Goal: Transaction & Acquisition: Purchase product/service

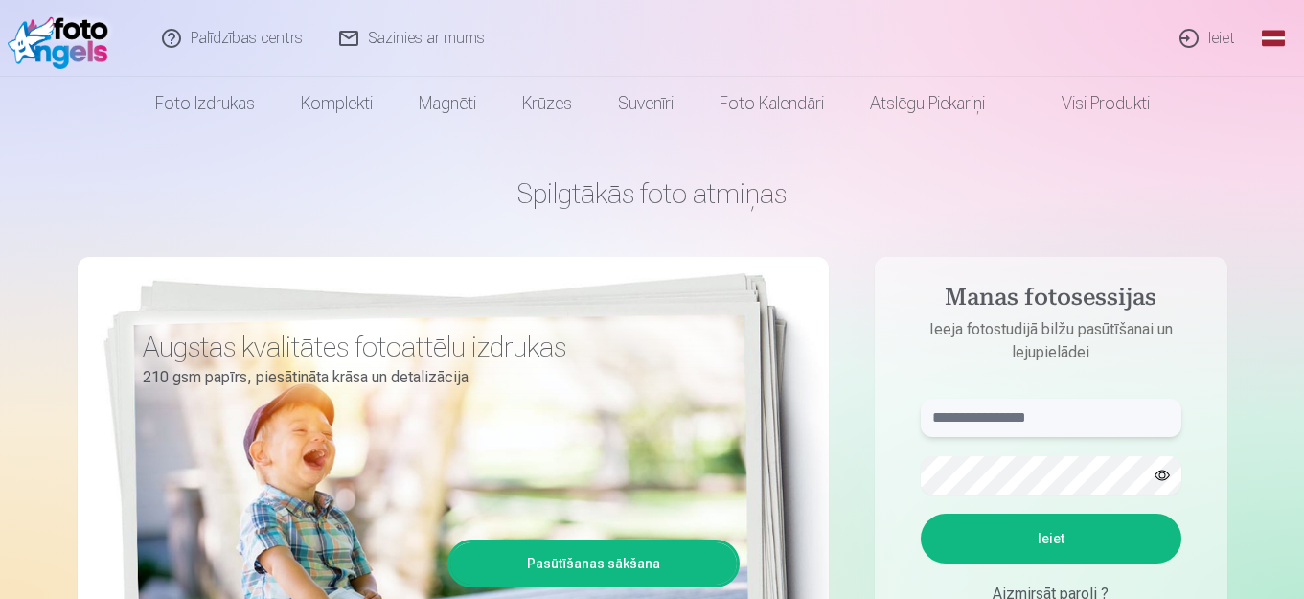
click at [1049, 423] on input "text" at bounding box center [1050, 417] width 261 height 38
type input "*"
type input "**********"
click at [920, 513] on button "Ieiet" at bounding box center [1050, 538] width 261 height 50
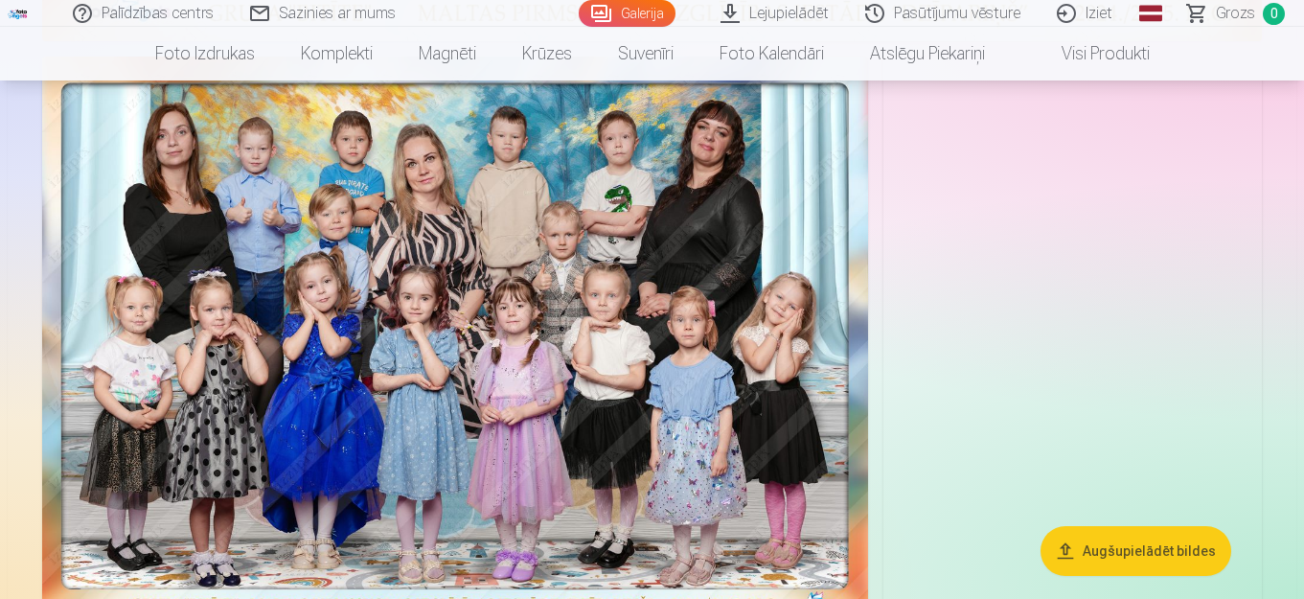
scroll to position [1048, 0]
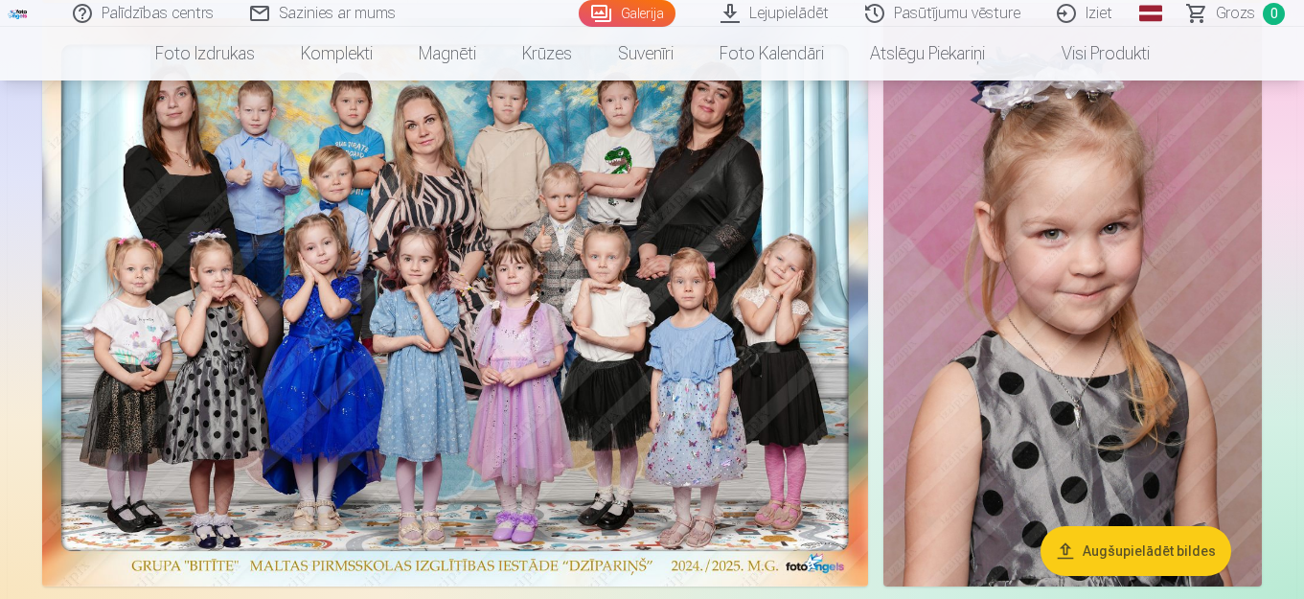
click at [722, 222] on img at bounding box center [455, 302] width 826 height 568
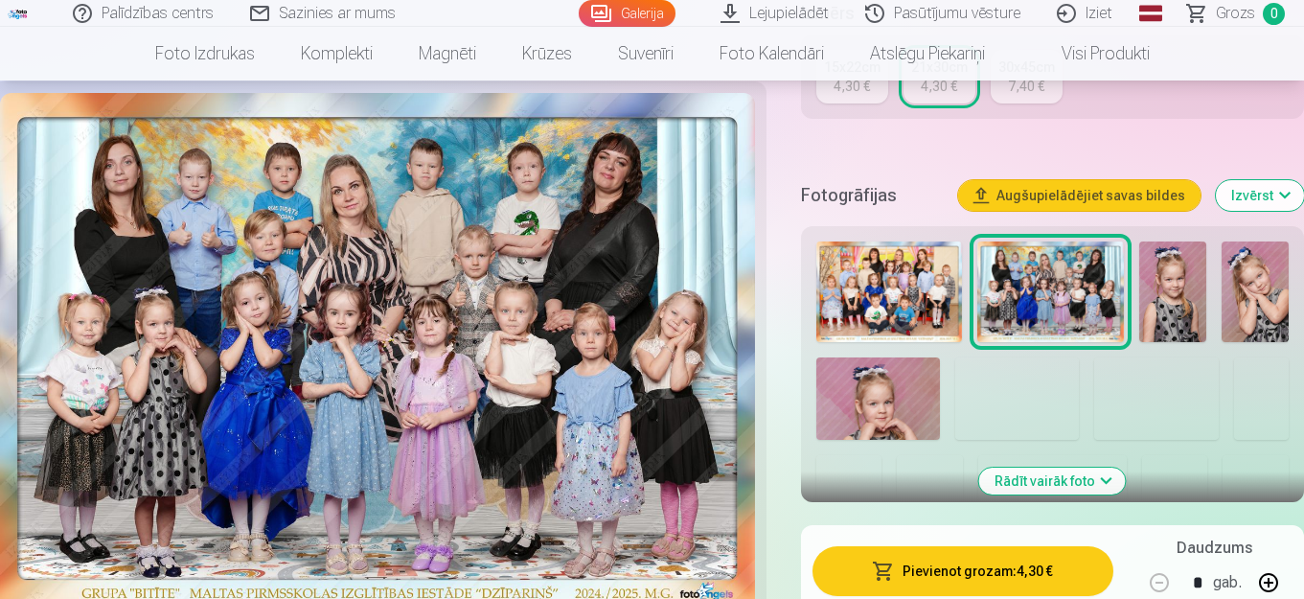
scroll to position [536, 0]
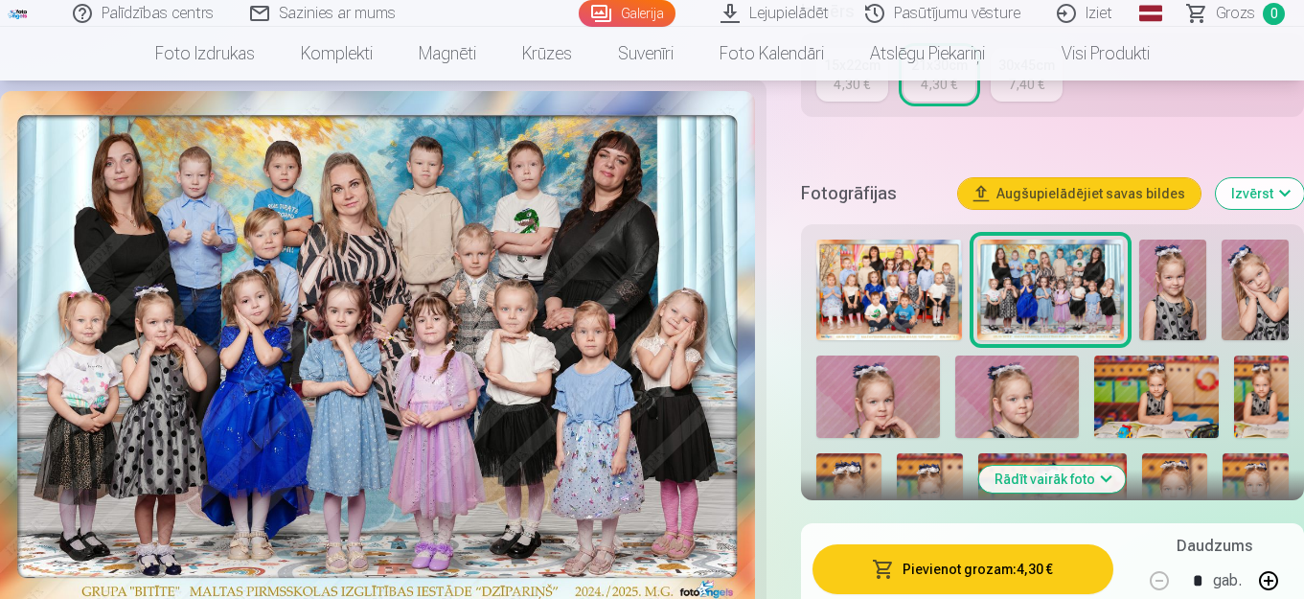
click at [842, 291] on img at bounding box center [889, 289] width 147 height 101
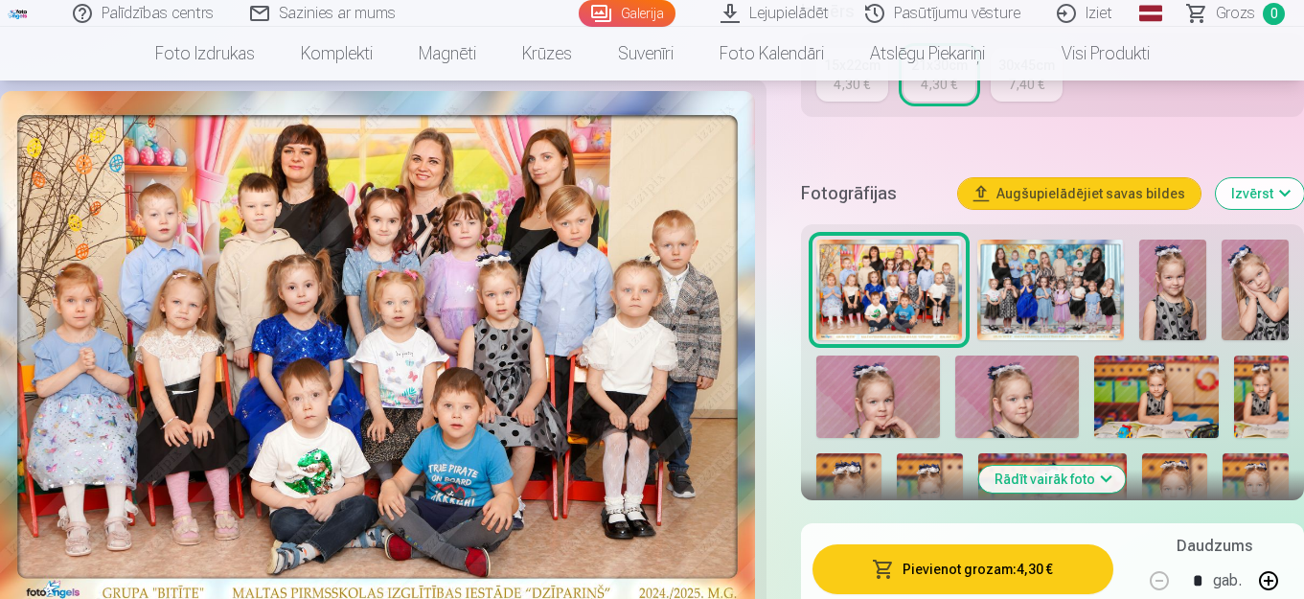
click at [1033, 292] on img at bounding box center [1050, 289] width 147 height 101
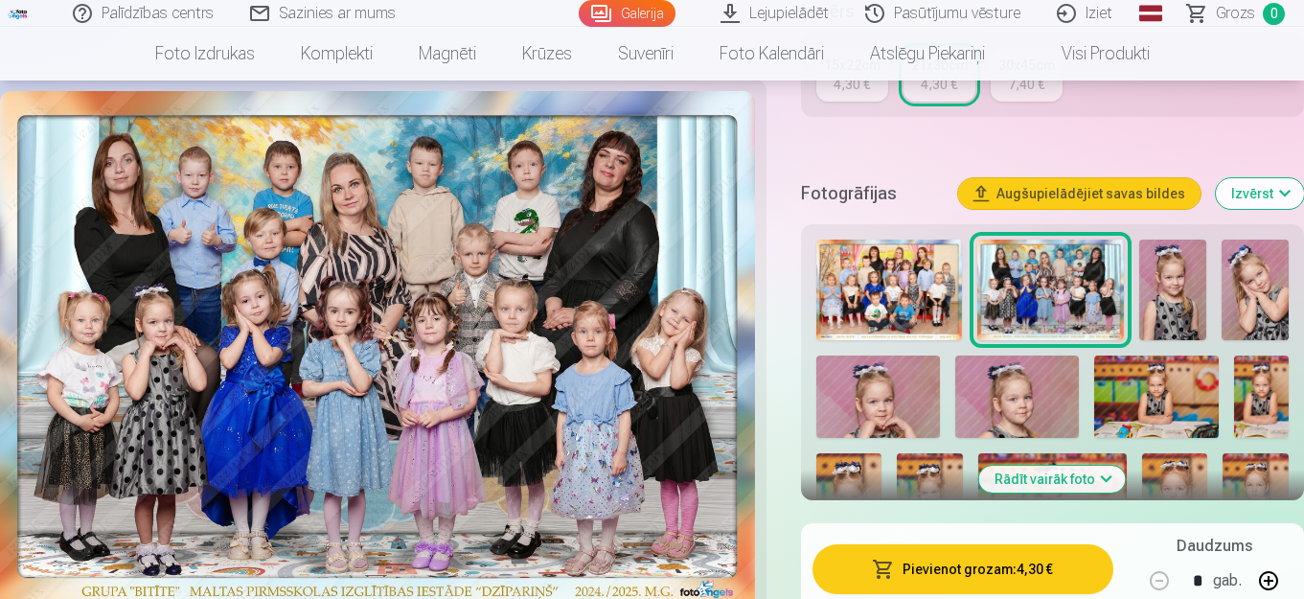
click at [892, 292] on img at bounding box center [889, 289] width 147 height 101
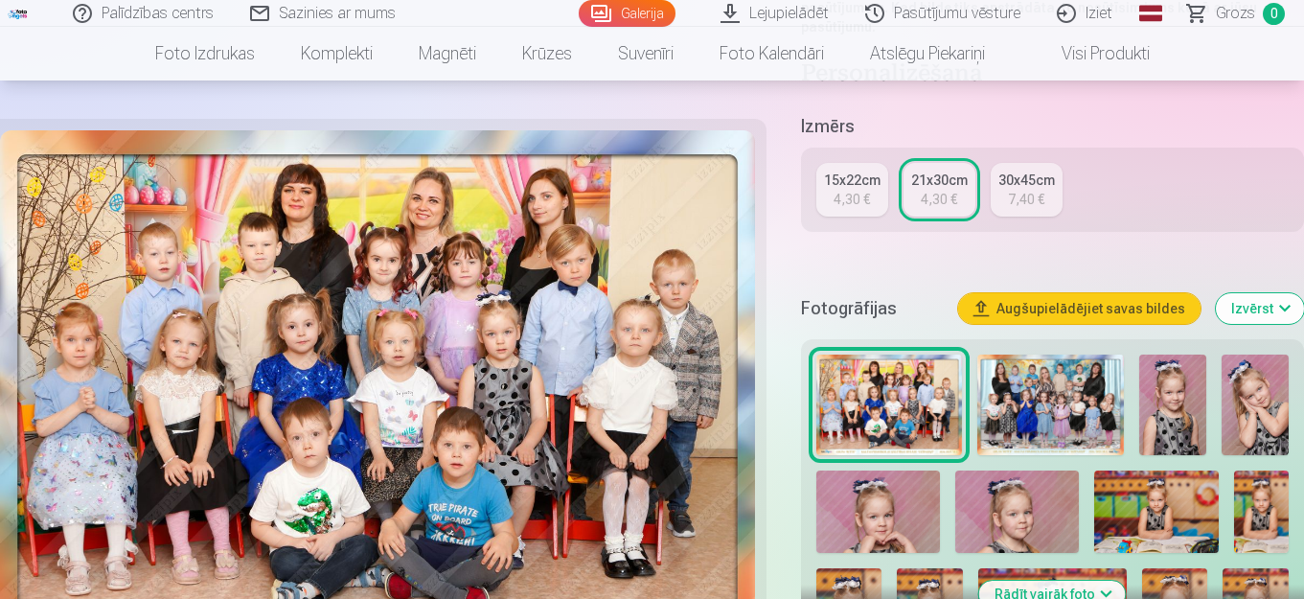
scroll to position [460, 0]
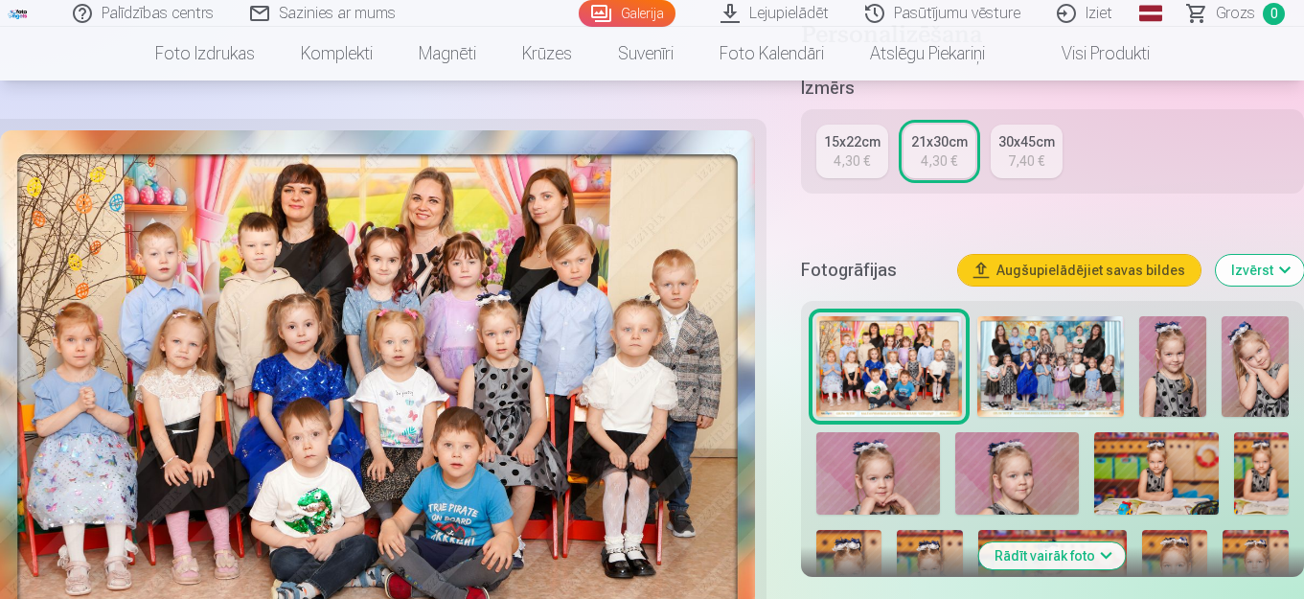
click at [1041, 355] on img at bounding box center [1050, 366] width 147 height 101
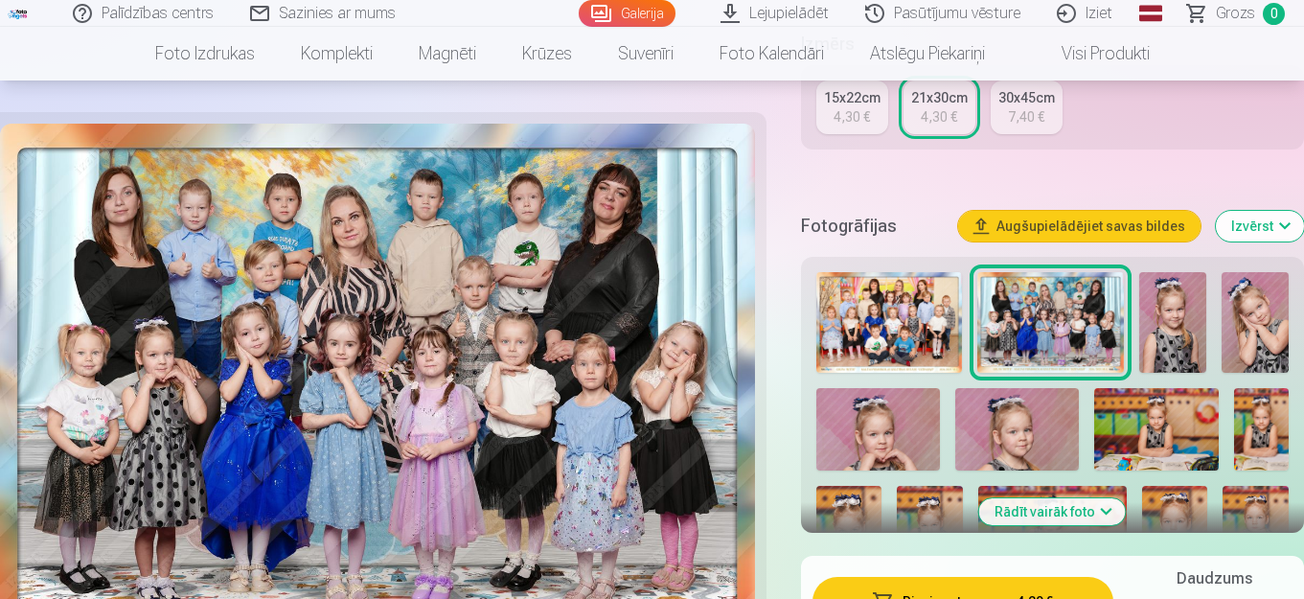
scroll to position [465, 0]
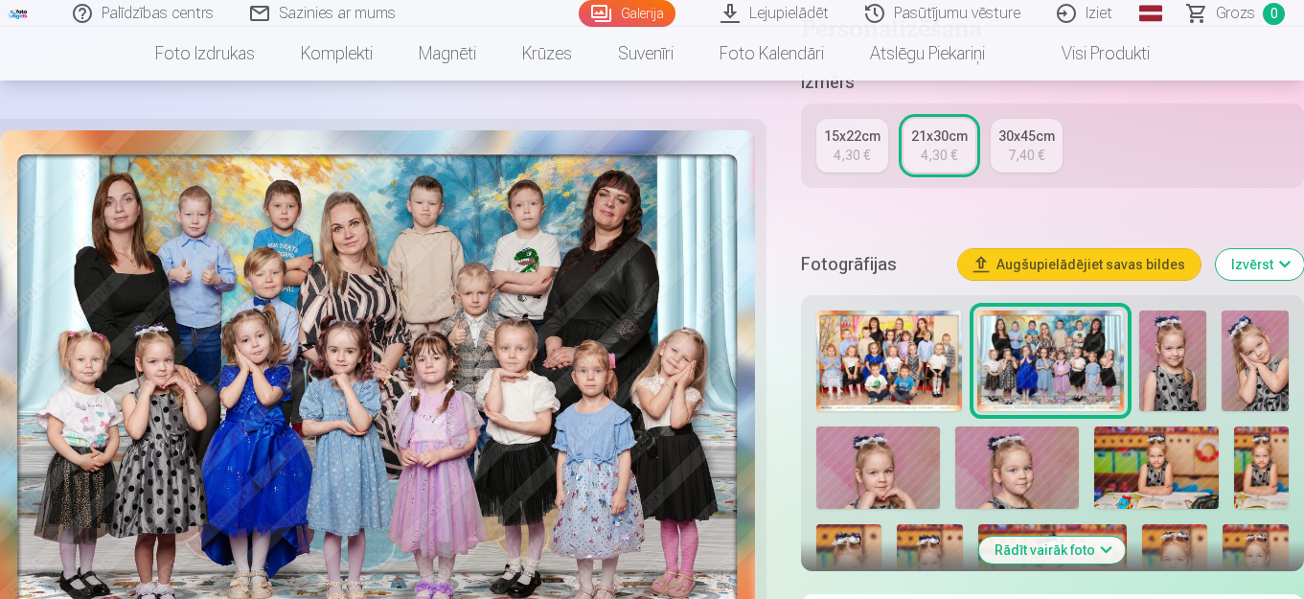
click at [1009, 137] on div "30x45cm" at bounding box center [1026, 135] width 57 height 19
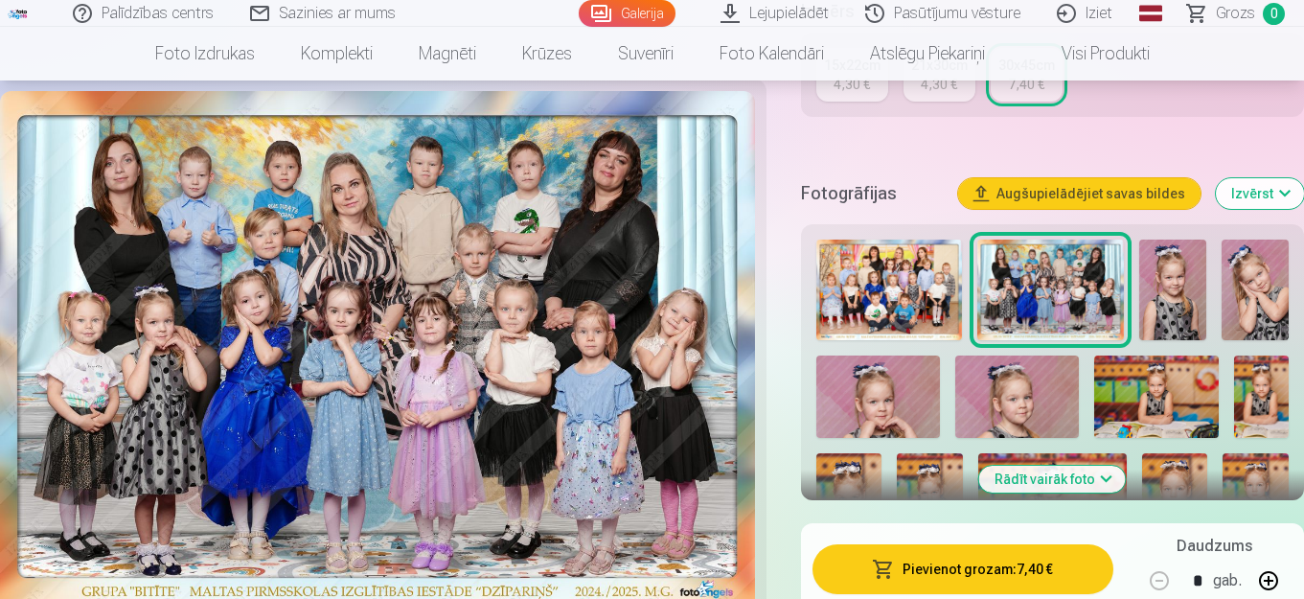
scroll to position [575, 0]
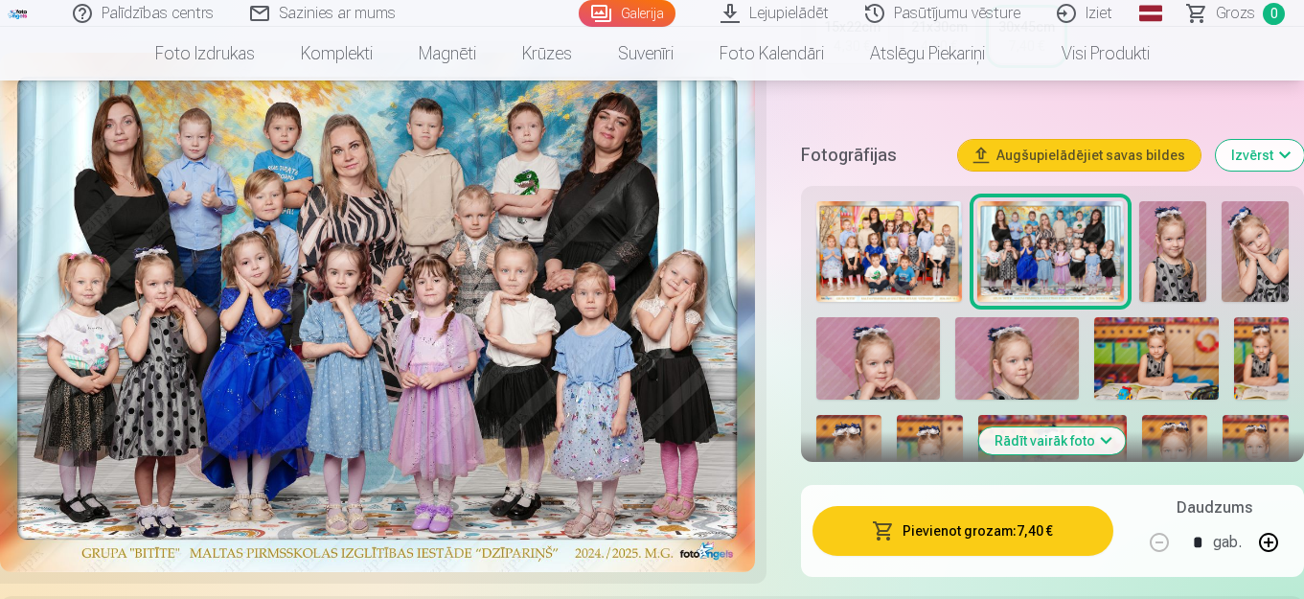
click at [884, 540] on button "Pievienot grozam : 7,40 €" at bounding box center [962, 531] width 301 height 50
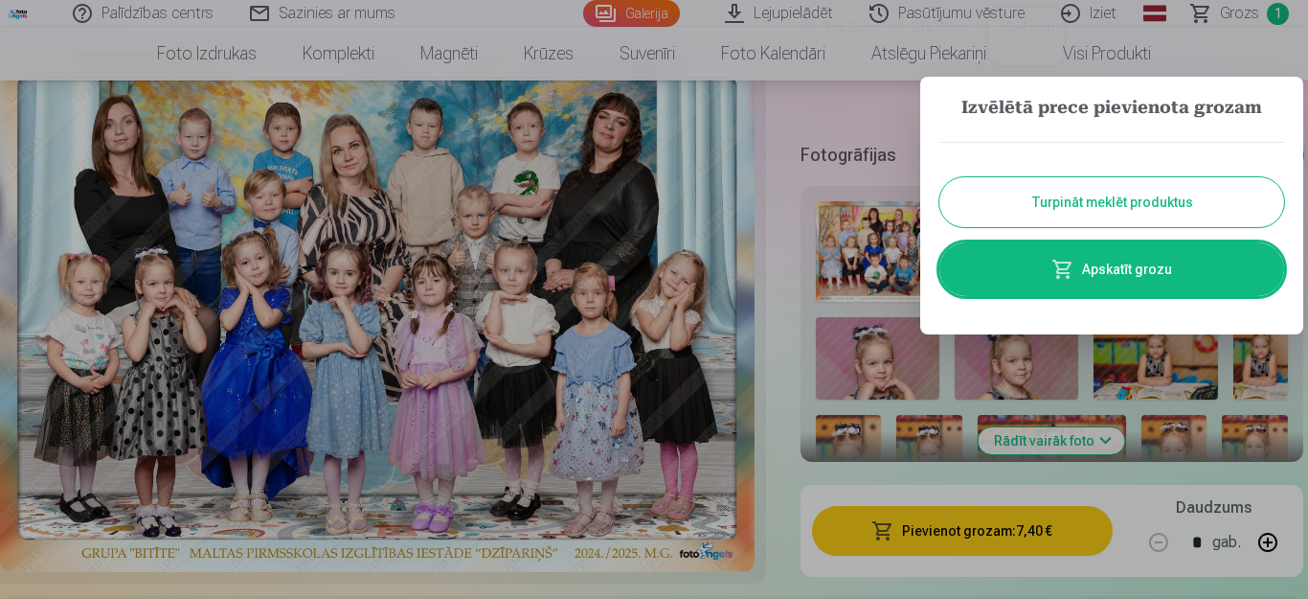
click at [1116, 184] on button "Turpināt meklēt produktus" at bounding box center [1112, 202] width 345 height 50
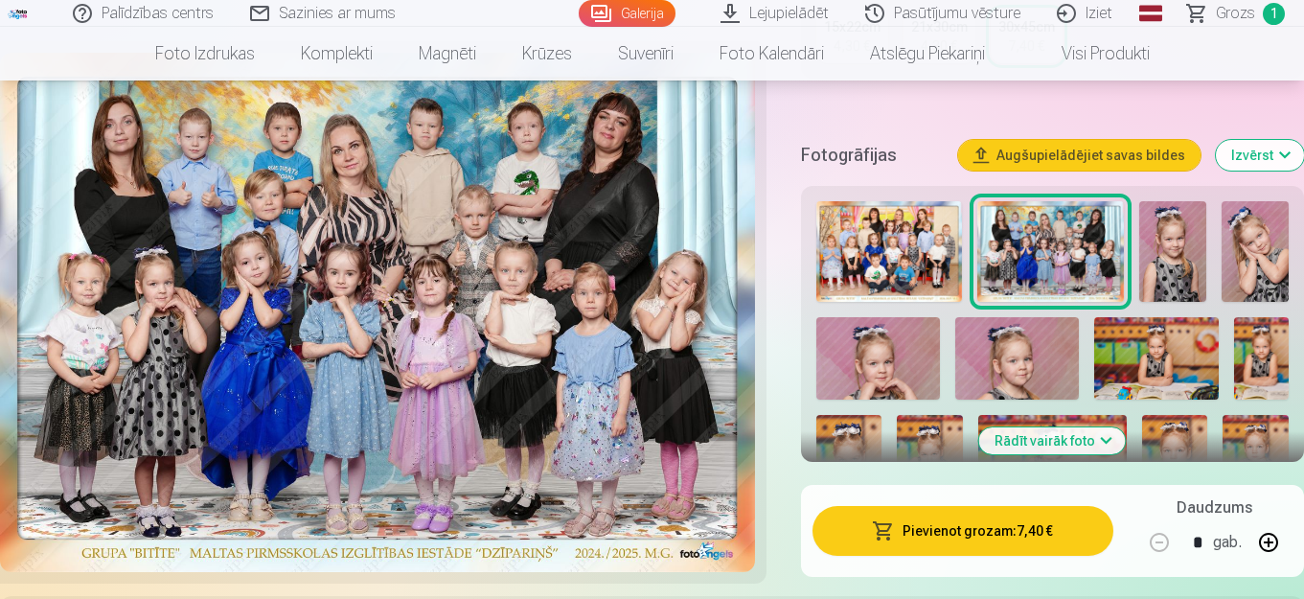
click at [1177, 247] on img at bounding box center [1172, 251] width 67 height 101
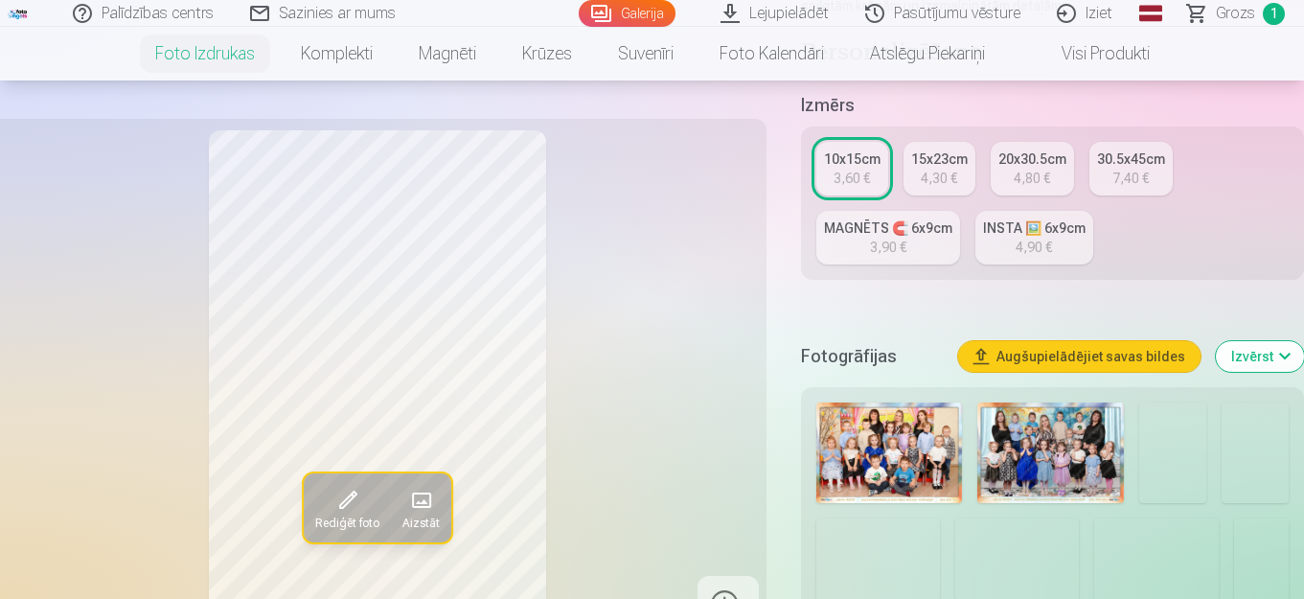
scroll to position [421, 0]
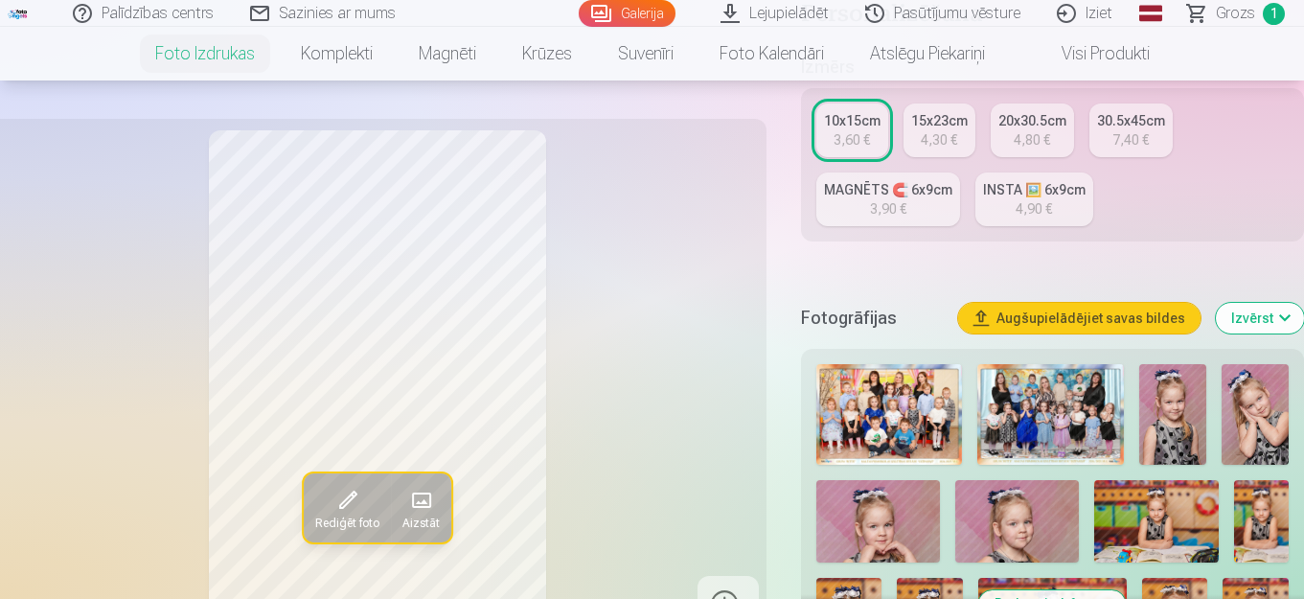
click at [1159, 419] on img at bounding box center [1172, 414] width 67 height 101
click at [1247, 423] on img at bounding box center [1254, 414] width 67 height 101
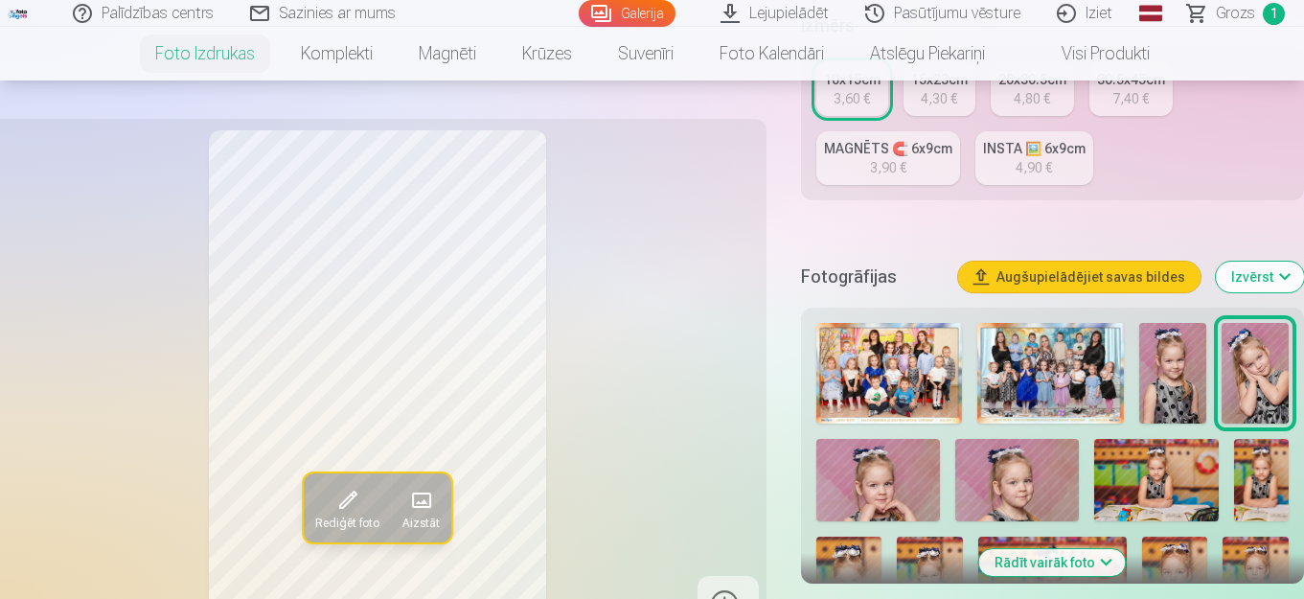
scroll to position [498, 0]
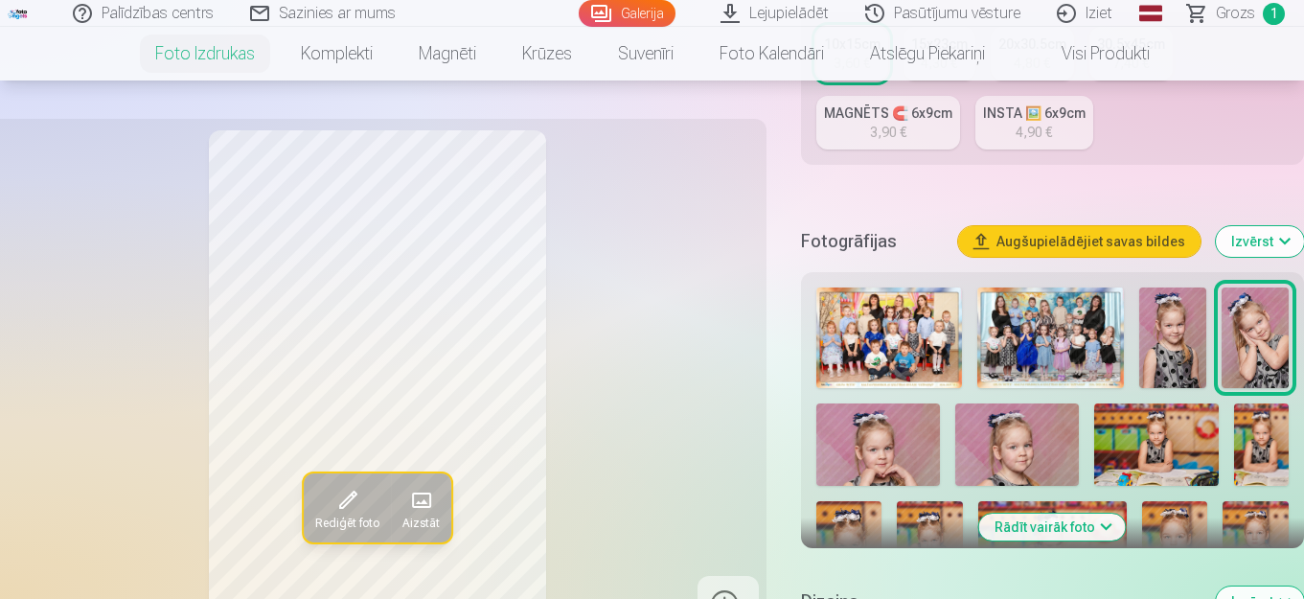
click at [900, 440] on img at bounding box center [878, 444] width 124 height 82
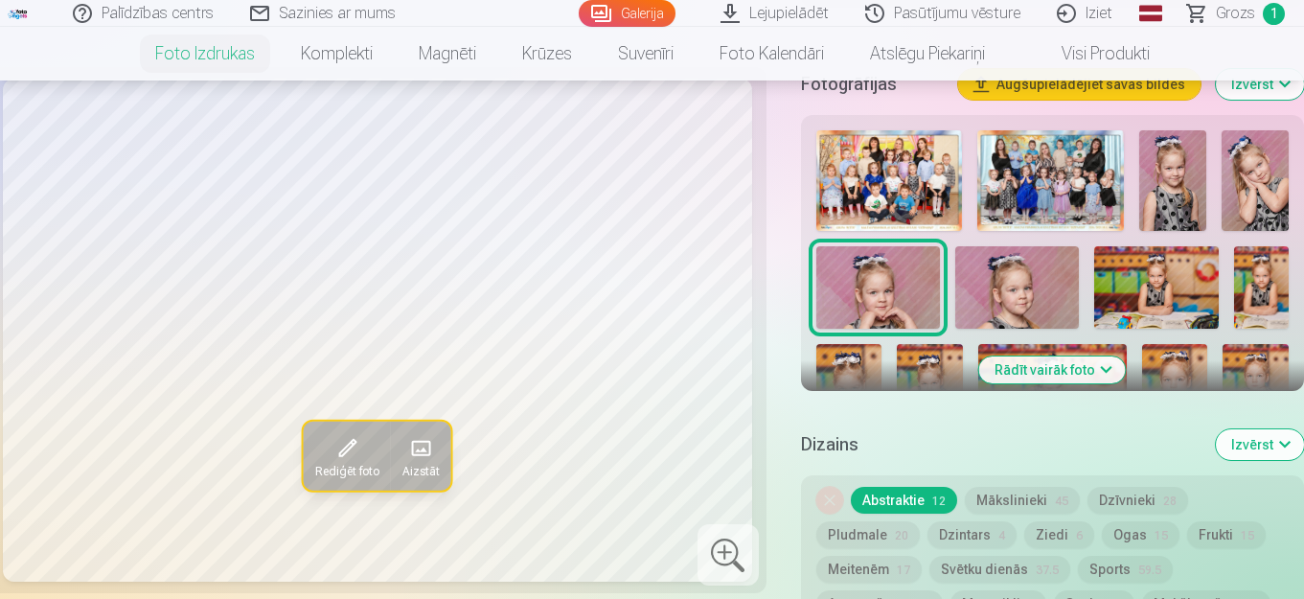
scroll to position [690, 0]
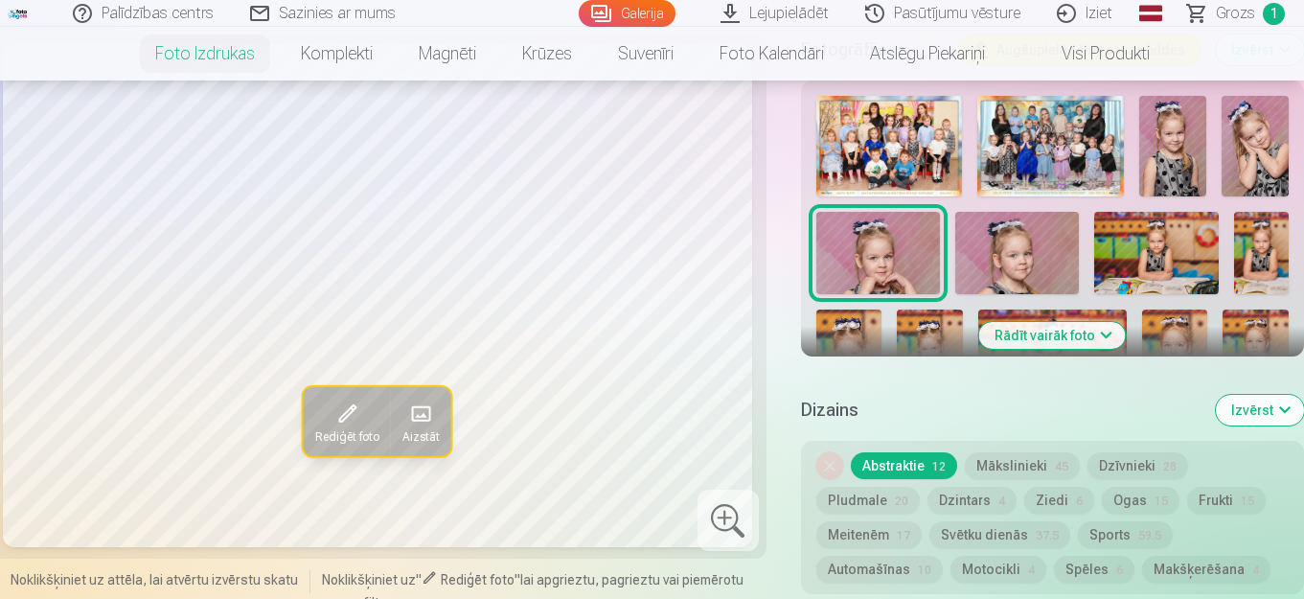
click at [1140, 262] on img at bounding box center [1156, 253] width 124 height 82
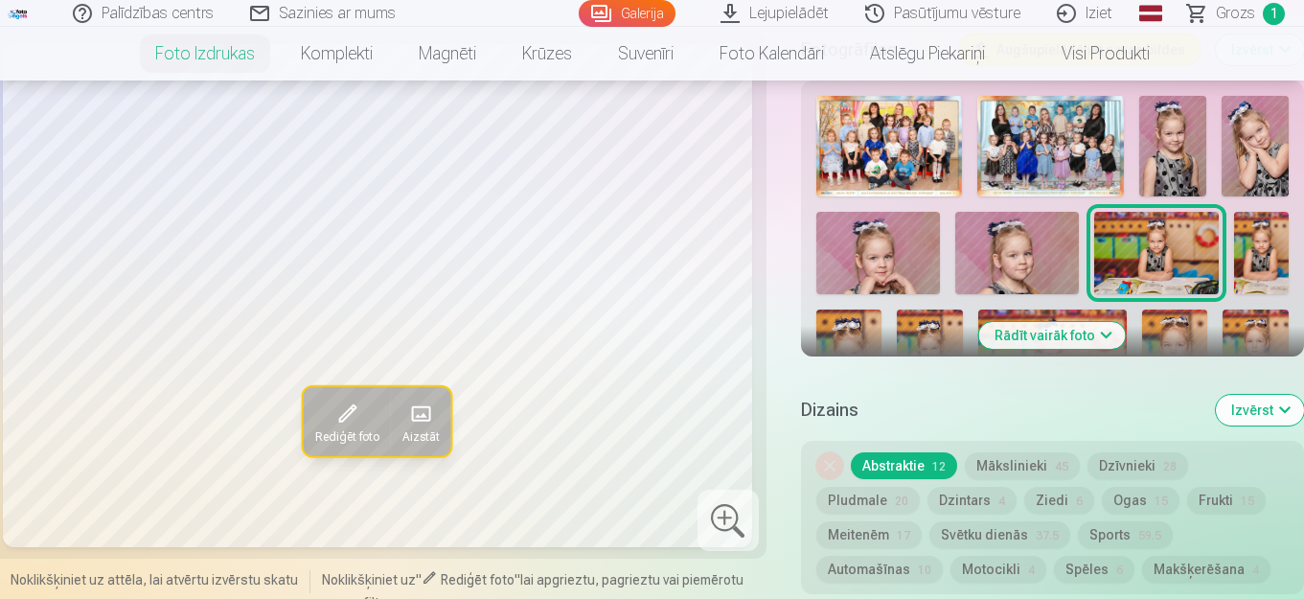
click at [1082, 335] on button "Rādīt vairāk foto" at bounding box center [1052, 335] width 147 height 27
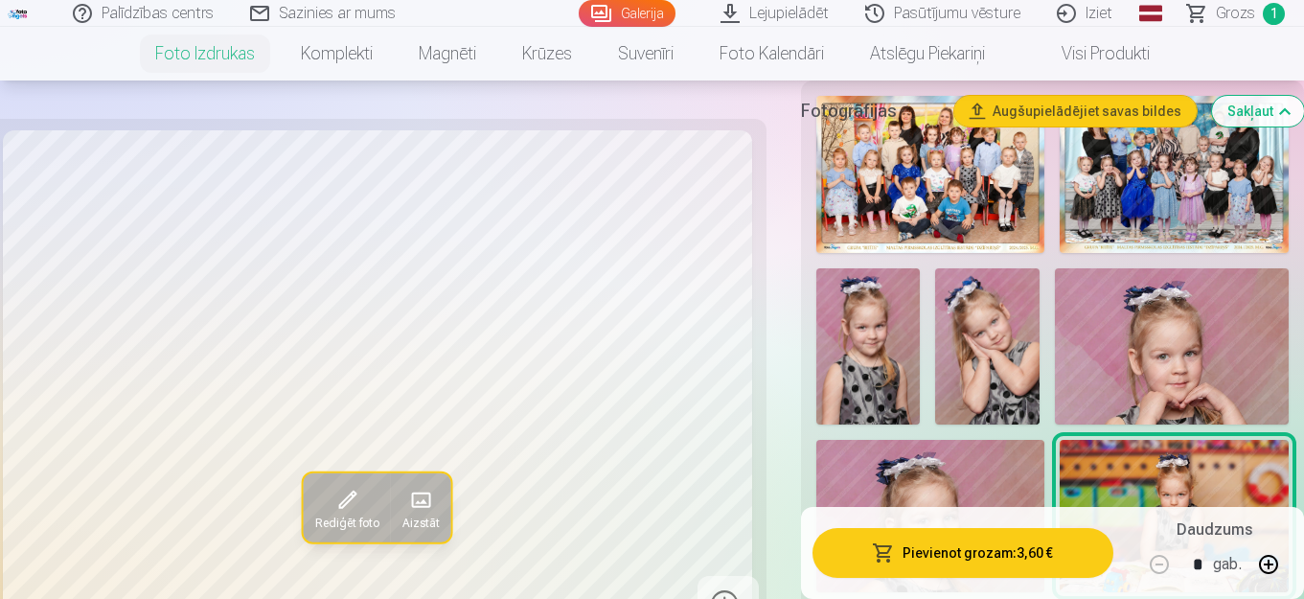
click at [896, 363] on img at bounding box center [867, 346] width 103 height 156
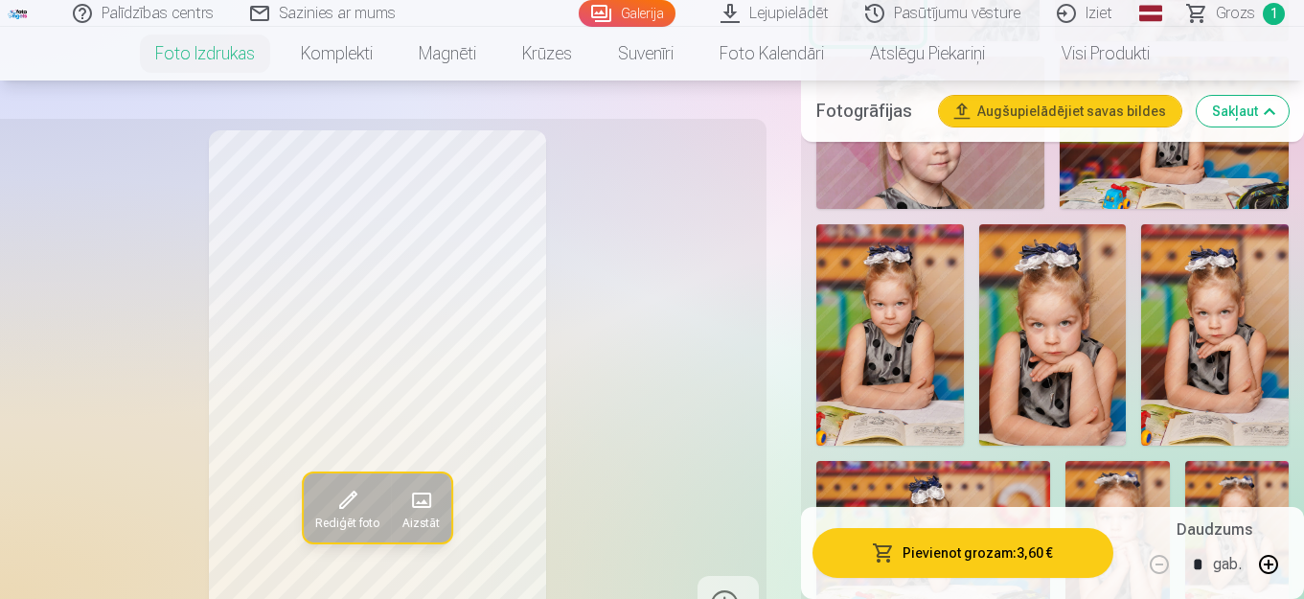
scroll to position [1111, 0]
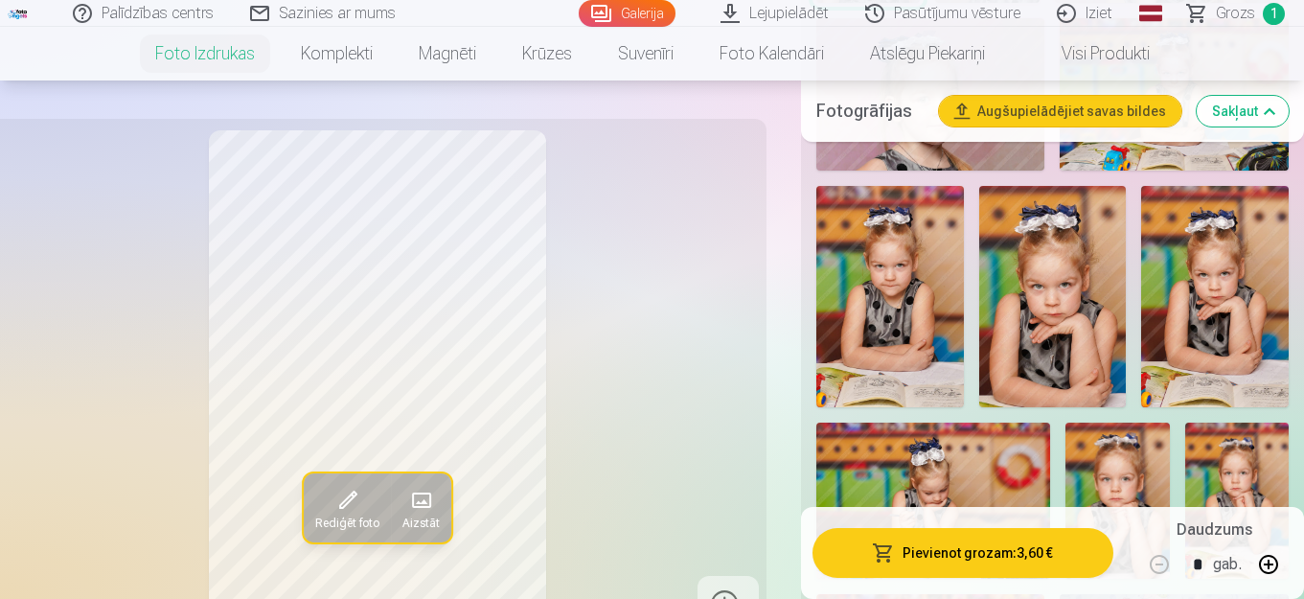
click at [1046, 317] on img at bounding box center [1052, 296] width 147 height 221
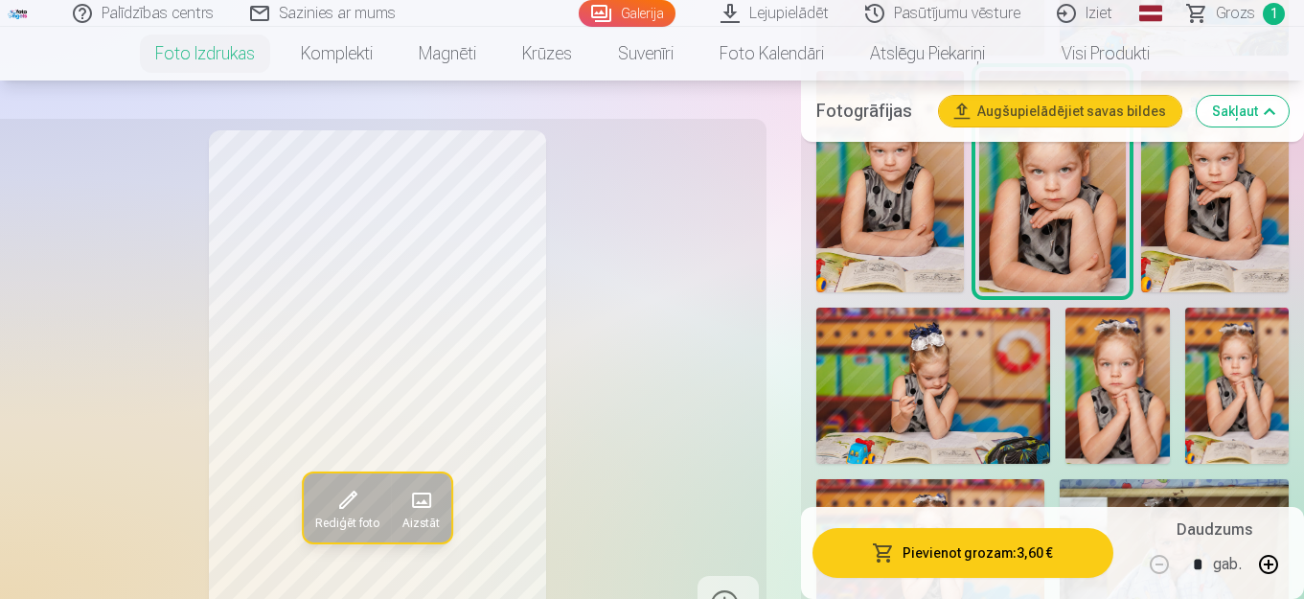
scroll to position [1264, 0]
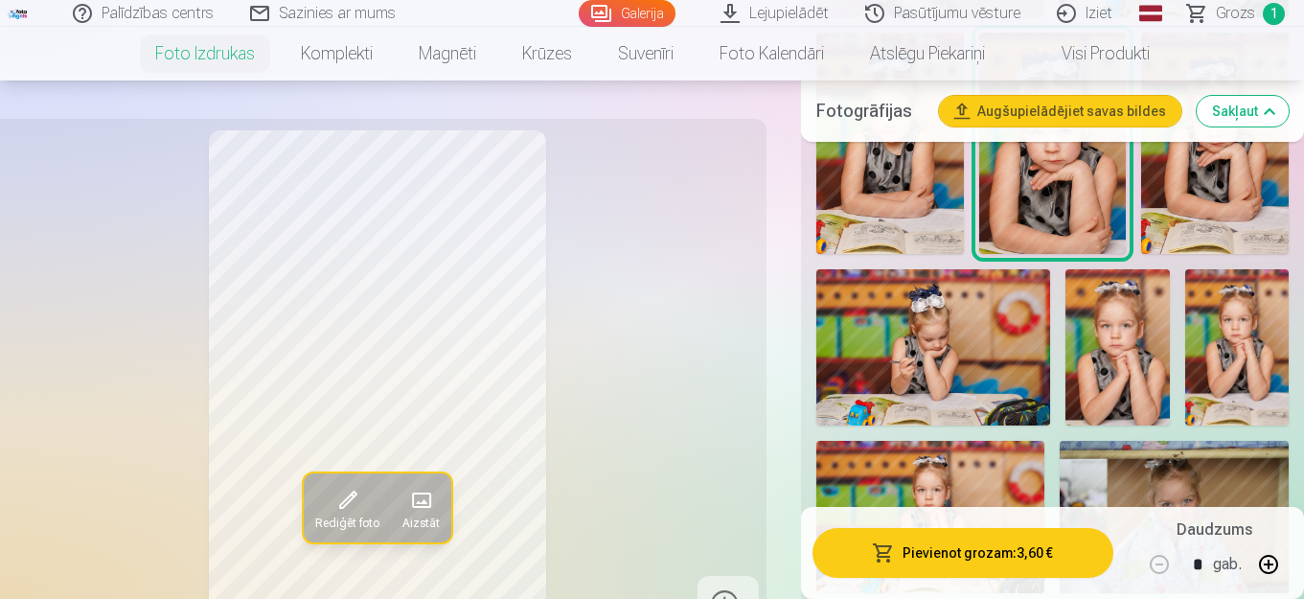
click at [1117, 351] on img at bounding box center [1117, 347] width 104 height 156
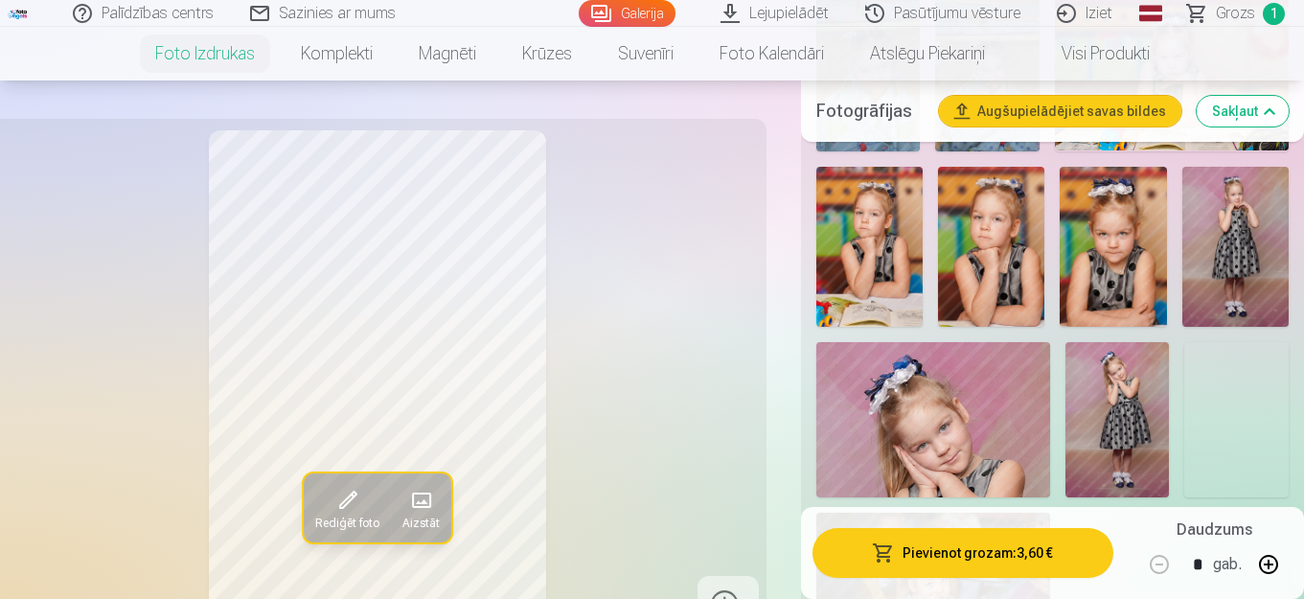
scroll to position [1916, 0]
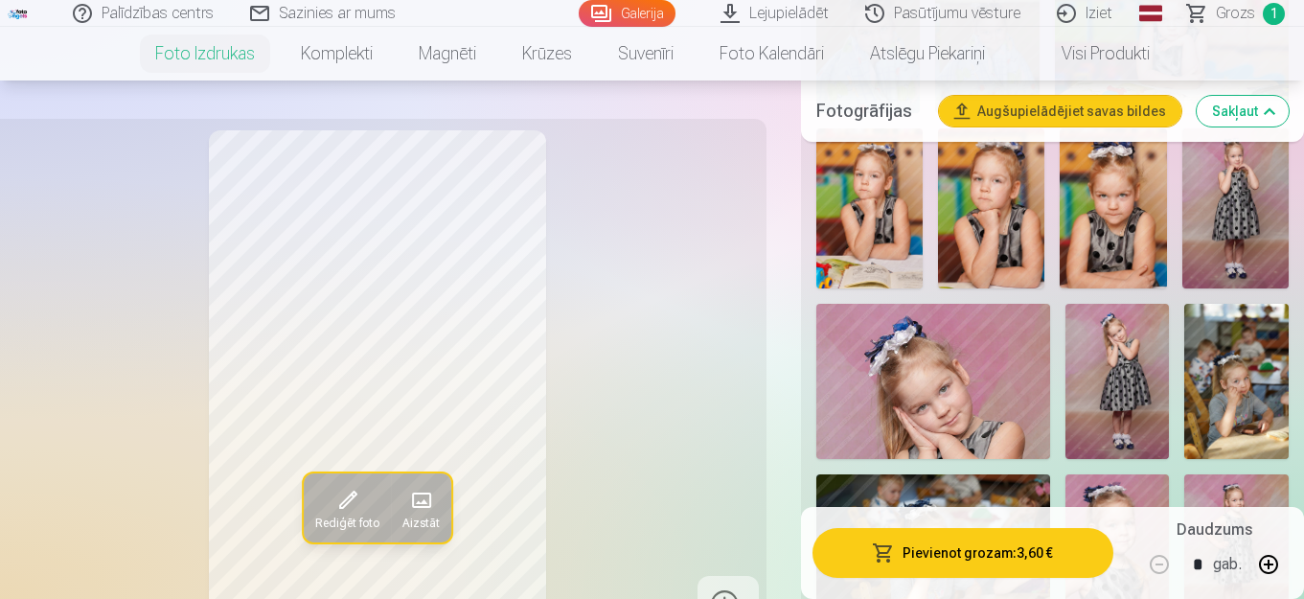
click at [1253, 200] on img at bounding box center [1235, 208] width 106 height 160
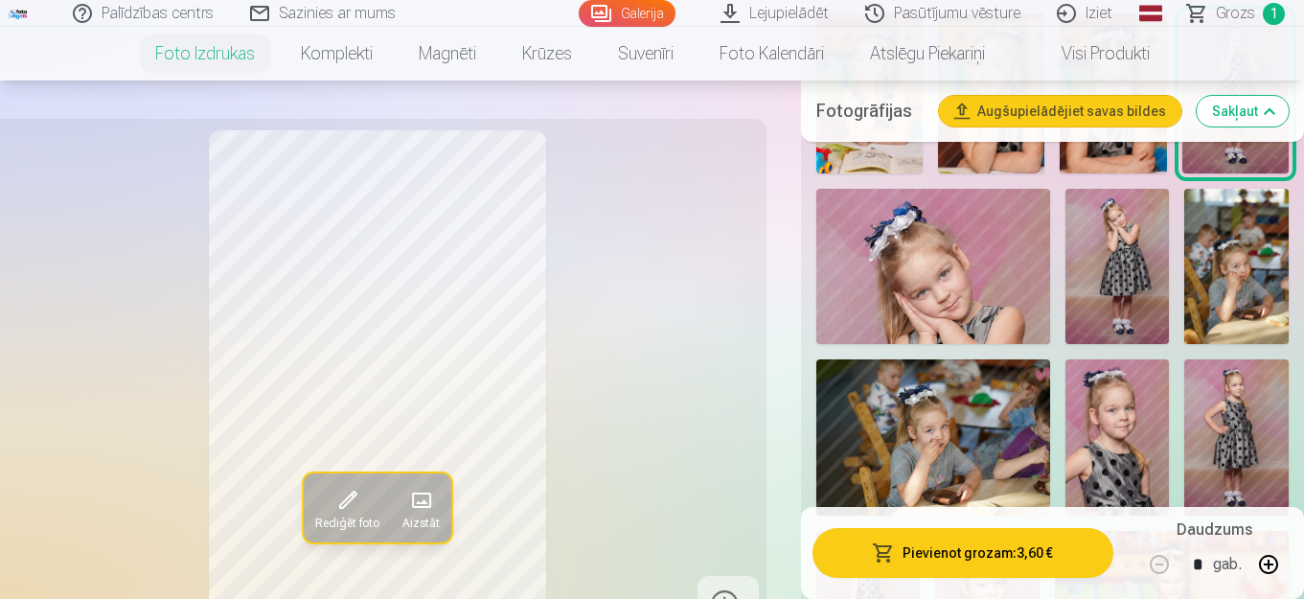
scroll to position [2069, 0]
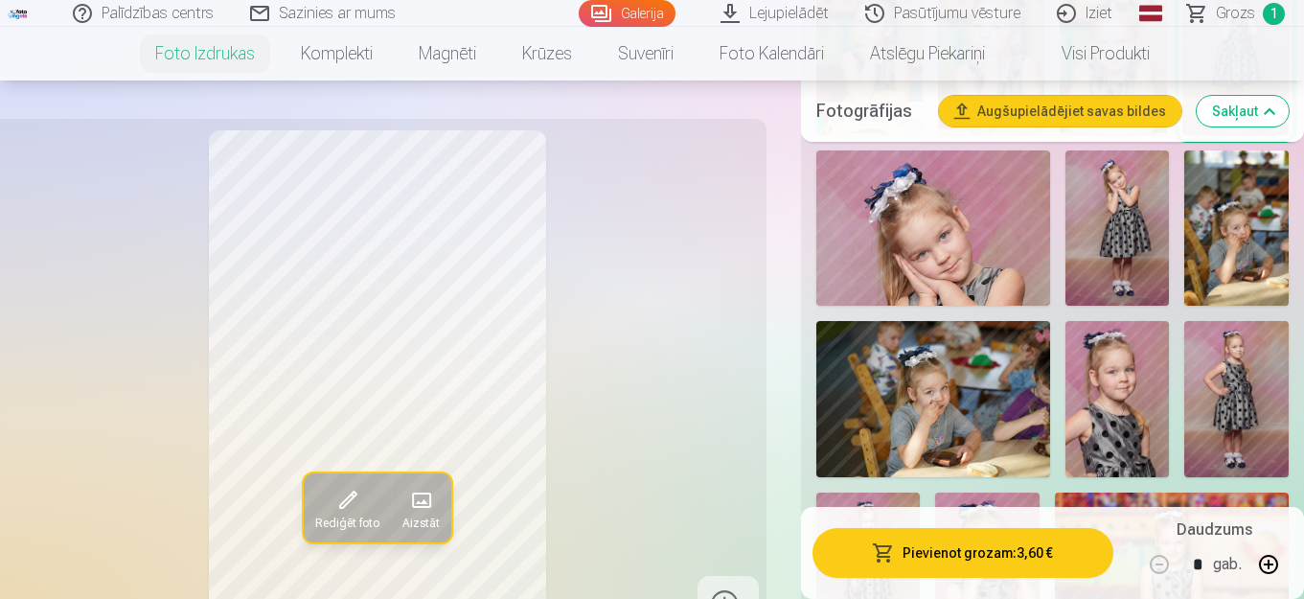
click at [1216, 434] on img at bounding box center [1236, 399] width 104 height 156
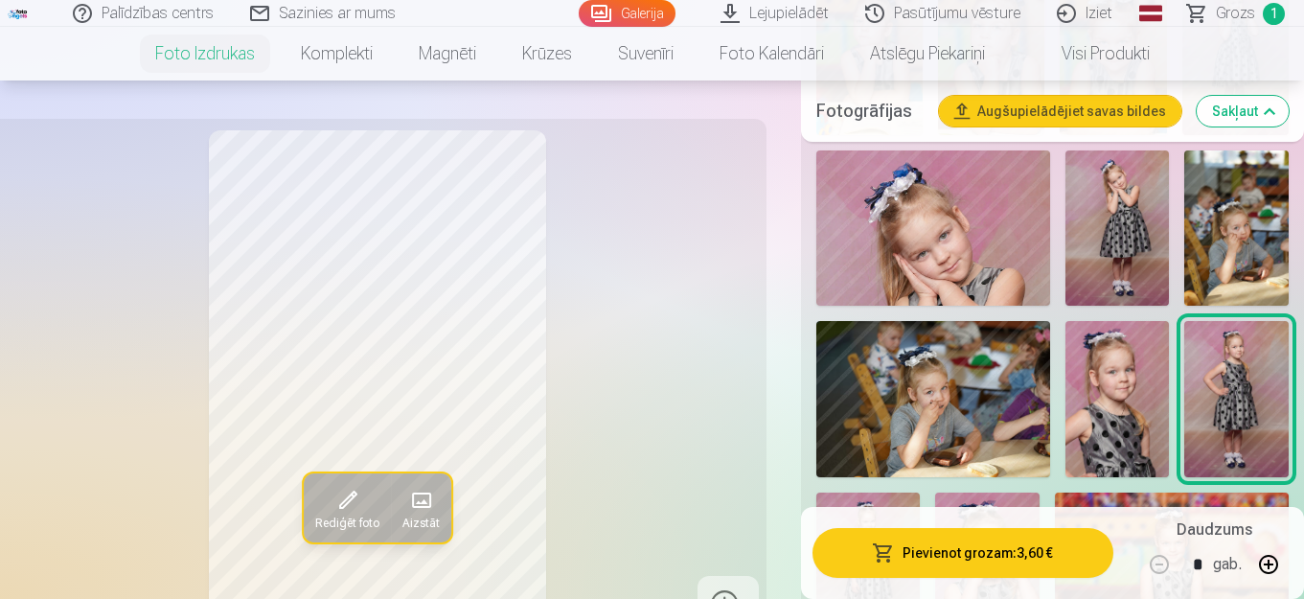
click at [1237, 423] on img at bounding box center [1236, 399] width 104 height 156
click at [1116, 198] on img at bounding box center [1117, 228] width 104 height 156
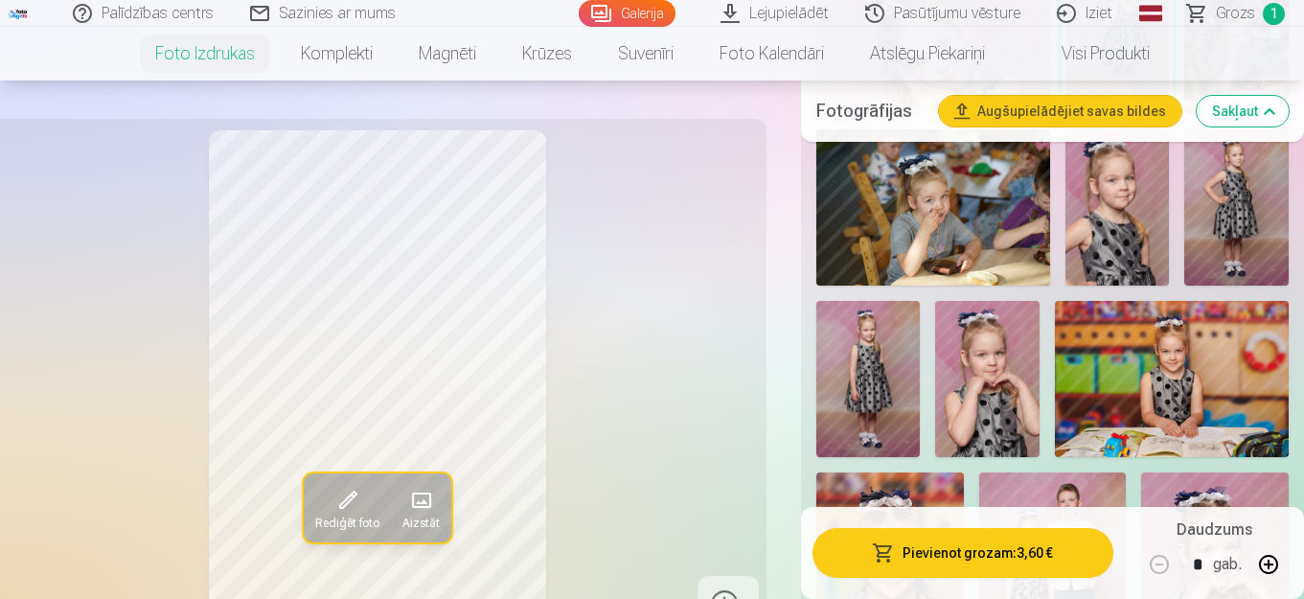
scroll to position [2299, 0]
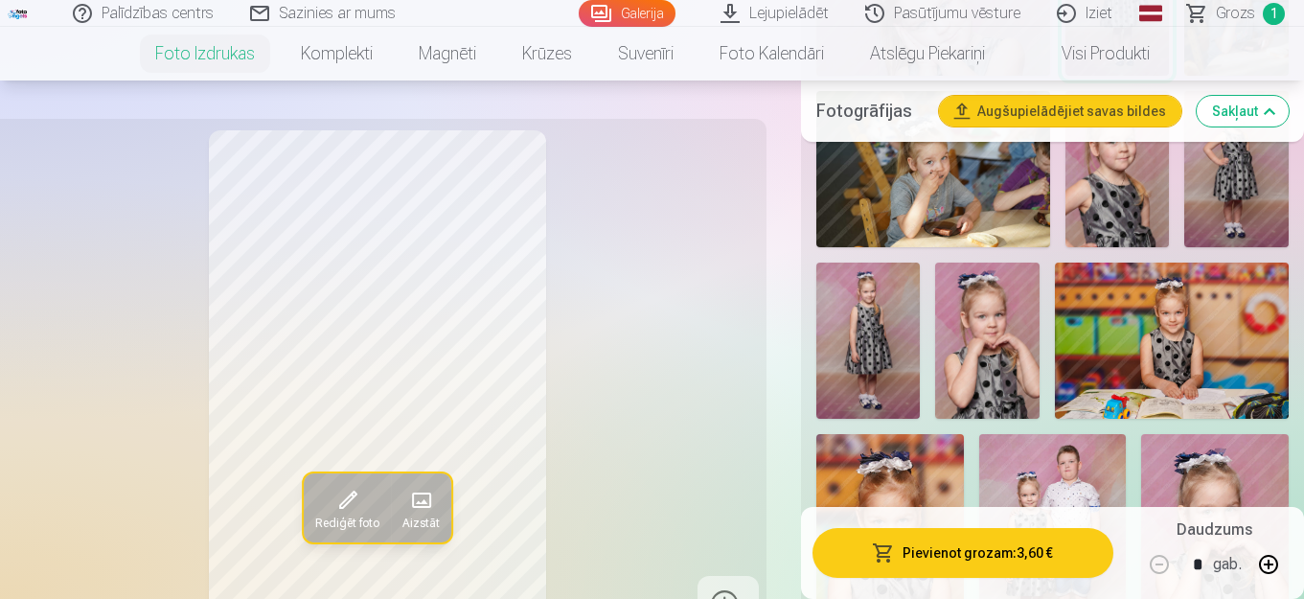
click at [896, 320] on img at bounding box center [868, 340] width 104 height 156
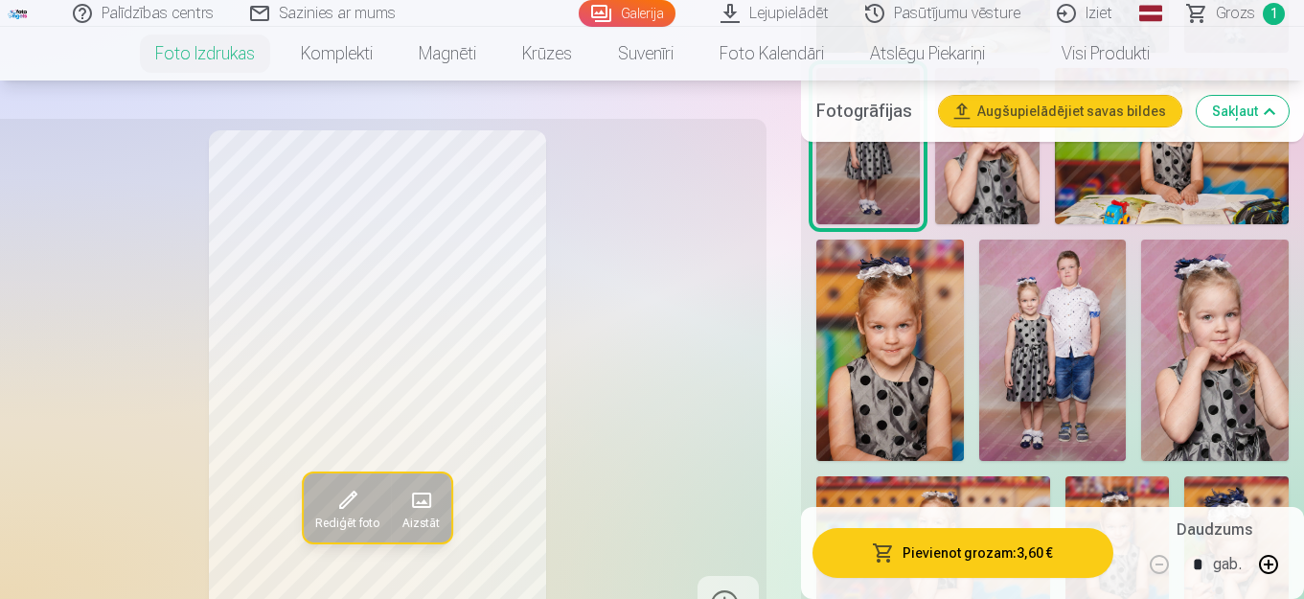
scroll to position [2528, 0]
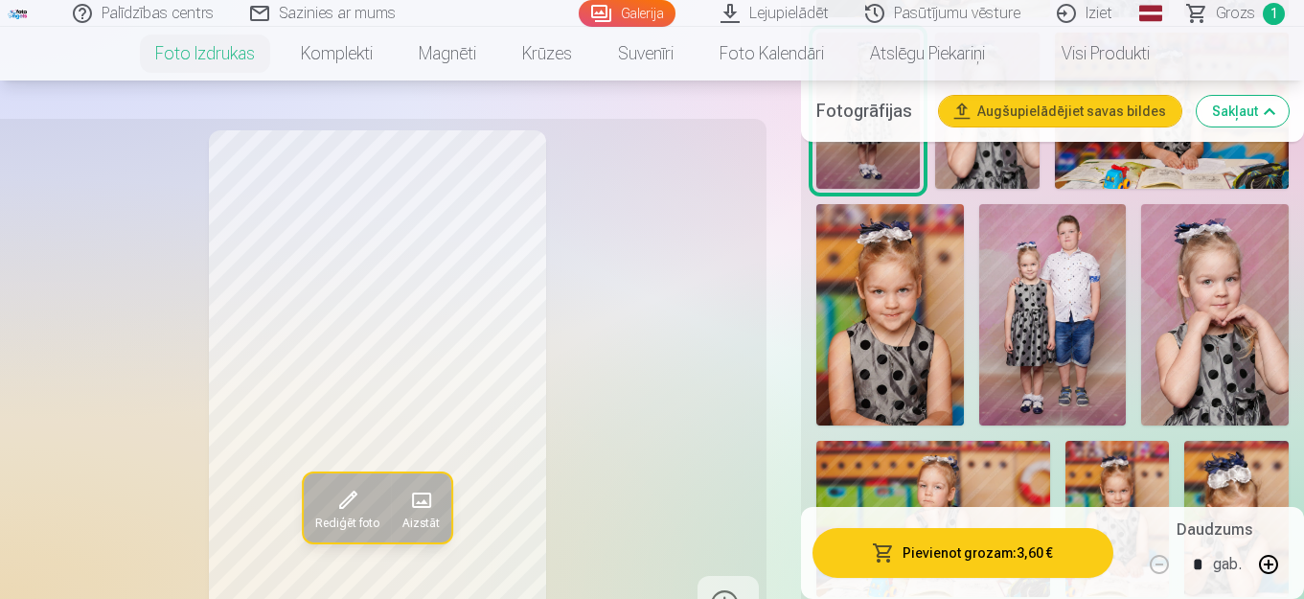
click at [1048, 306] on img at bounding box center [1052, 314] width 147 height 221
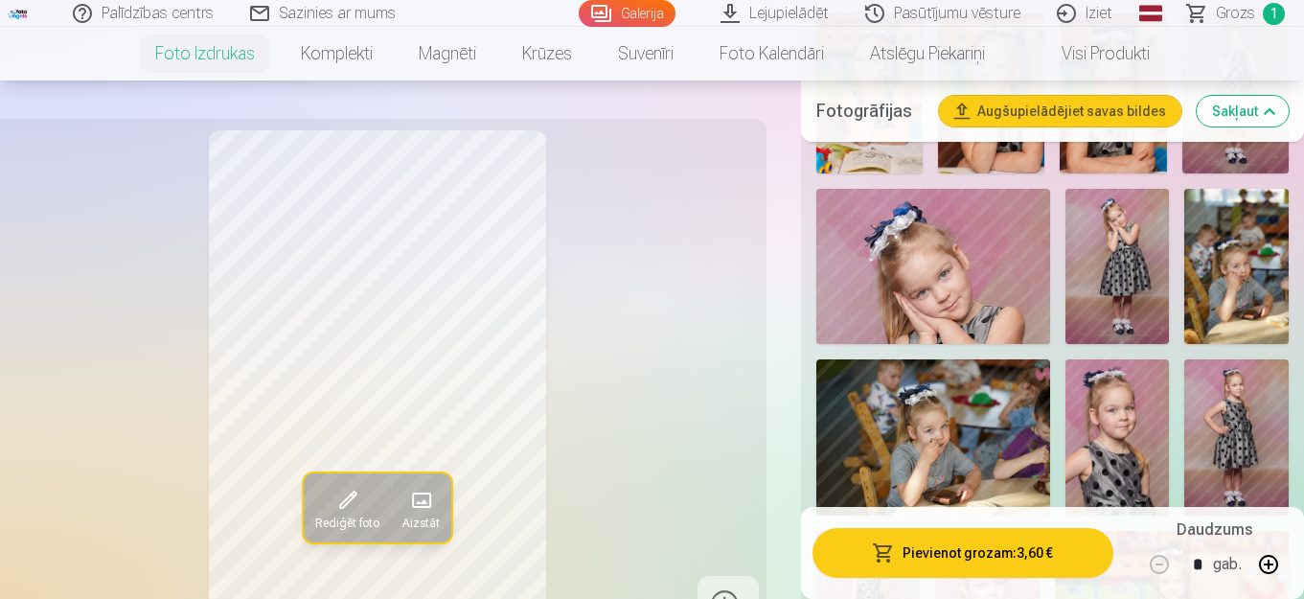
scroll to position [2107, 0]
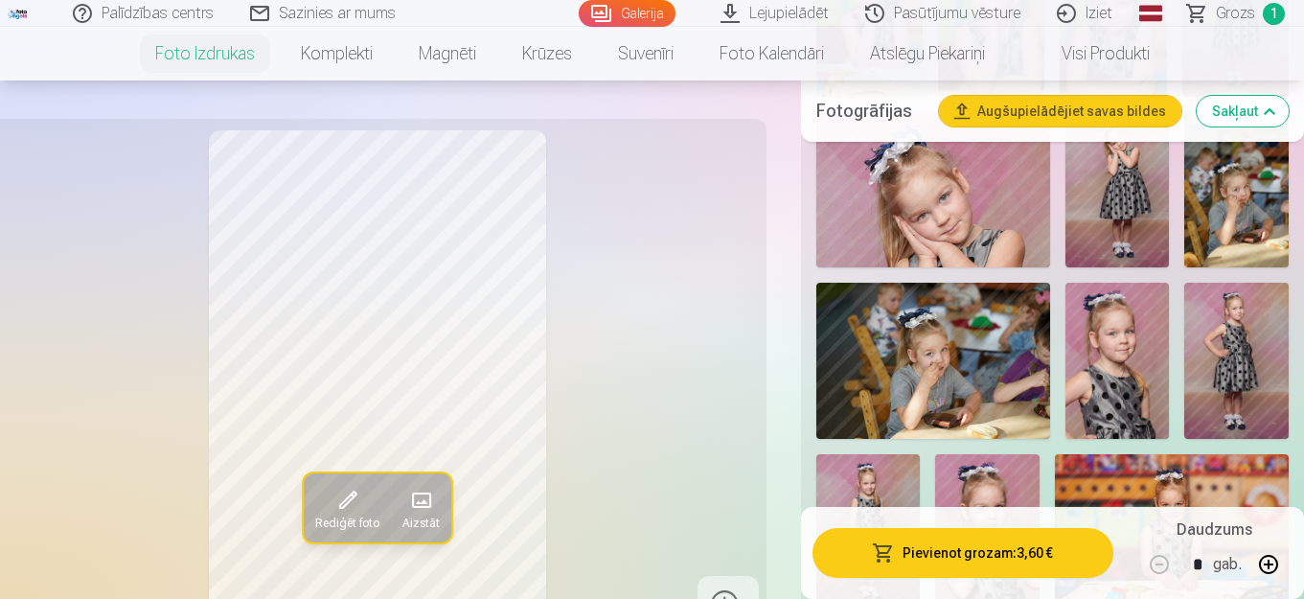
click at [1236, 362] on img at bounding box center [1236, 361] width 104 height 156
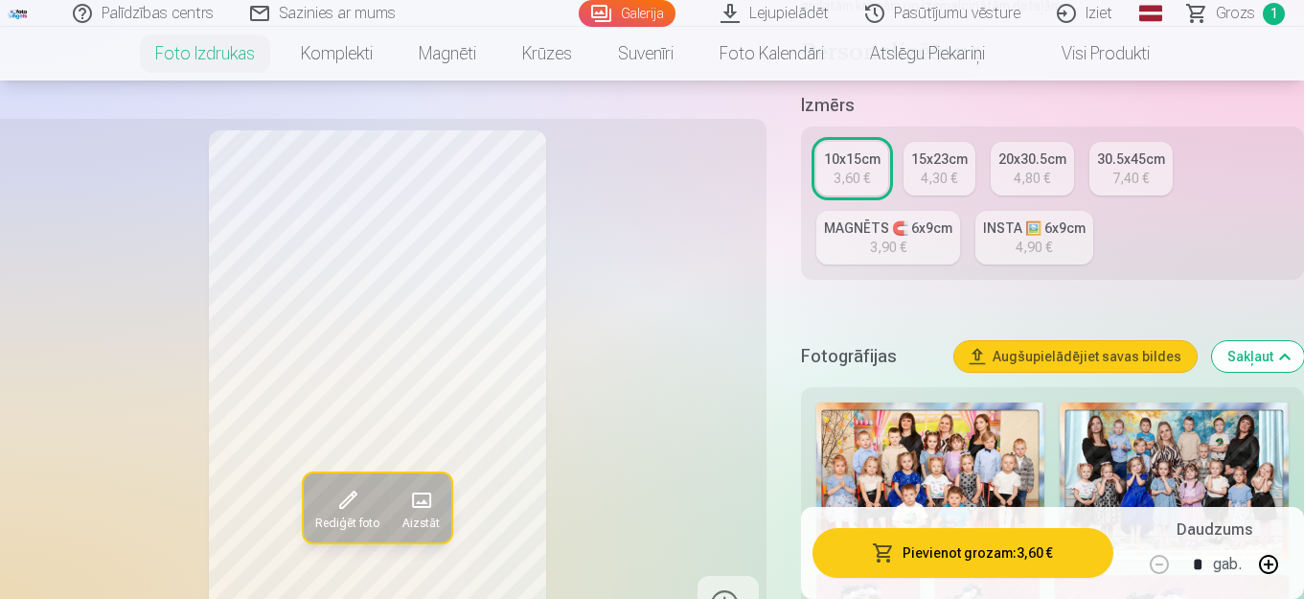
scroll to position [345, 0]
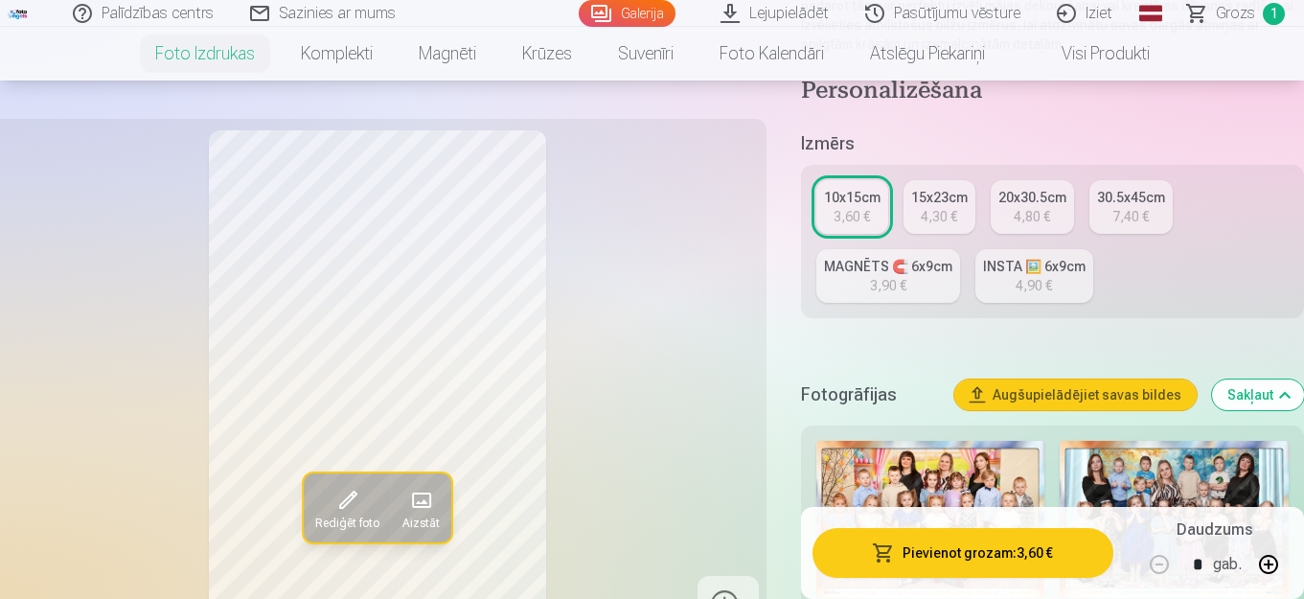
click at [936, 215] on div "4,30 €" at bounding box center [938, 216] width 36 height 19
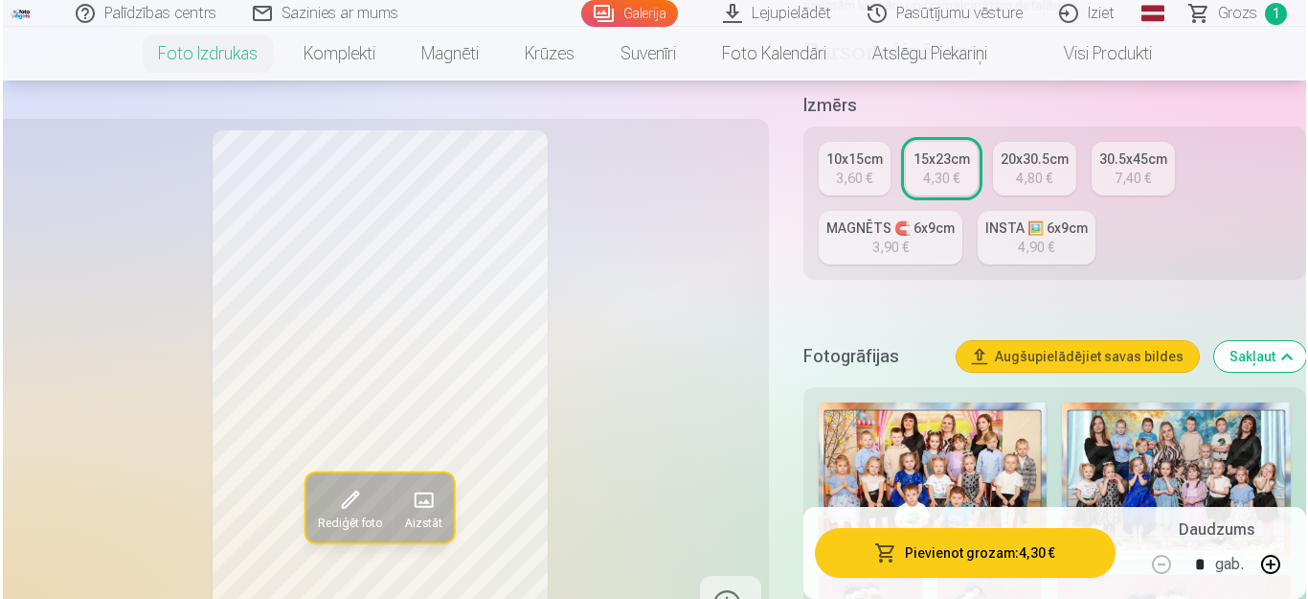
scroll to position [421, 0]
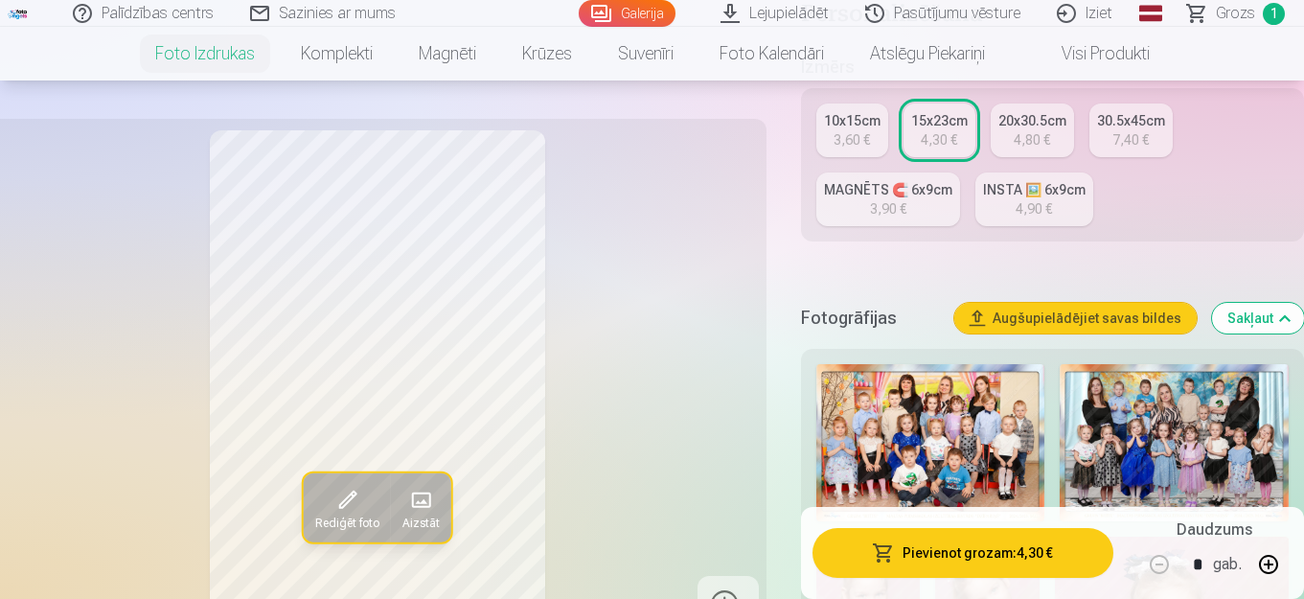
click at [915, 555] on button "Pievienot grozam : 4,30 €" at bounding box center [962, 553] width 301 height 50
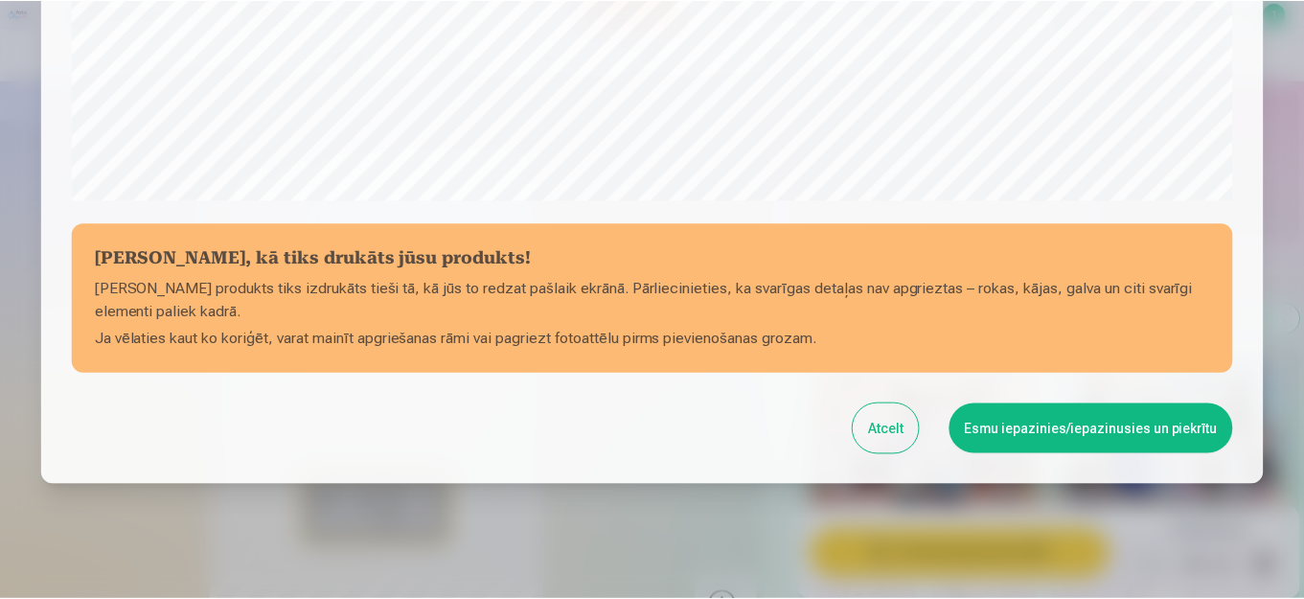
scroll to position [704, 0]
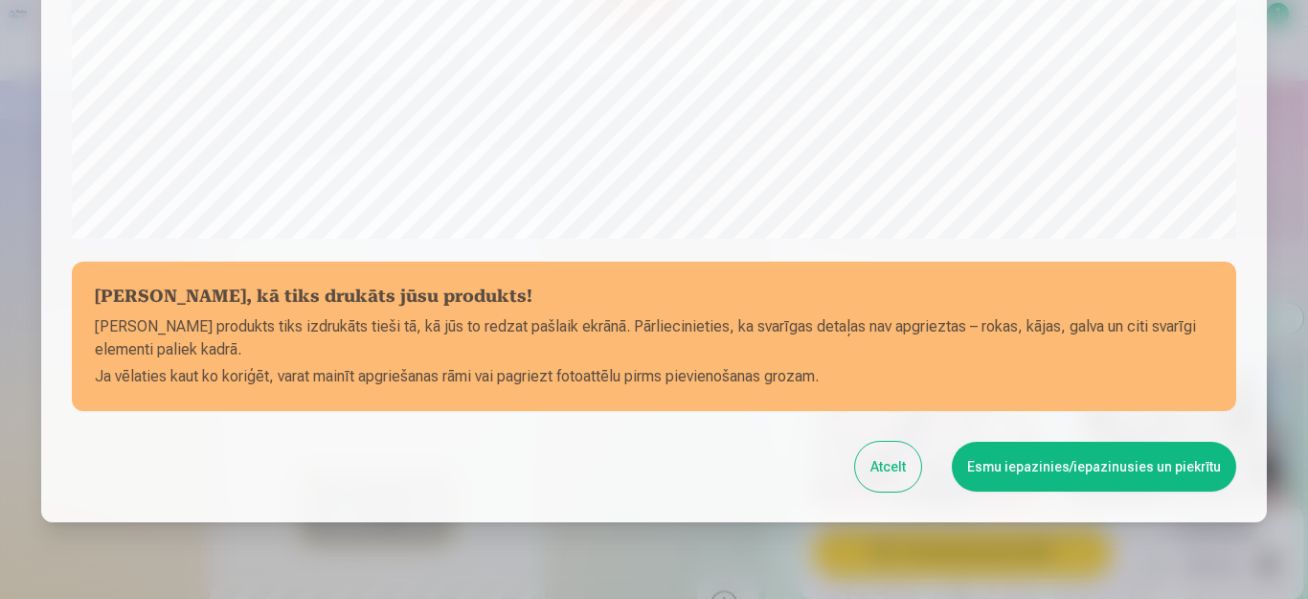
click at [1018, 470] on button "Esmu iepazinies/iepazinusies un piekrītu" at bounding box center [1094, 467] width 284 height 50
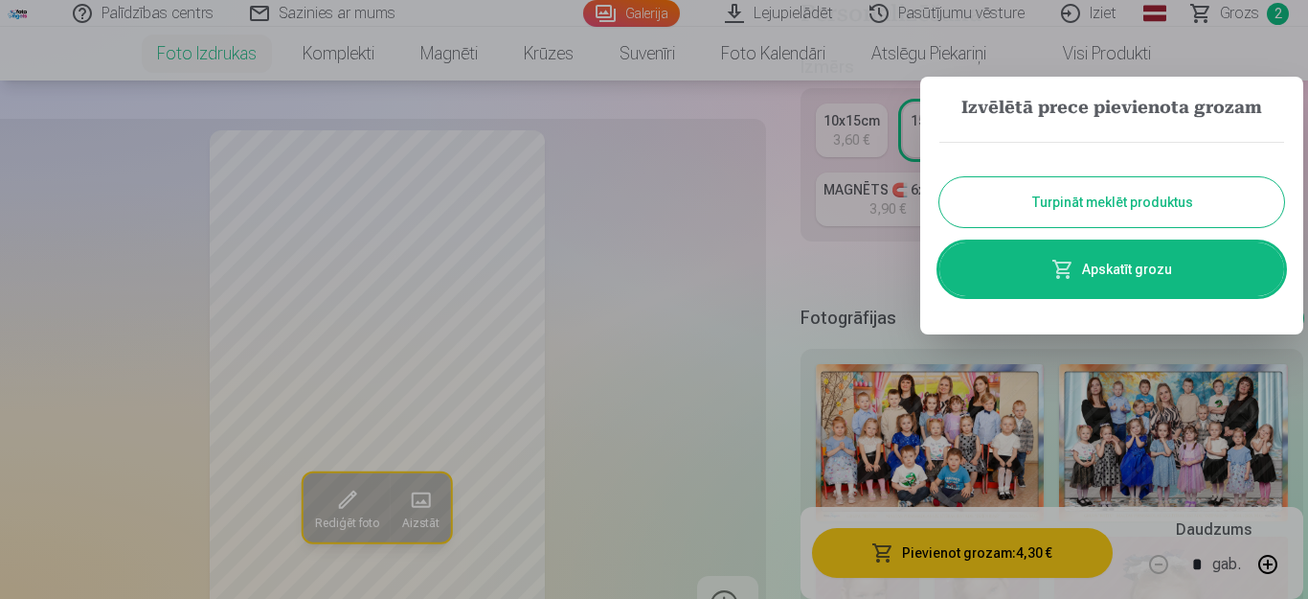
click at [1066, 205] on button "Turpināt meklēt produktus" at bounding box center [1112, 202] width 345 height 50
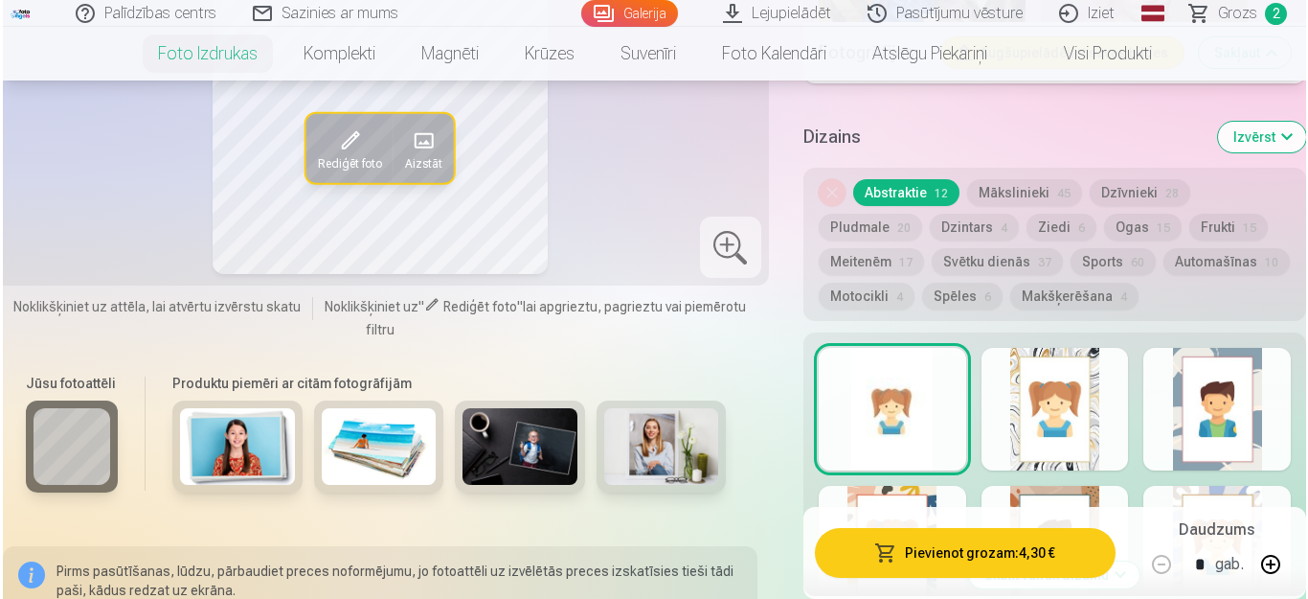
scroll to position [3537, 0]
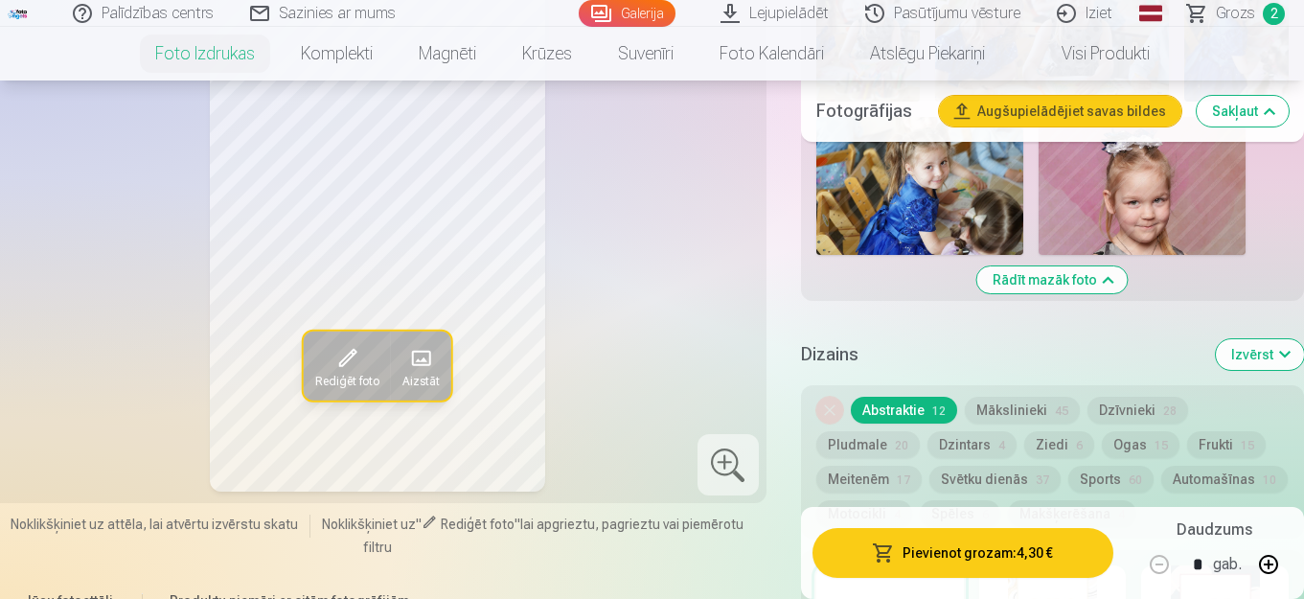
click at [344, 374] on span "Rediģēt foto" at bounding box center [347, 381] width 64 height 15
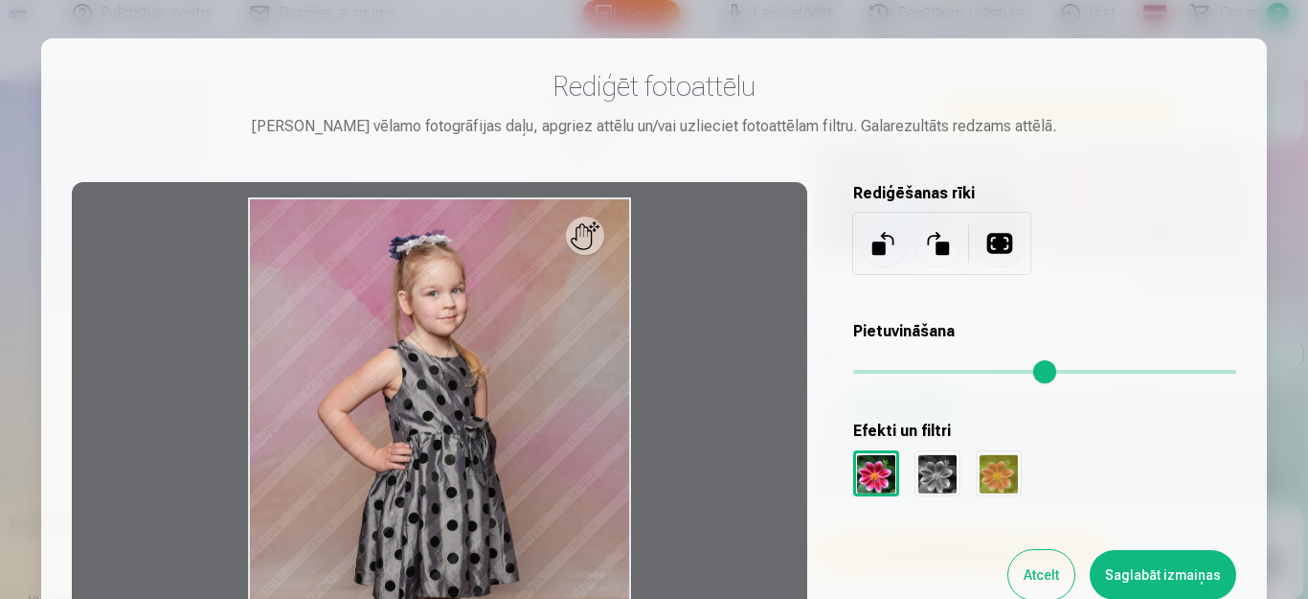
click at [868, 476] on div at bounding box center [876, 473] width 46 height 46
click at [930, 467] on div at bounding box center [938, 473] width 46 height 46
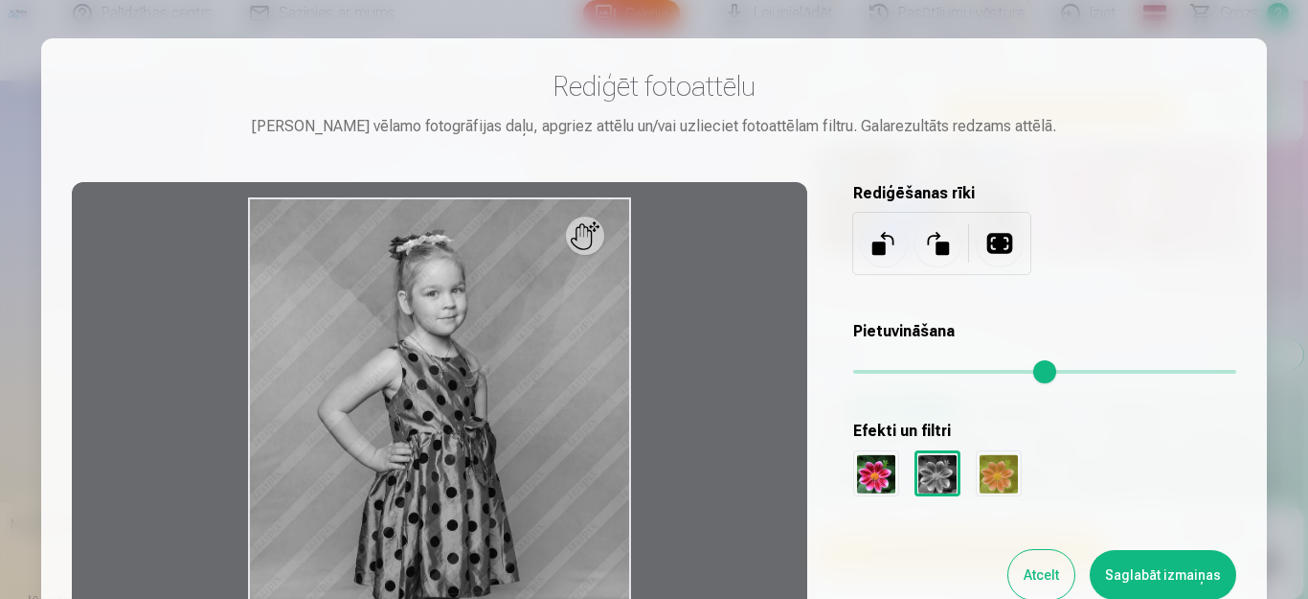
click at [998, 467] on div at bounding box center [999, 473] width 46 height 46
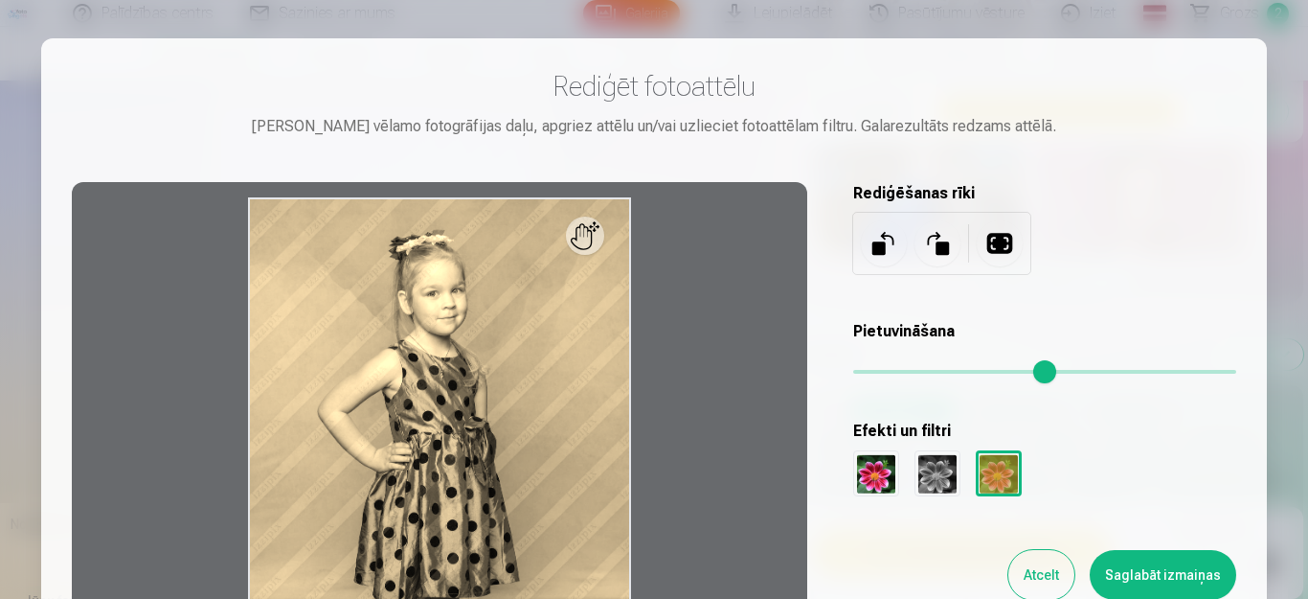
click at [920, 481] on div at bounding box center [938, 473] width 46 height 46
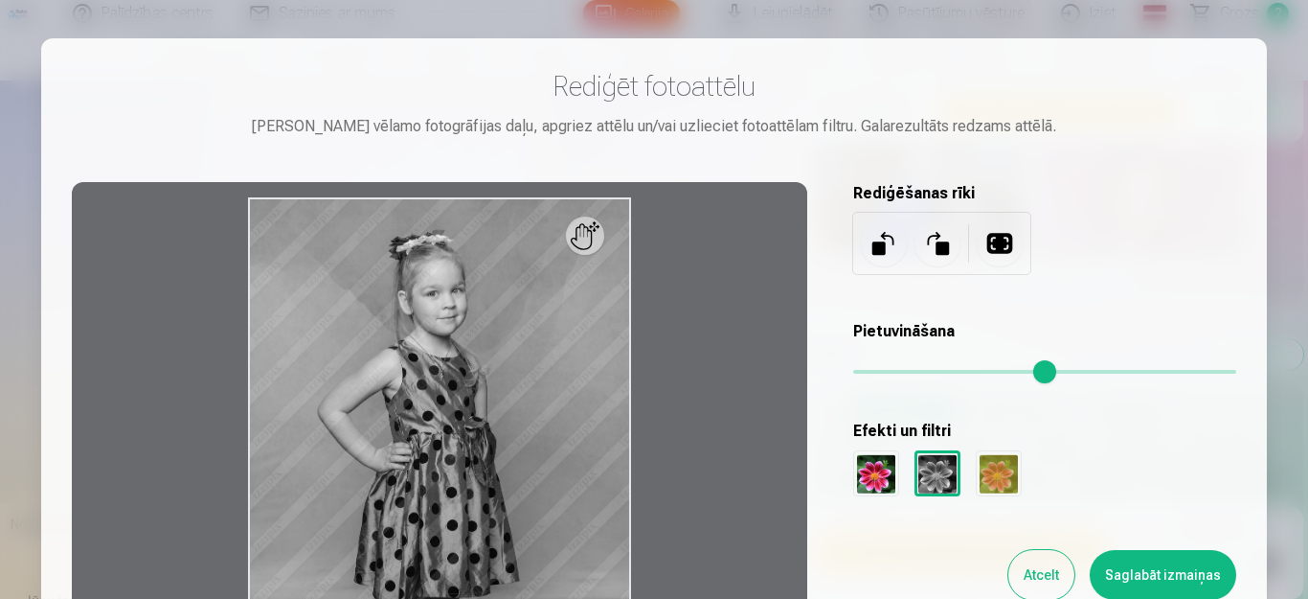
click at [870, 475] on div at bounding box center [876, 473] width 46 height 46
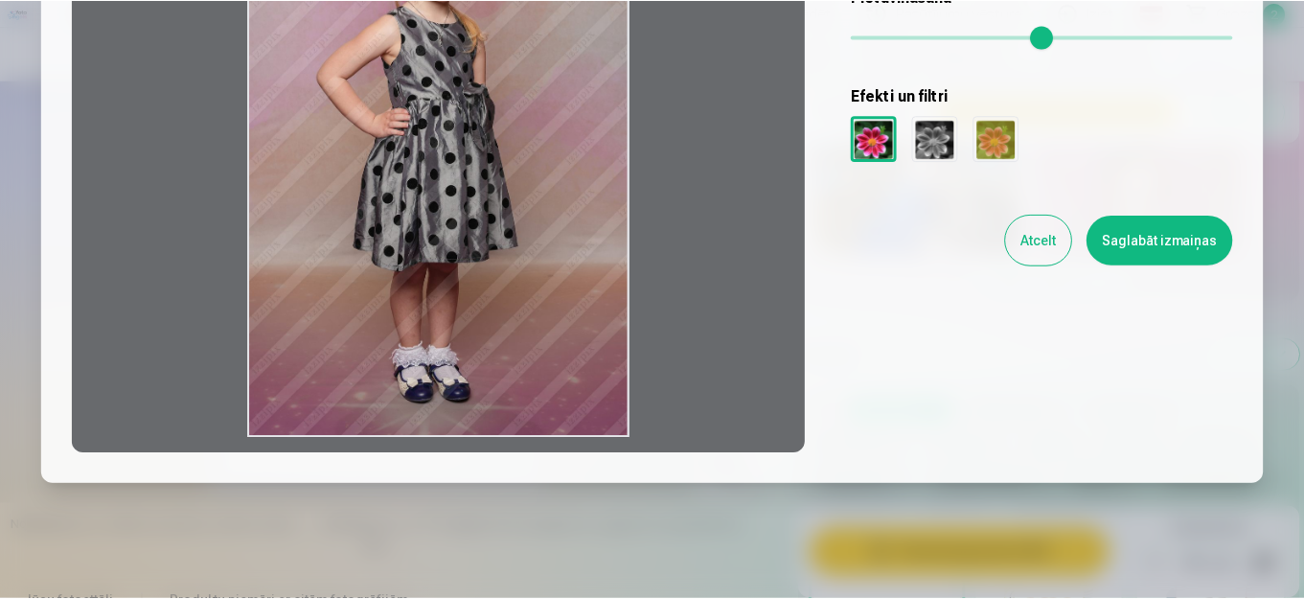
scroll to position [0, 0]
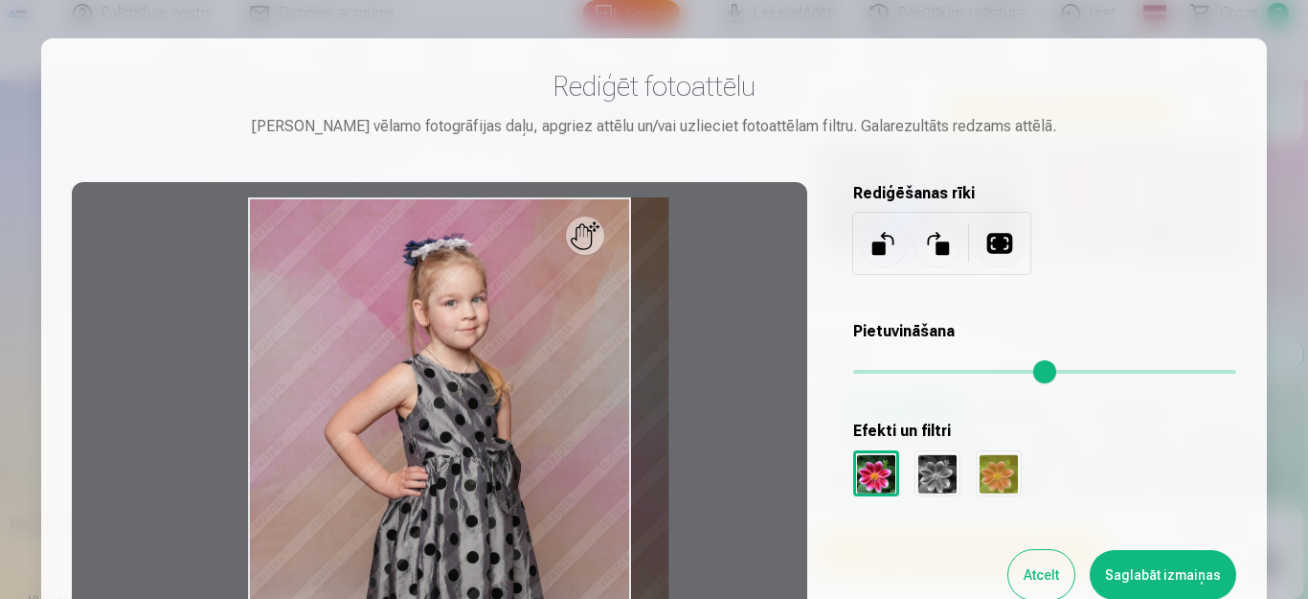
click at [904, 371] on input "range" at bounding box center [1044, 372] width 383 height 4
click at [903, 371] on input "range" at bounding box center [1044, 372] width 383 height 4
click at [934, 370] on input "range" at bounding box center [1044, 372] width 383 height 4
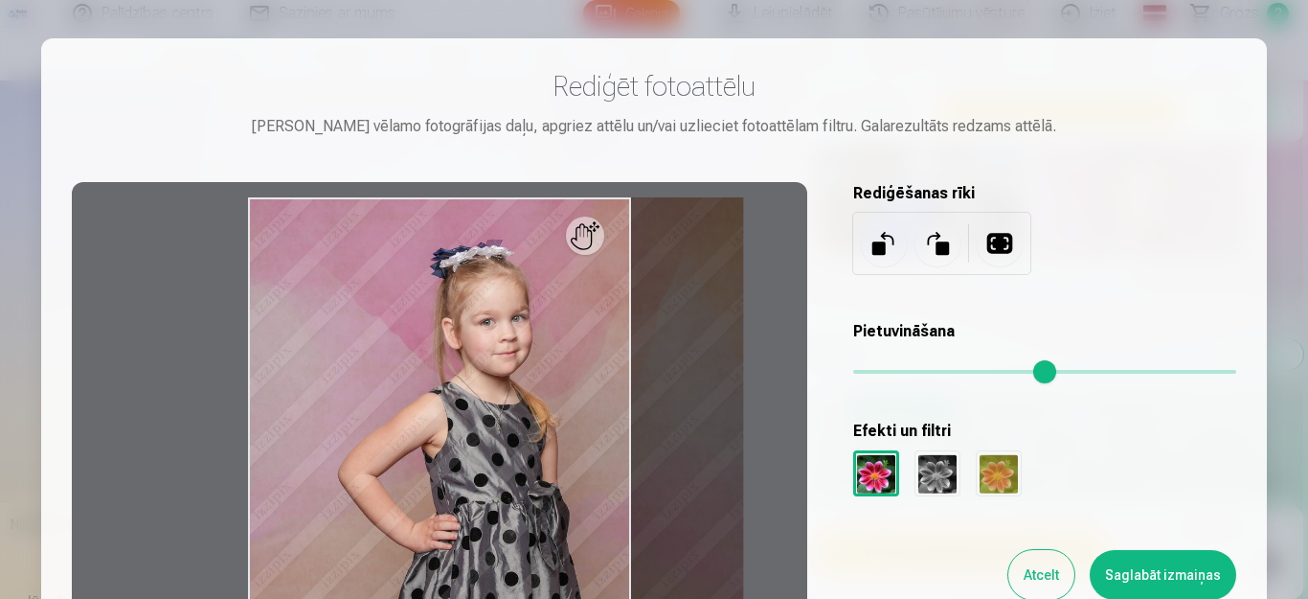
click at [991, 373] on input "range" at bounding box center [1044, 372] width 383 height 4
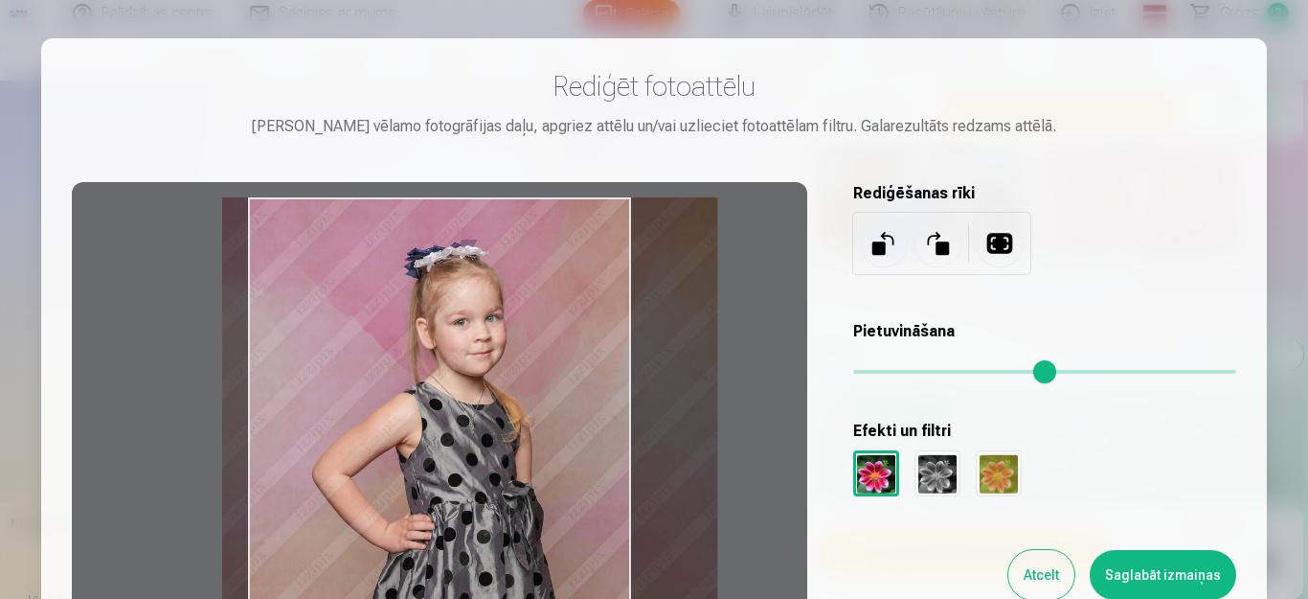
type input "****"
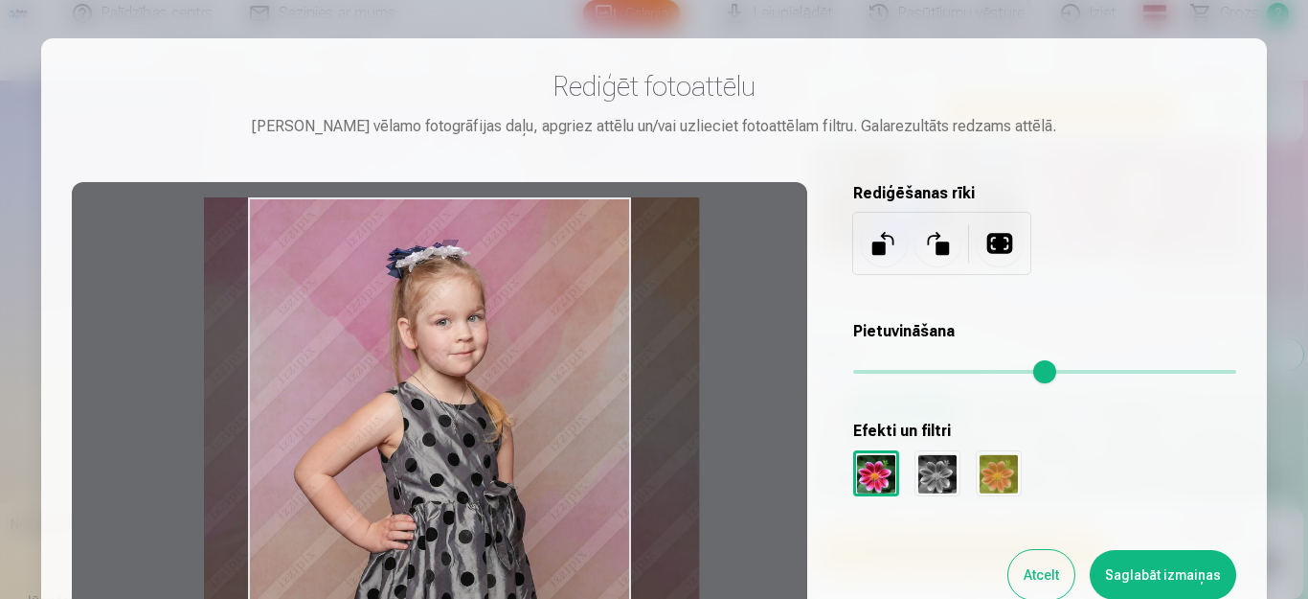
drag, startPoint x: 494, startPoint y: 451, endPoint x: 450, endPoint y: 451, distance: 44.1
click at [450, 451] on div at bounding box center [440, 484] width 736 height 605
click at [1036, 570] on button "Atcelt" at bounding box center [1042, 575] width 66 height 50
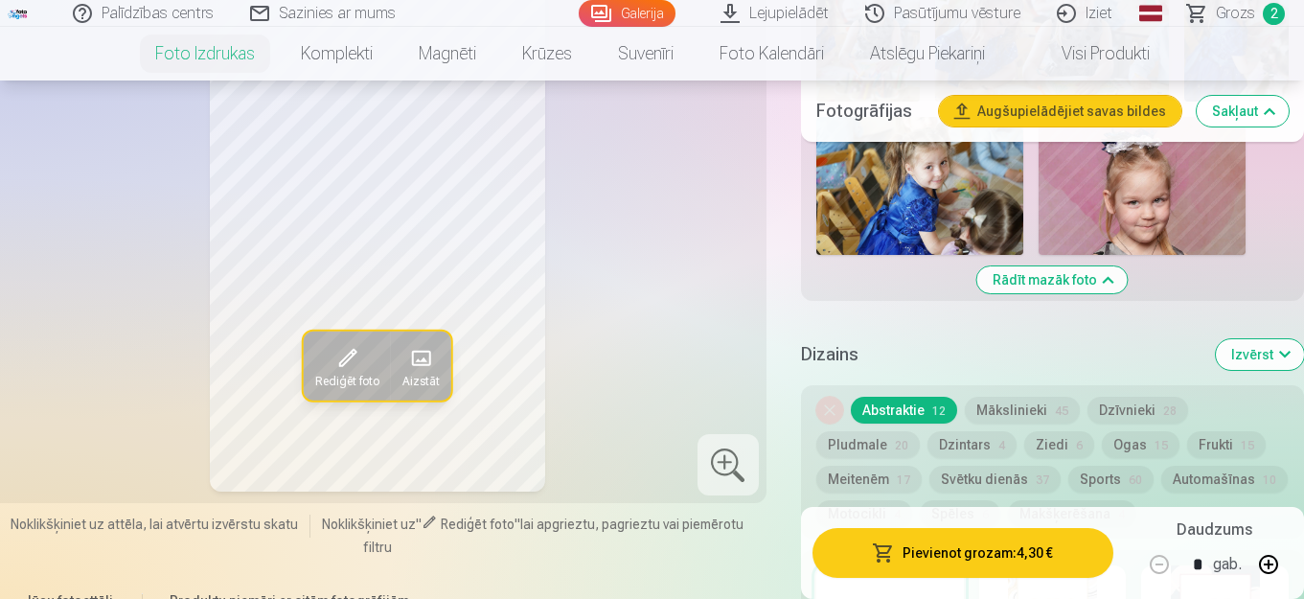
click at [424, 355] on span at bounding box center [420, 358] width 31 height 31
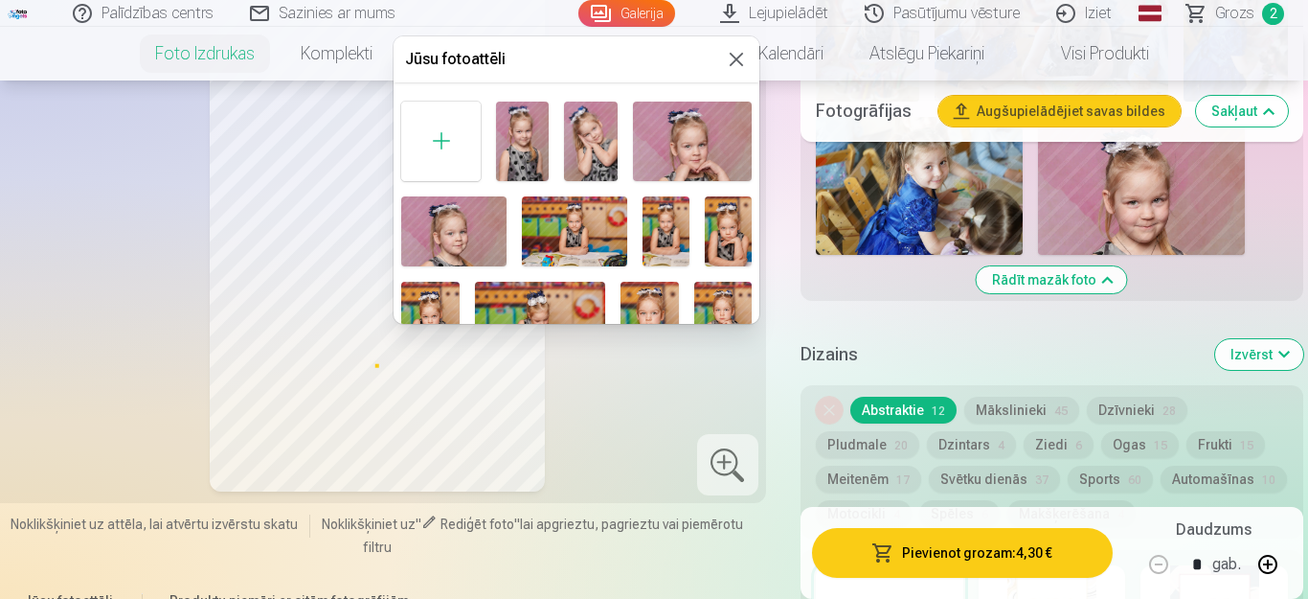
click at [727, 58] on button at bounding box center [736, 59] width 23 height 23
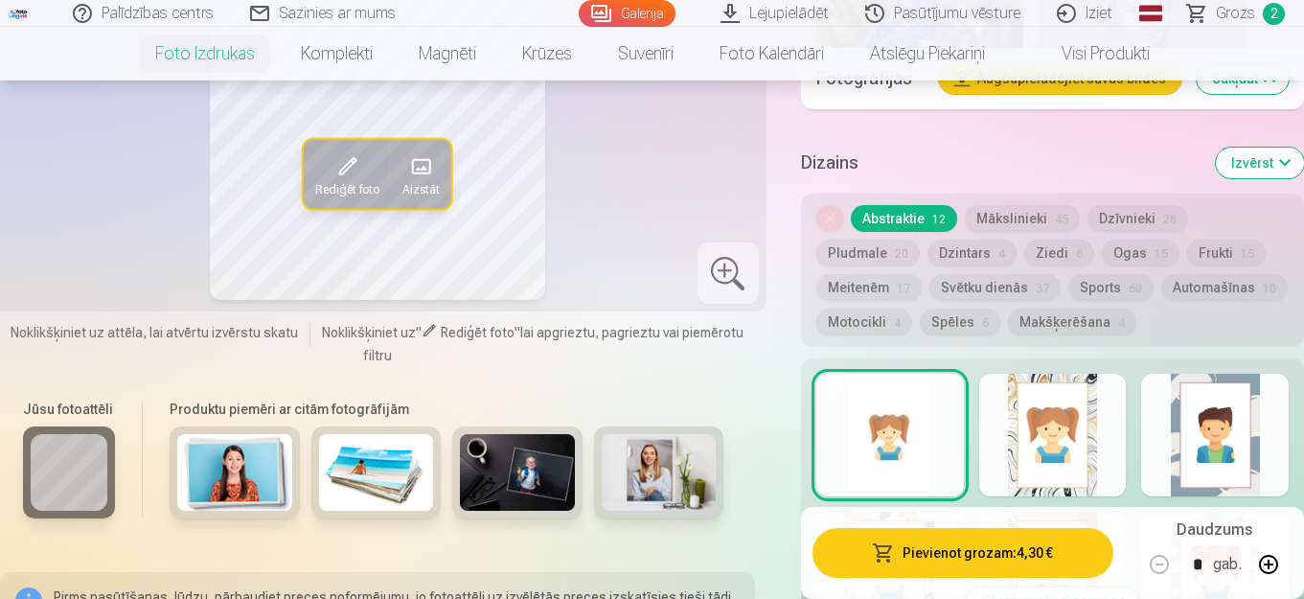
scroll to position [3767, 0]
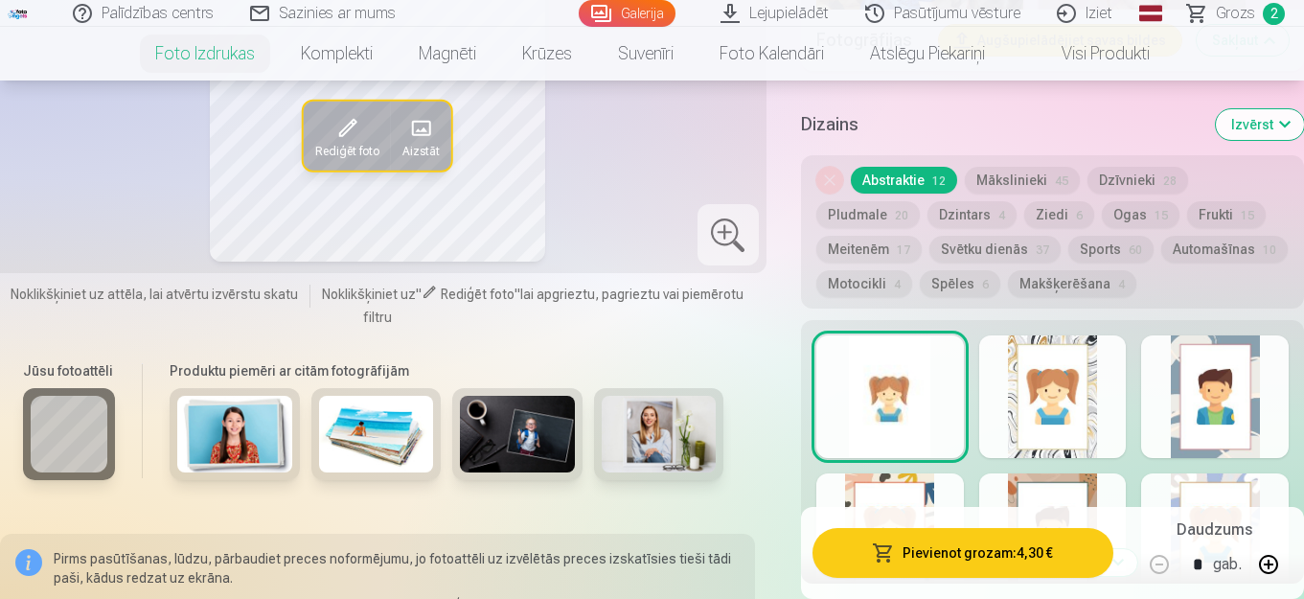
click at [1168, 182] on span "28" at bounding box center [1169, 180] width 13 height 13
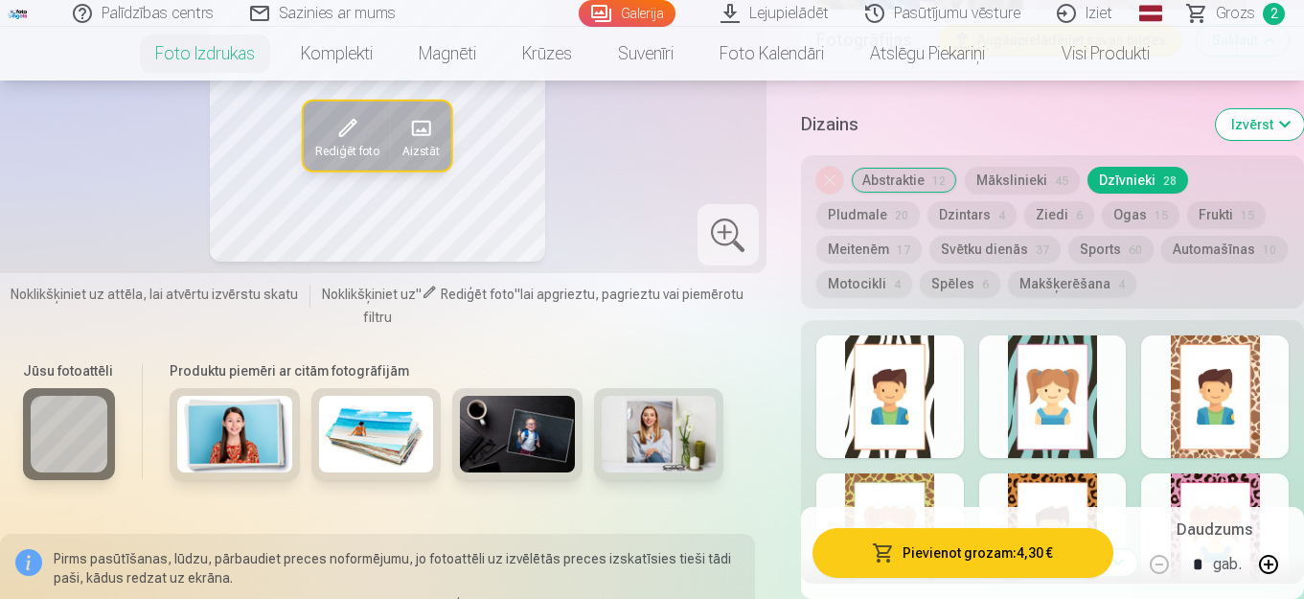
click at [913, 488] on div at bounding box center [889, 534] width 147 height 123
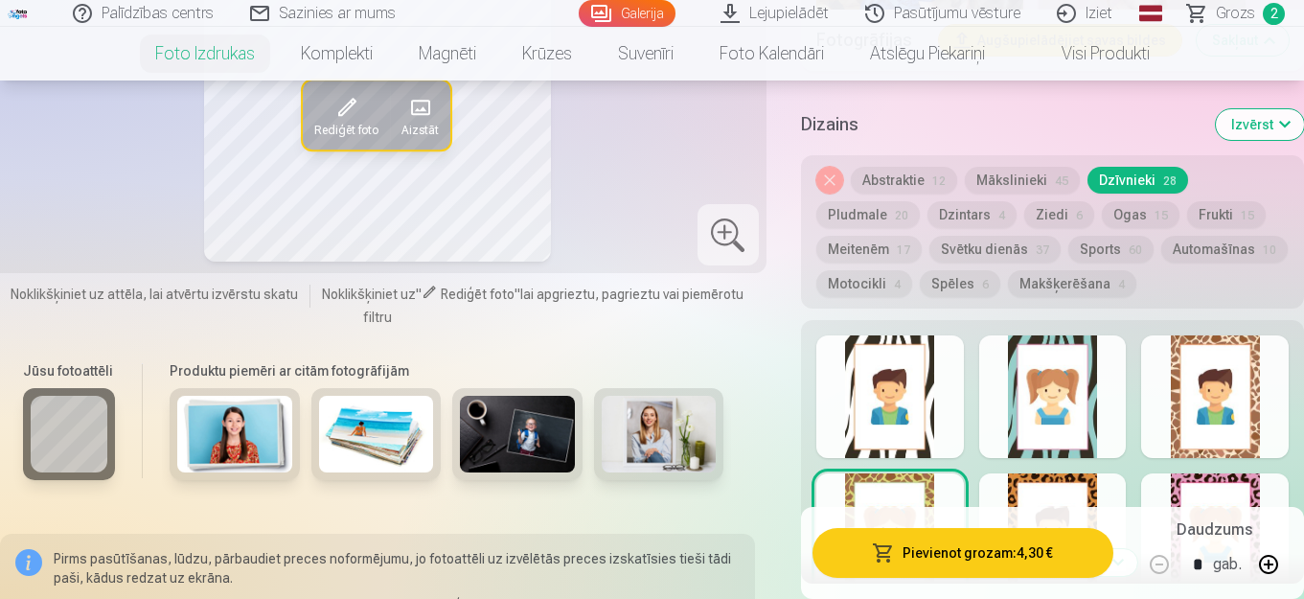
click at [850, 214] on button "Pludmale 20" at bounding box center [867, 214] width 103 height 27
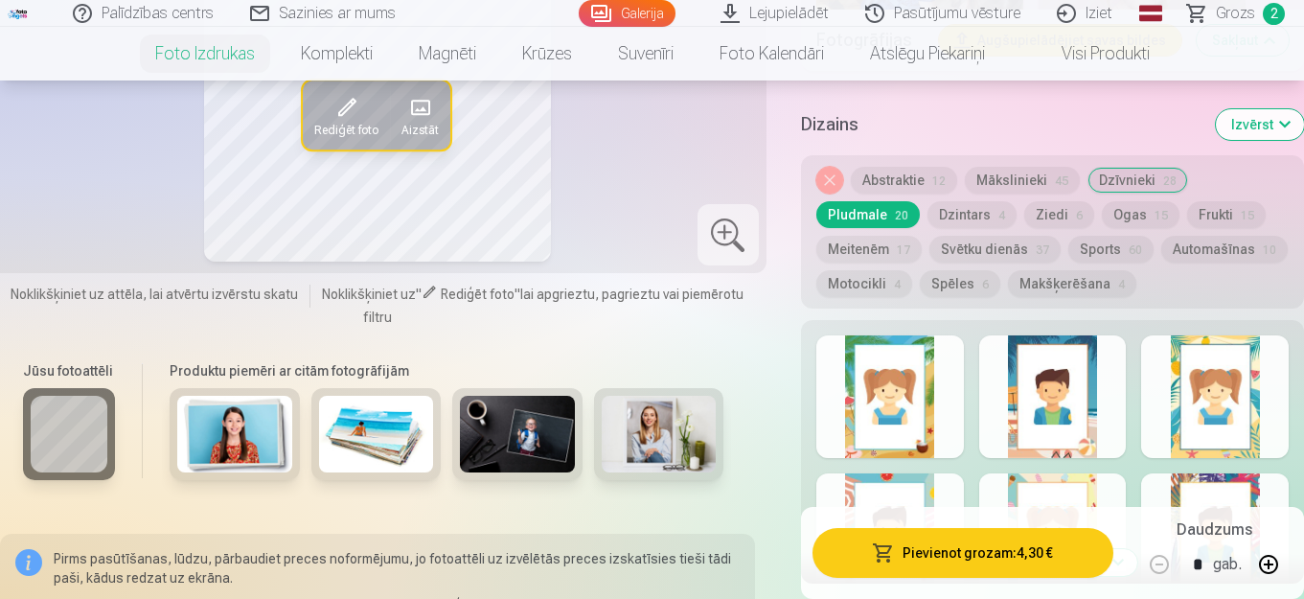
click at [873, 243] on button "Meitenēm 17" at bounding box center [868, 249] width 105 height 27
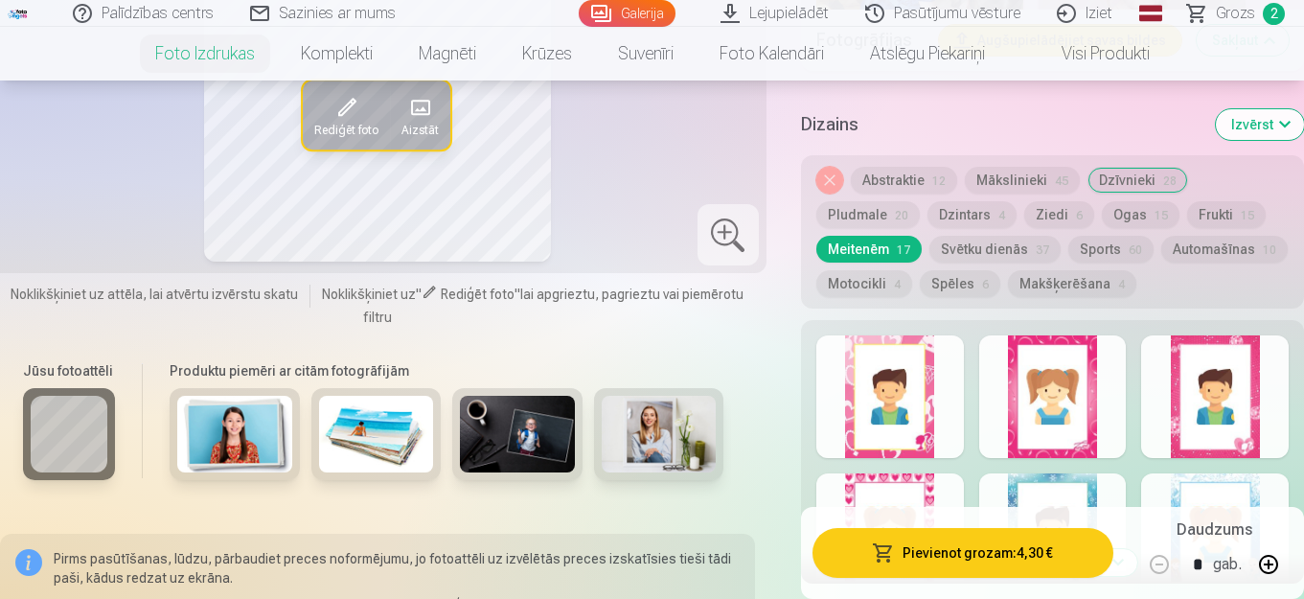
click at [1058, 384] on div at bounding box center [1052, 396] width 147 height 123
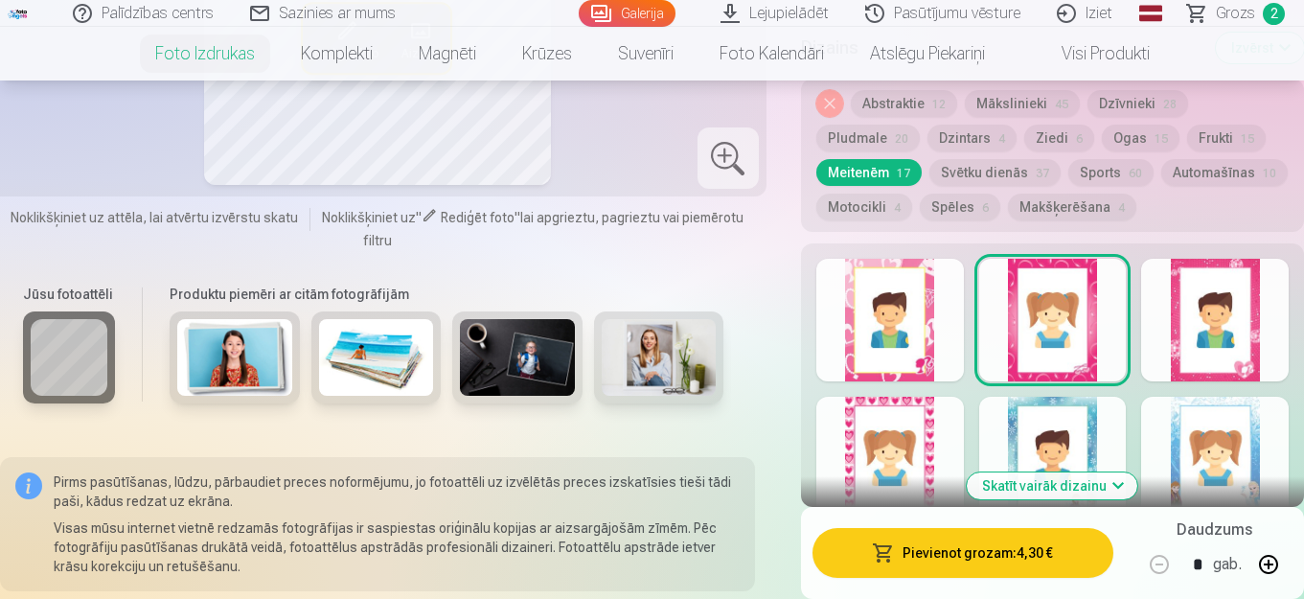
scroll to position [3882, 0]
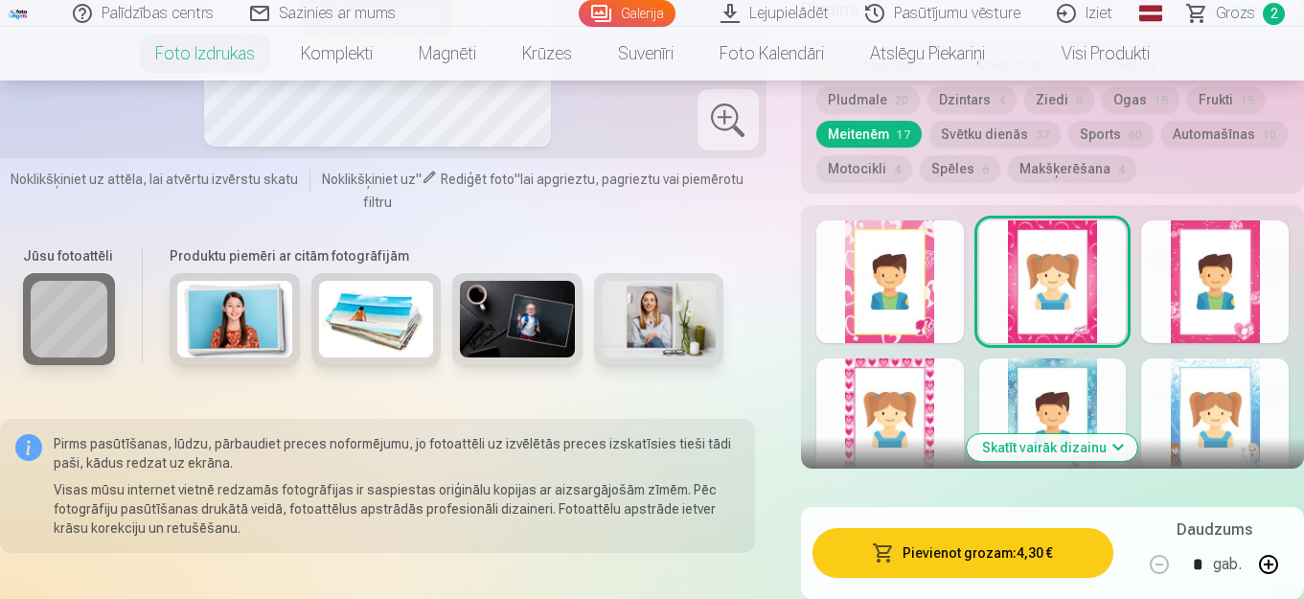
click at [1044, 449] on button "Skatīt vairāk dizainu" at bounding box center [1051, 447] width 170 height 27
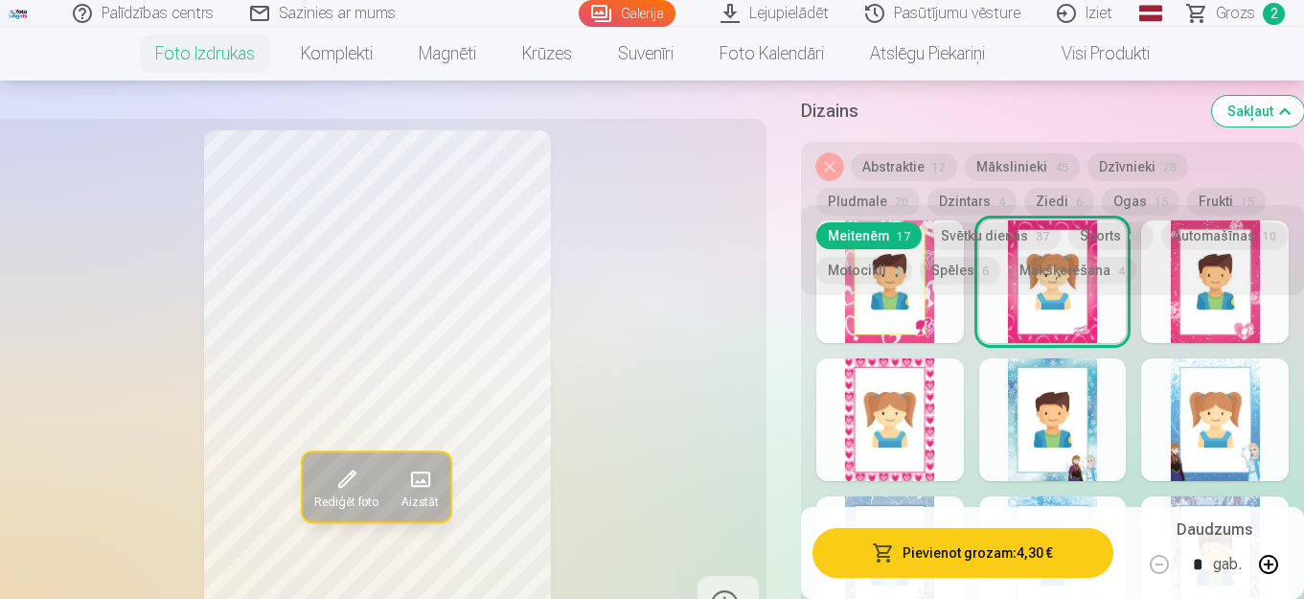
click at [906, 419] on div at bounding box center [889, 419] width 147 height 123
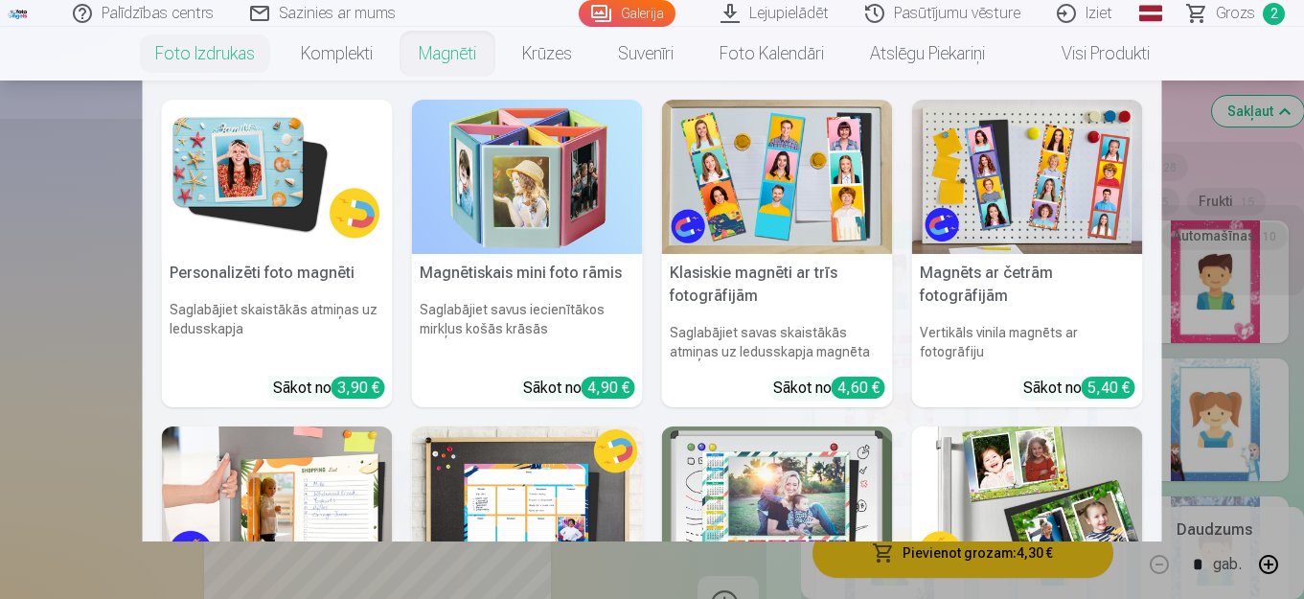
click at [1218, 157] on nav "Personalizēti foto magnēti Saglabājiet skaistākās atmiņas uz ledusskapja Sākot …" at bounding box center [652, 310] width 1304 height 461
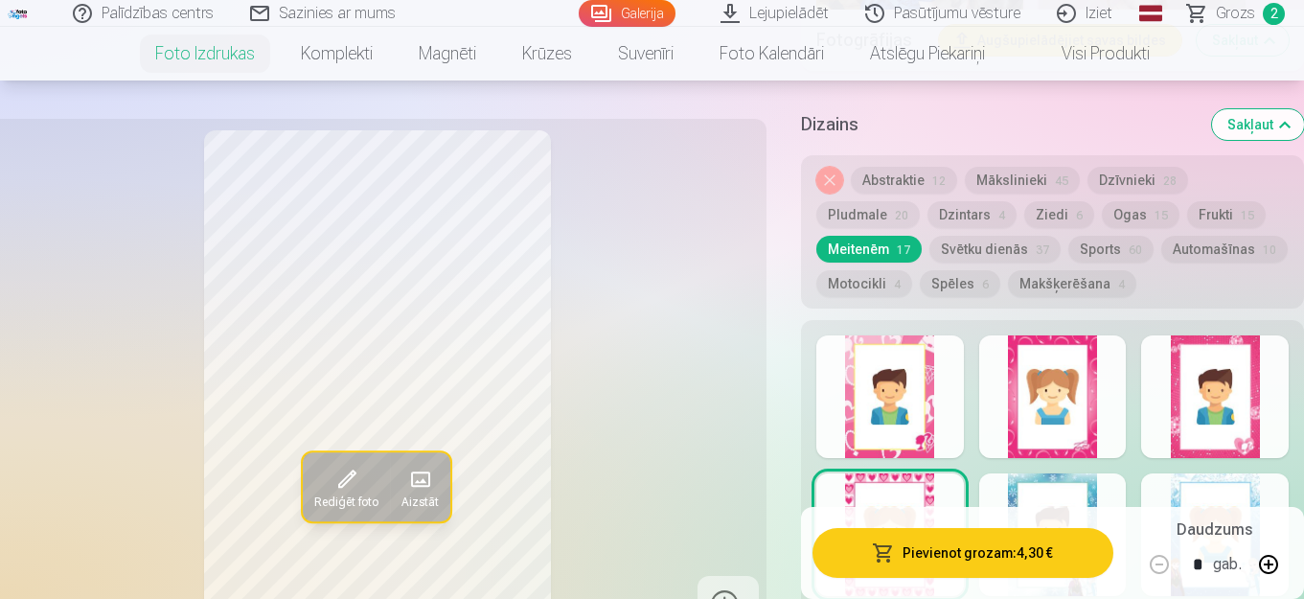
scroll to position [3690, 0]
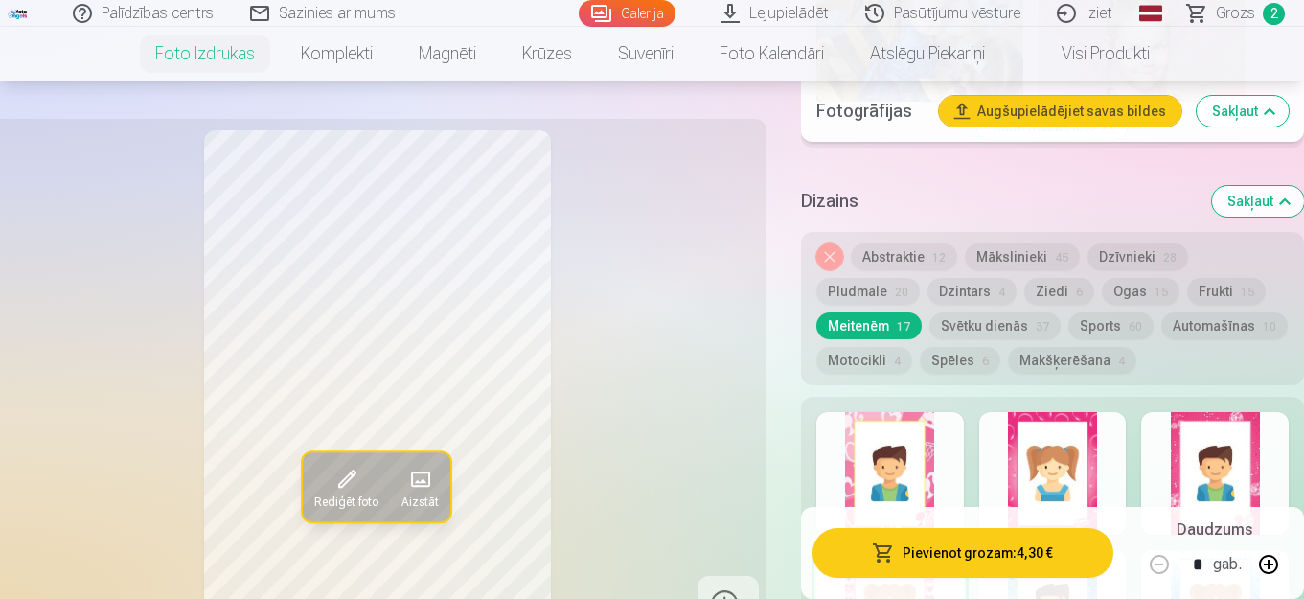
click at [1245, 201] on button "Sakļaut" at bounding box center [1258, 201] width 92 height 31
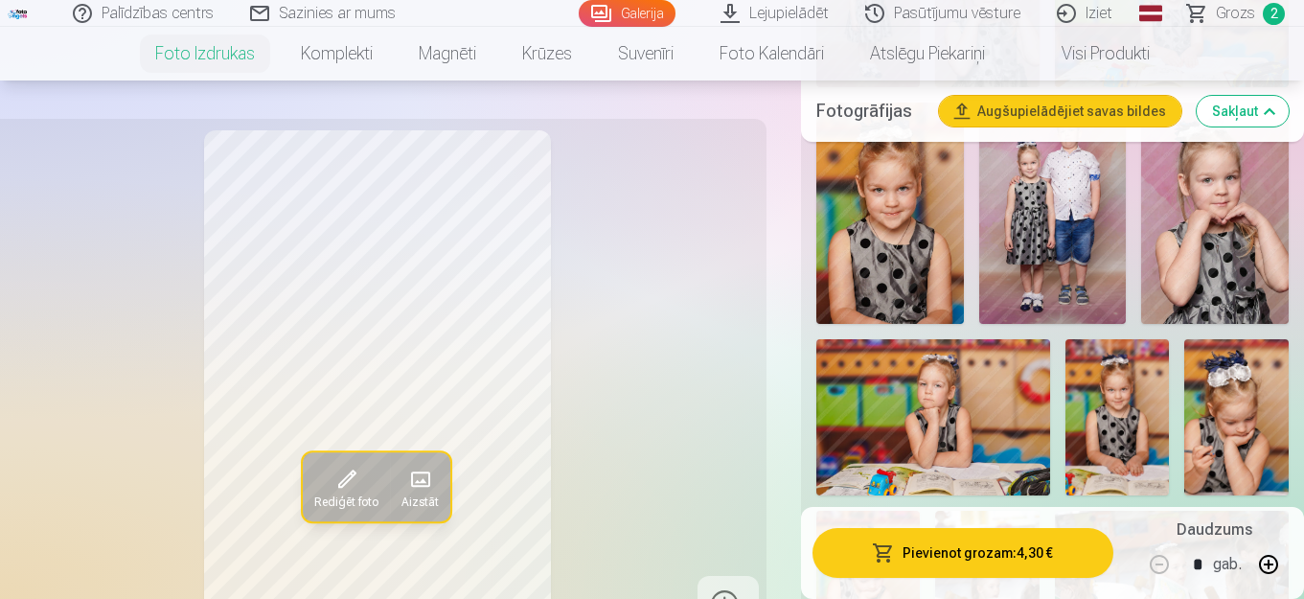
scroll to position [2592, 0]
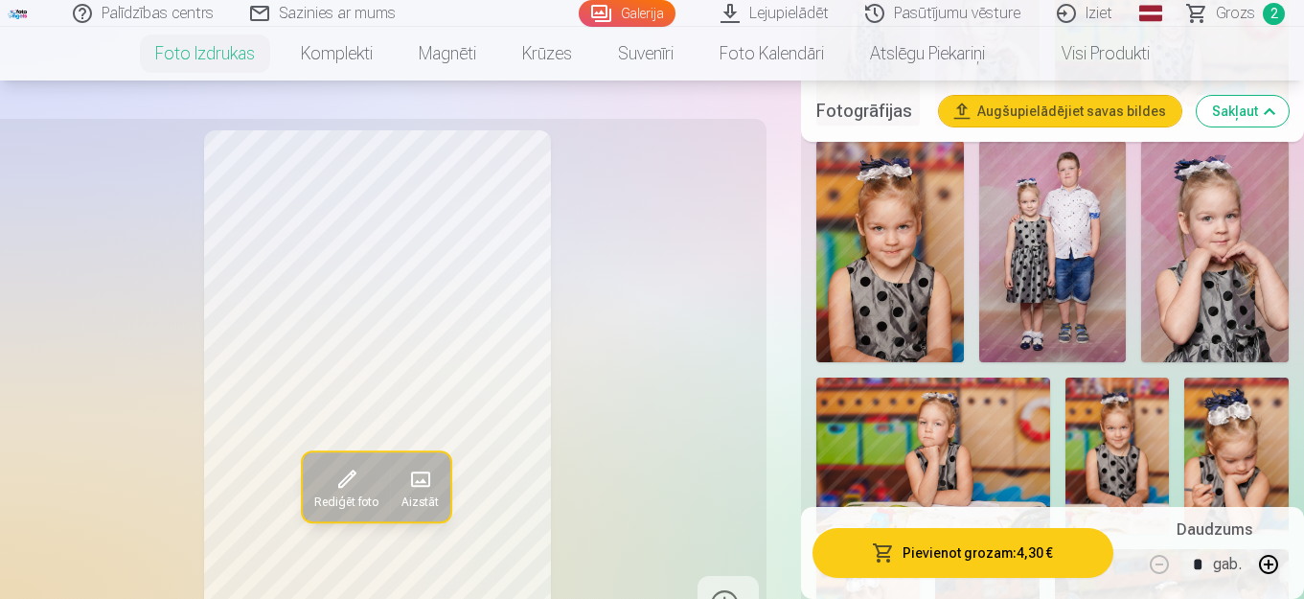
click at [1209, 261] on img at bounding box center [1214, 251] width 147 height 221
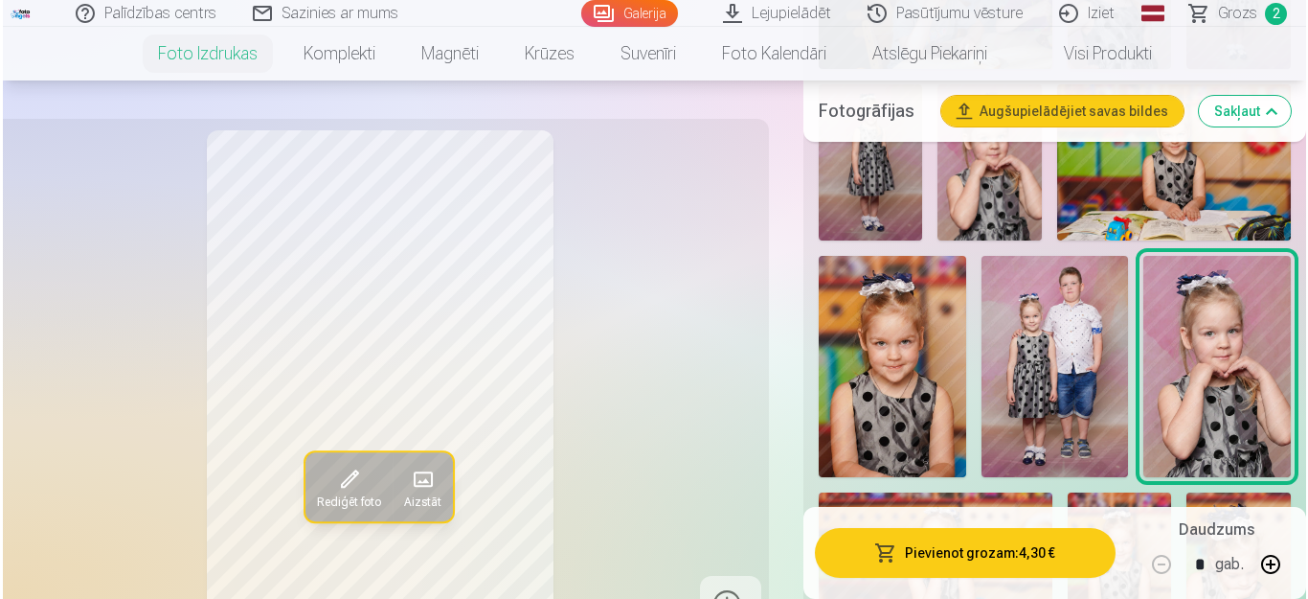
scroll to position [2438, 0]
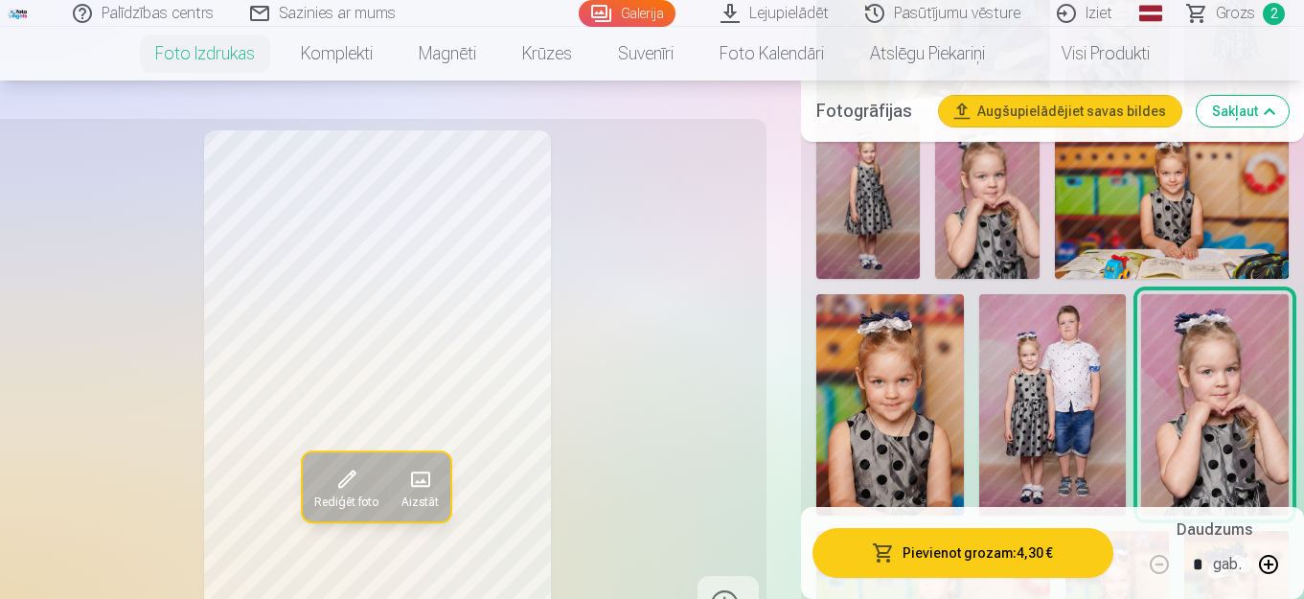
click at [958, 536] on button "Pievienot grozam : 4,30 €" at bounding box center [962, 553] width 301 height 50
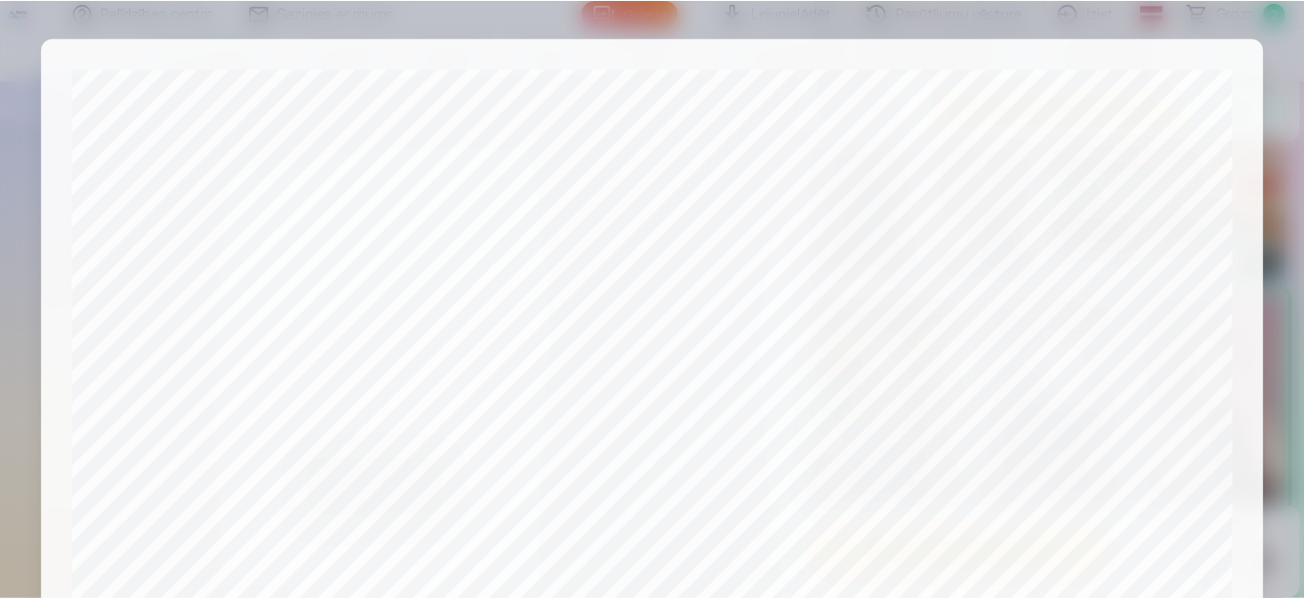
scroll to position [781, 0]
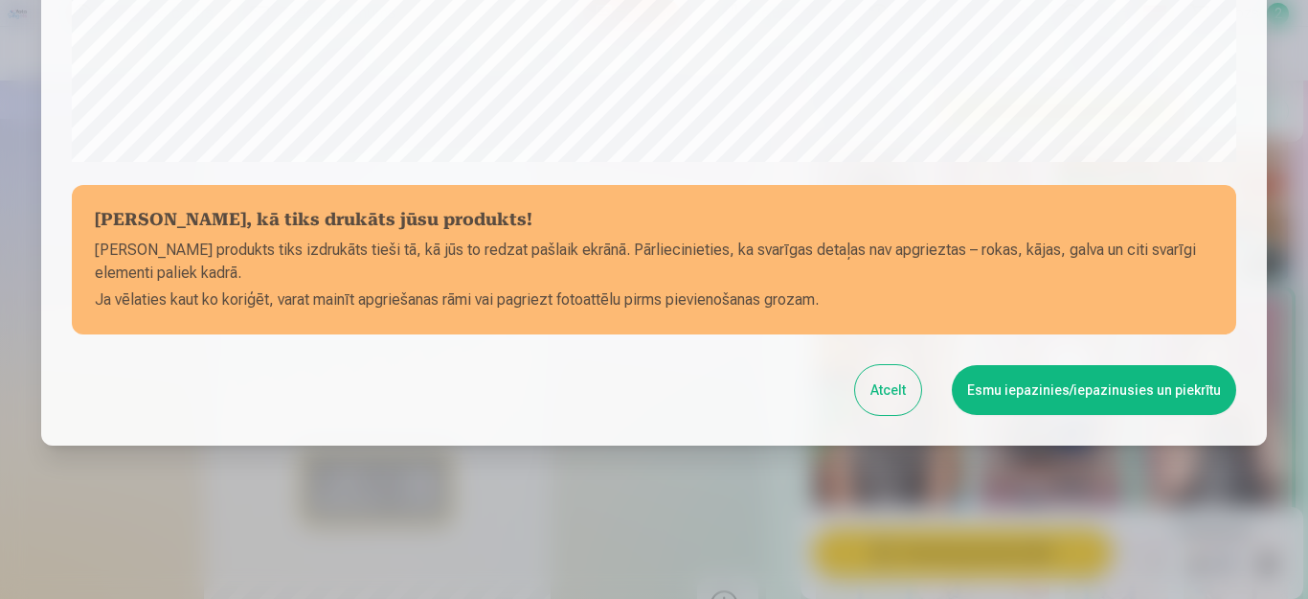
click at [1083, 384] on button "Esmu iepazinies/iepazinusies un piekrītu" at bounding box center [1094, 390] width 284 height 50
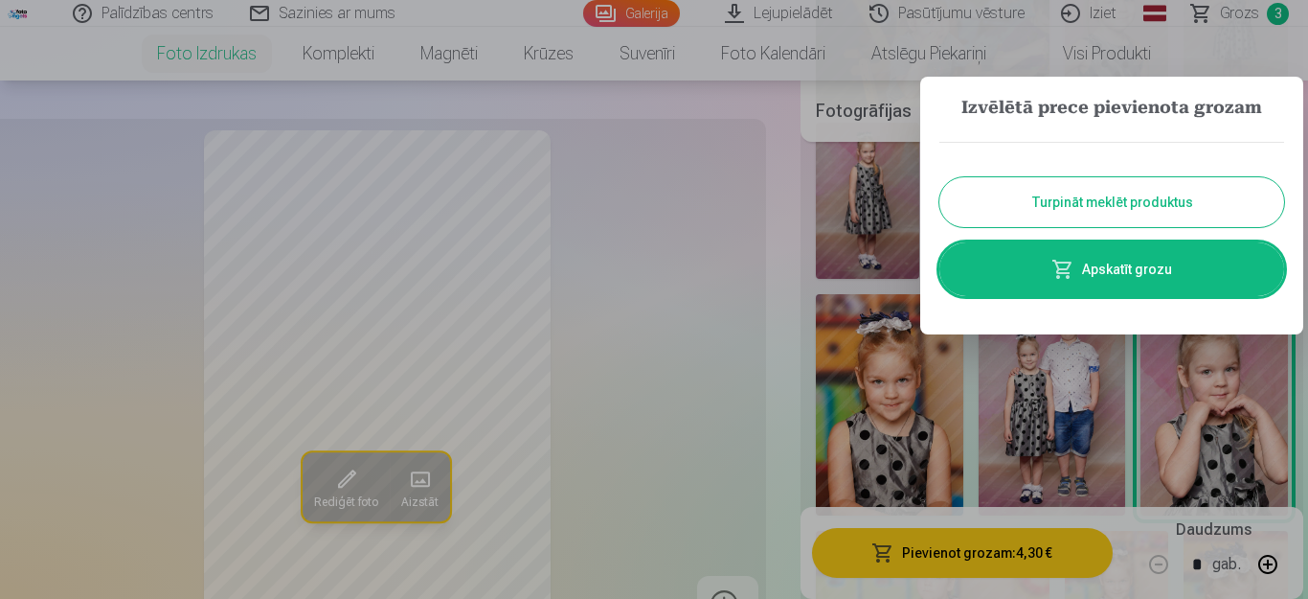
click at [1133, 183] on button "Turpināt meklēt produktus" at bounding box center [1112, 202] width 345 height 50
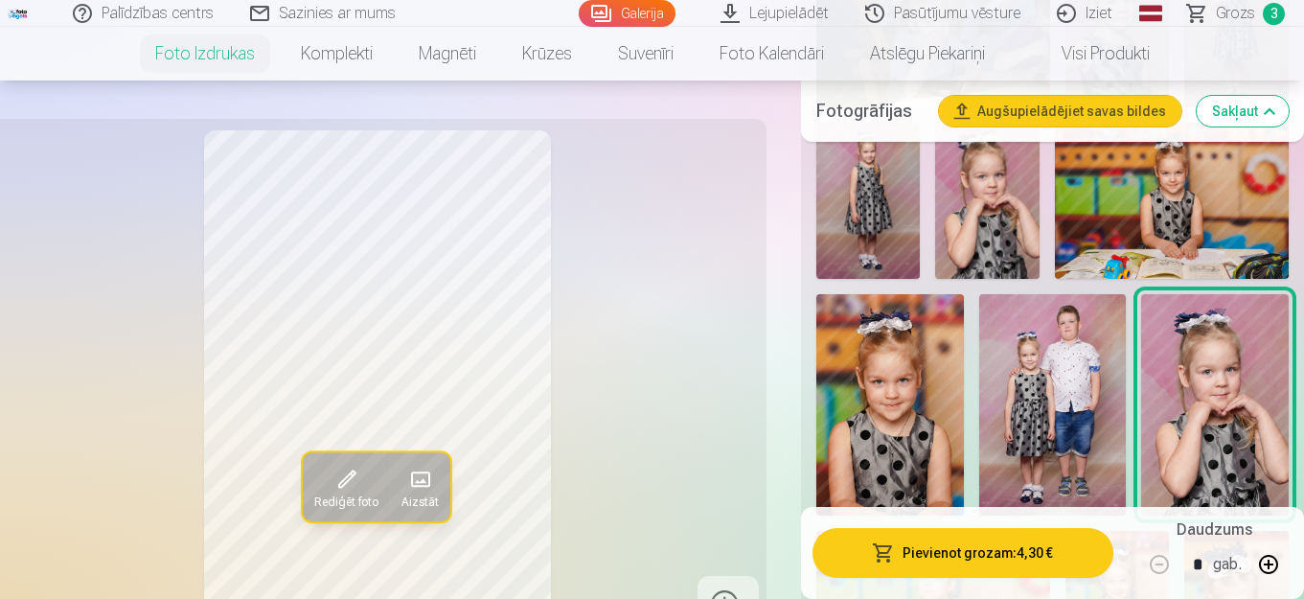
click at [1228, 11] on span "Grozs" at bounding box center [1234, 13] width 39 height 23
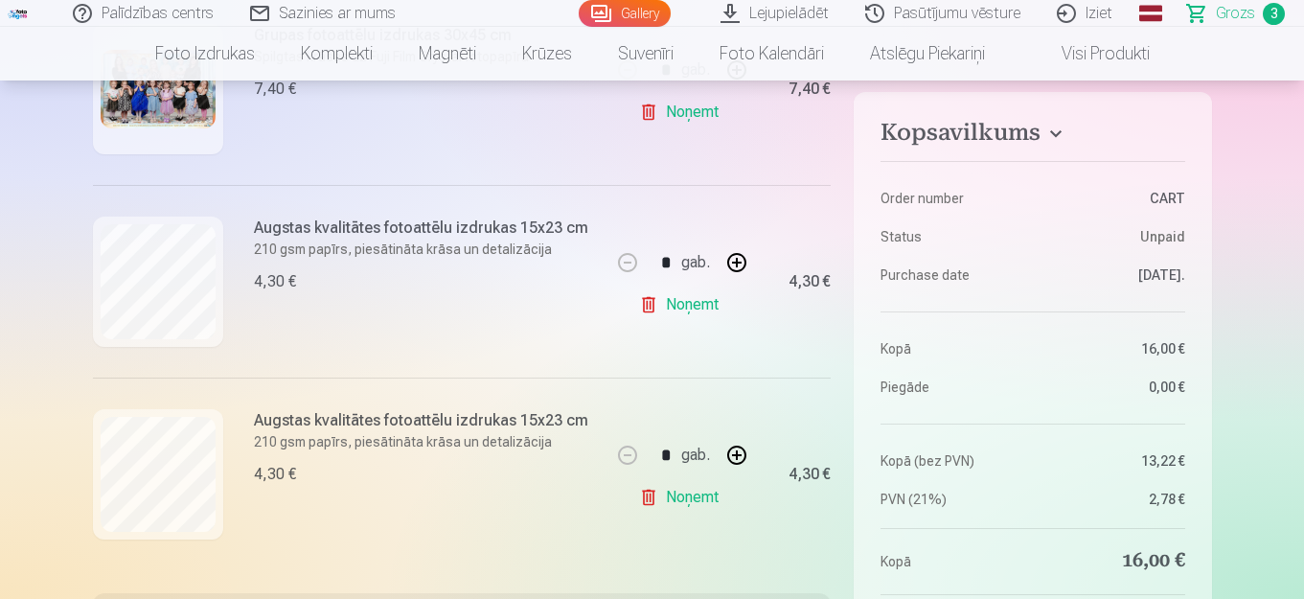
scroll to position [536, 0]
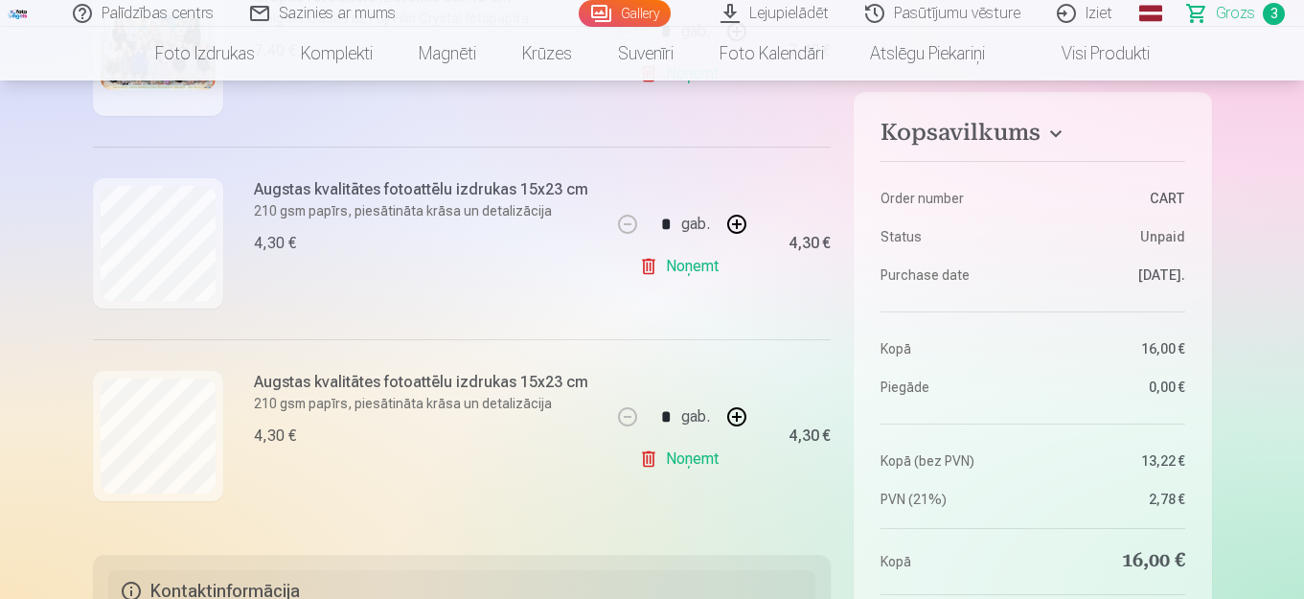
click at [697, 267] on link "Noņemt" at bounding box center [682, 266] width 87 height 38
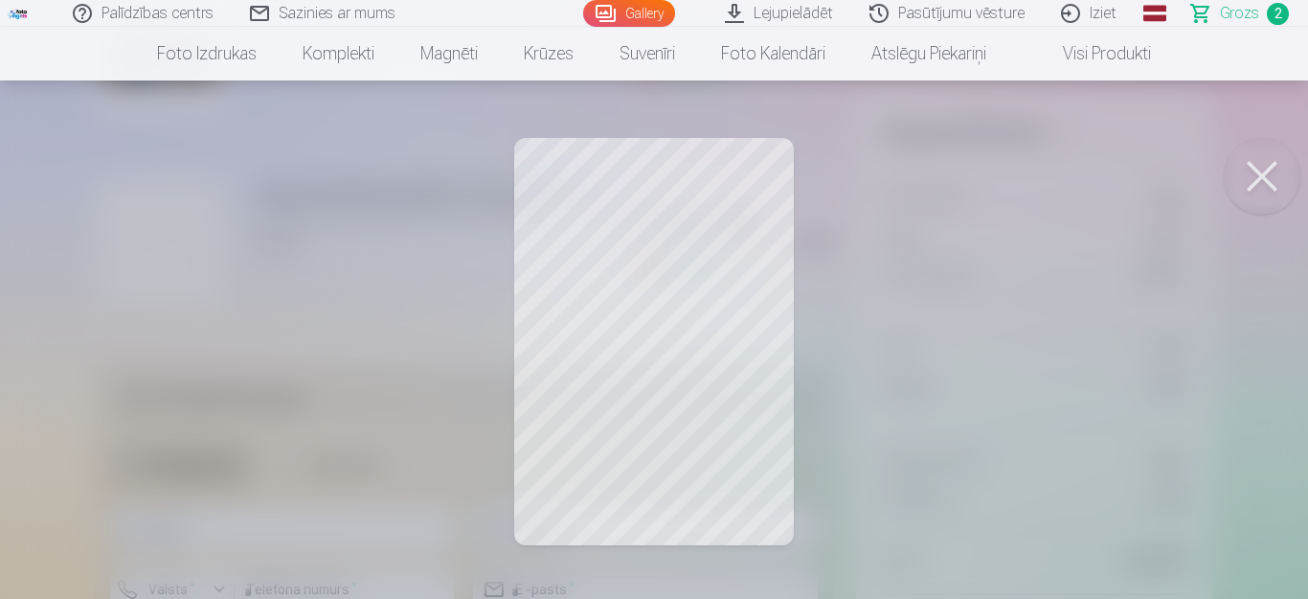
click at [1271, 180] on button at bounding box center [1262, 176] width 77 height 77
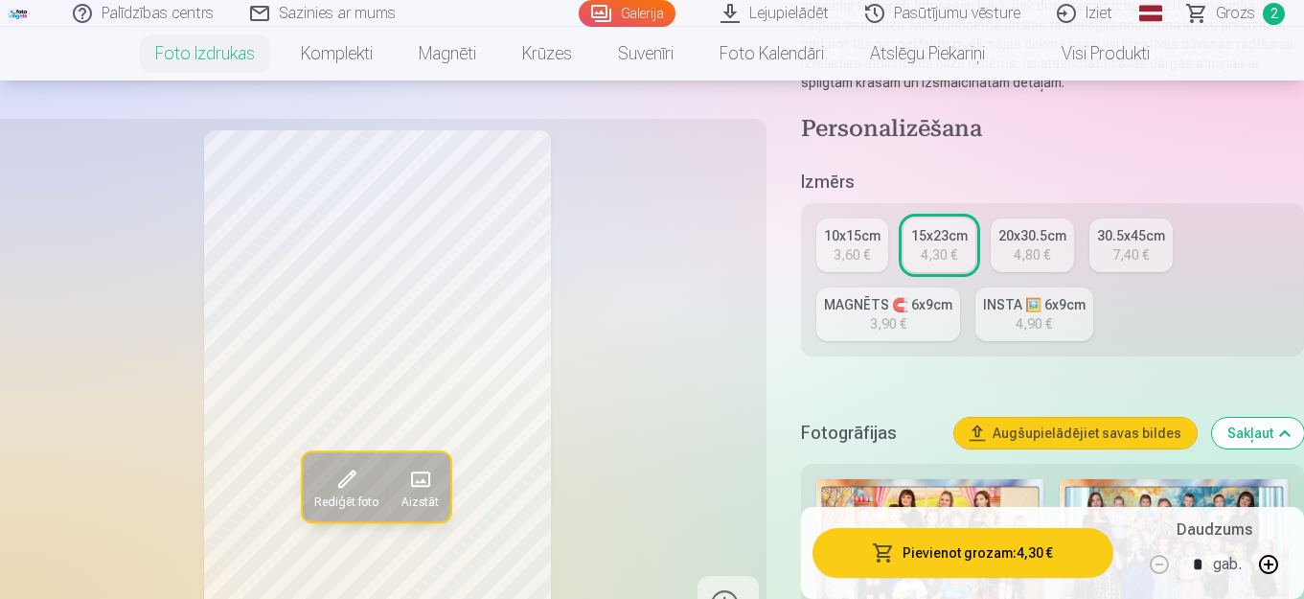
scroll to position [383, 0]
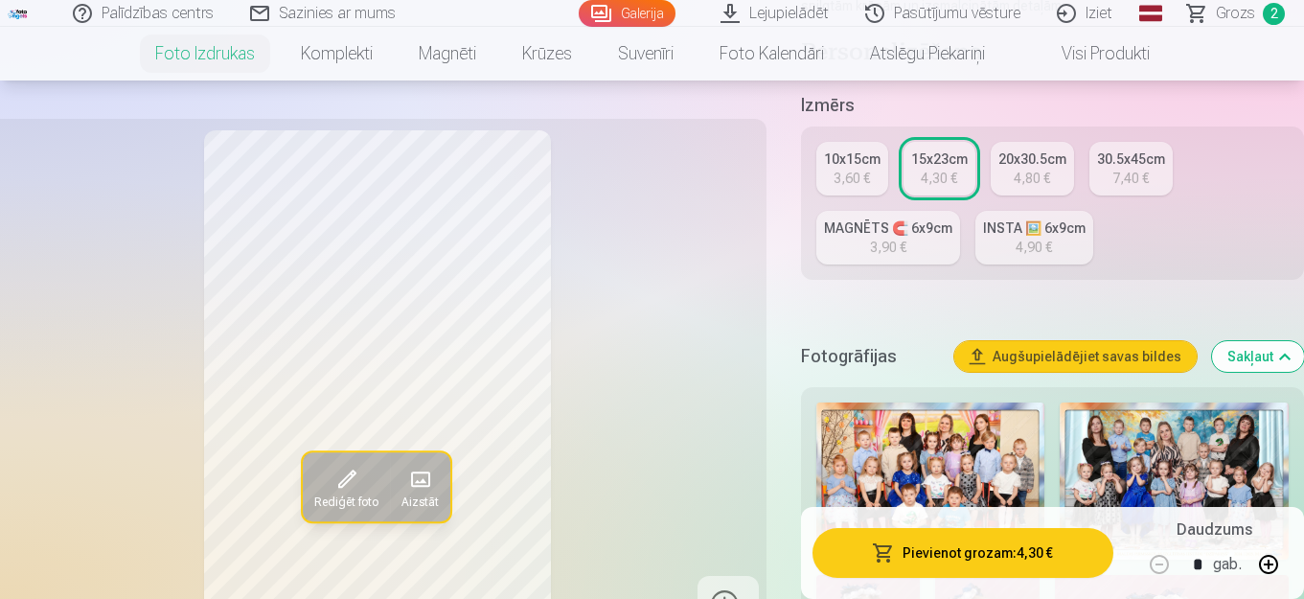
click at [898, 238] on div "3,90 €" at bounding box center [888, 247] width 36 height 19
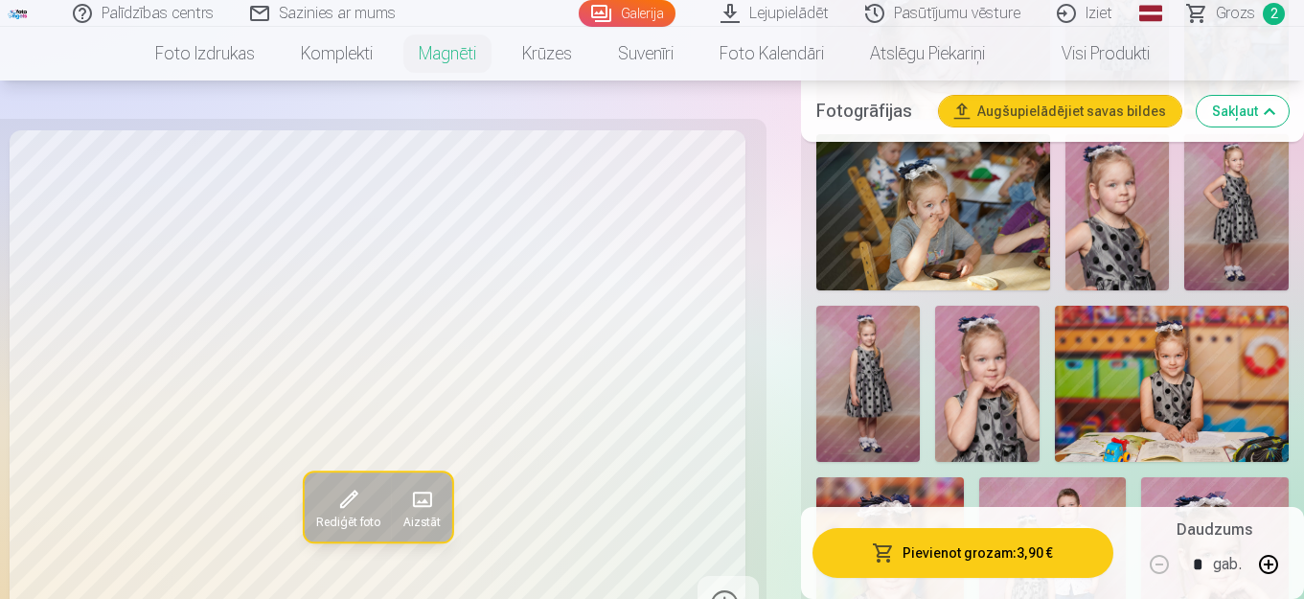
scroll to position [2260, 0]
click at [995, 385] on img at bounding box center [986, 383] width 103 height 156
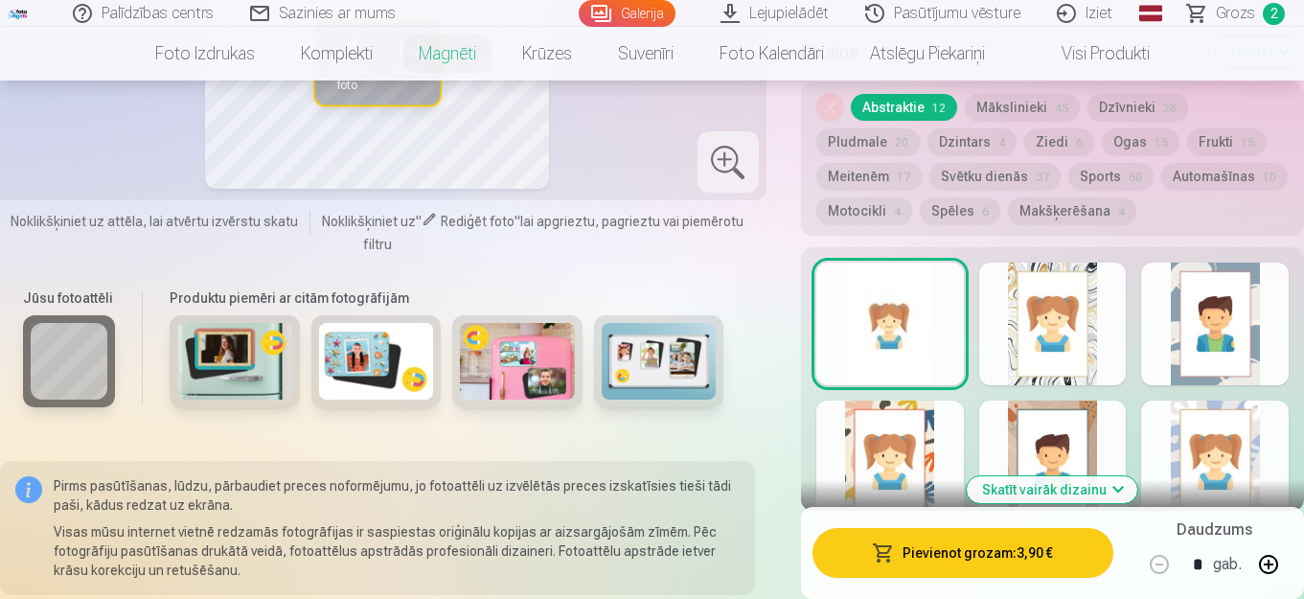
scroll to position [3805, 0]
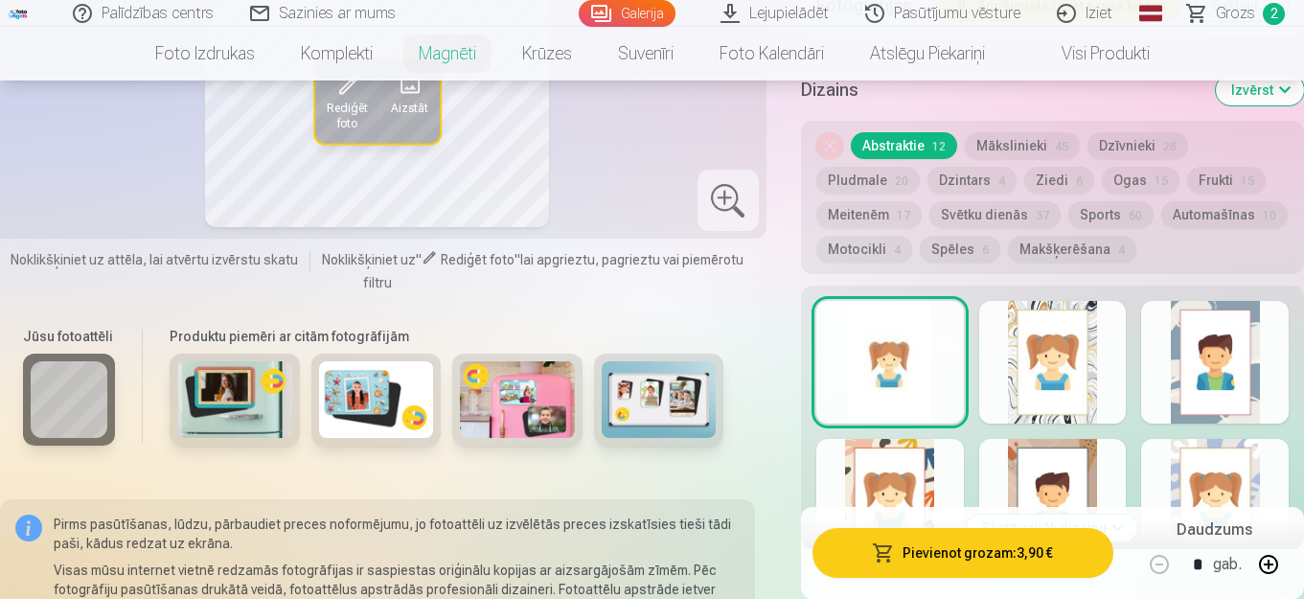
click at [854, 211] on button "Meitenēm 17" at bounding box center [868, 214] width 105 height 27
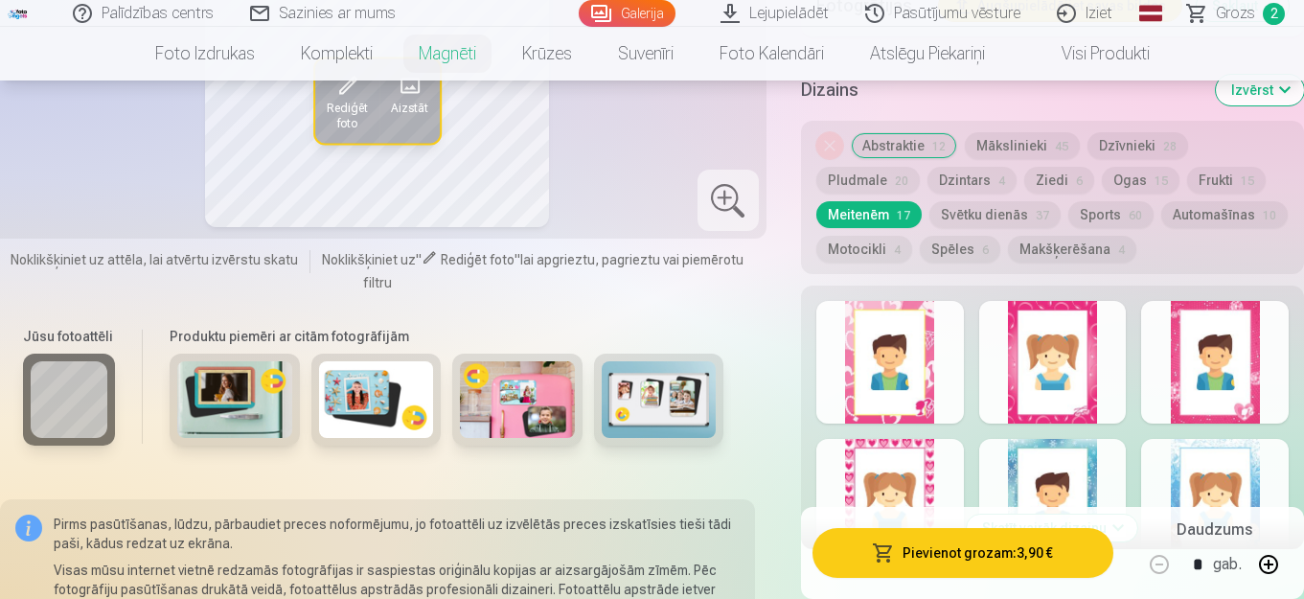
click at [876, 482] on div at bounding box center [889, 500] width 147 height 123
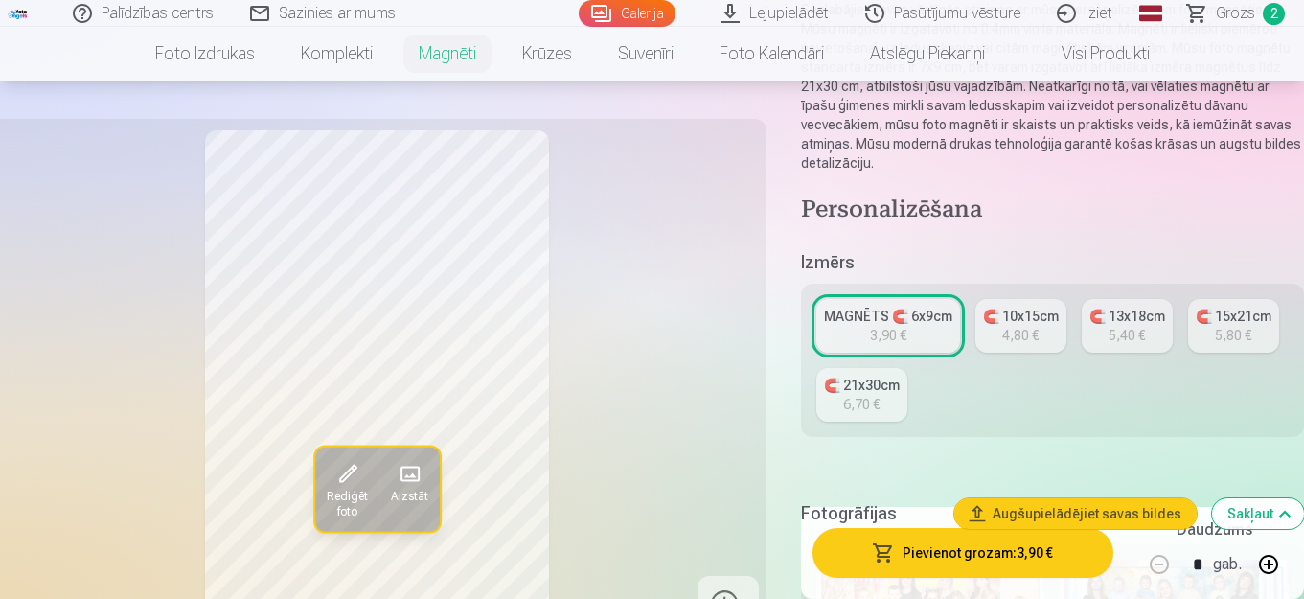
scroll to position [268, 0]
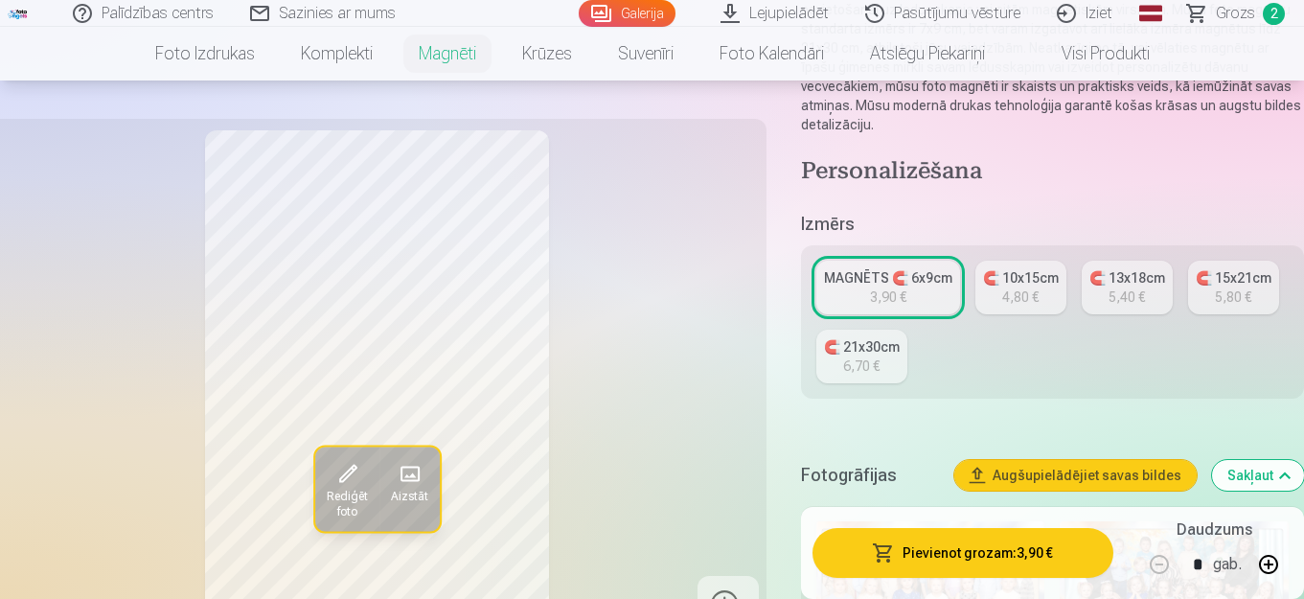
click at [1238, 15] on span "Grozs" at bounding box center [1234, 13] width 39 height 23
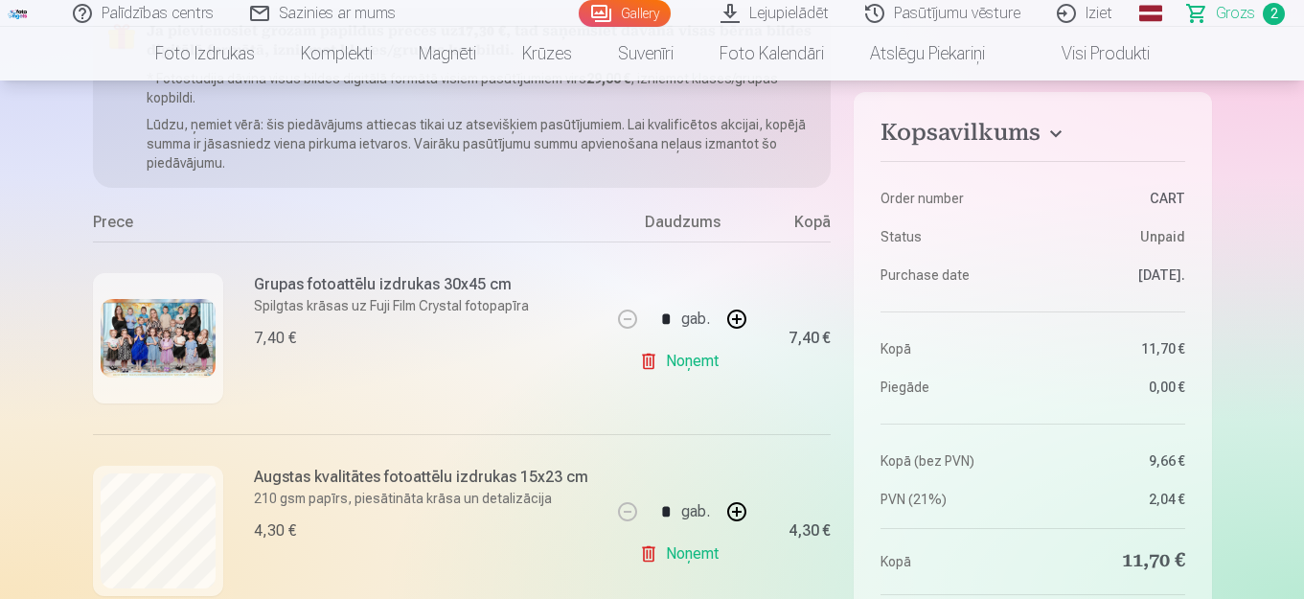
scroll to position [345, 0]
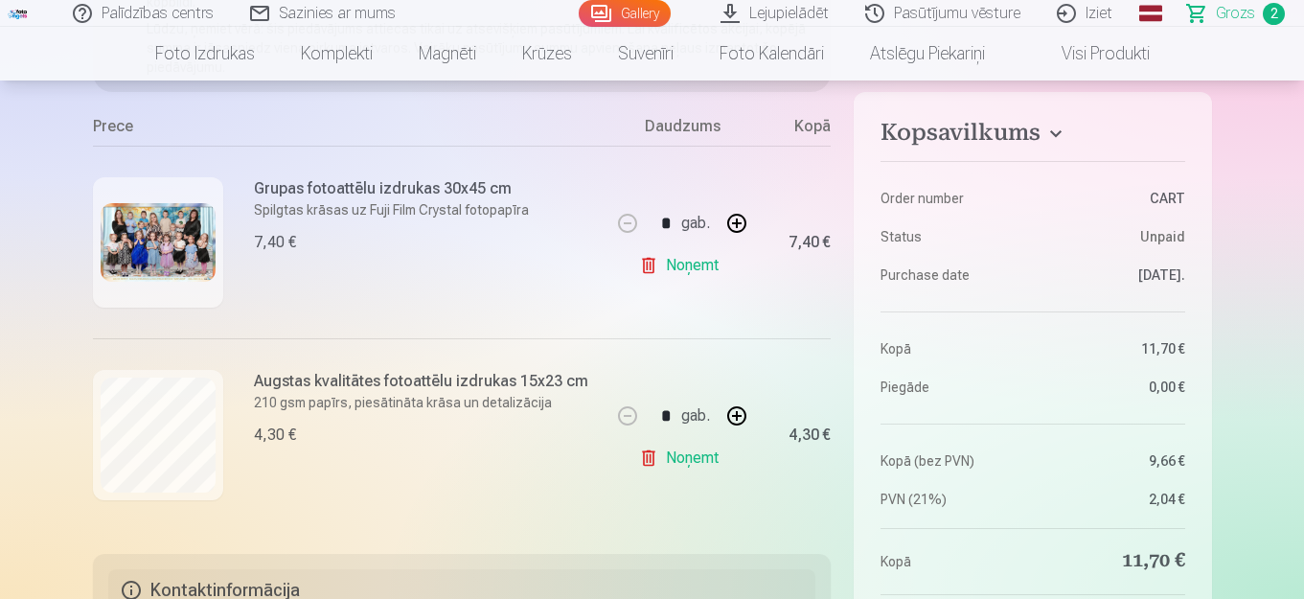
click at [695, 266] on link "Noņemt" at bounding box center [682, 265] width 87 height 38
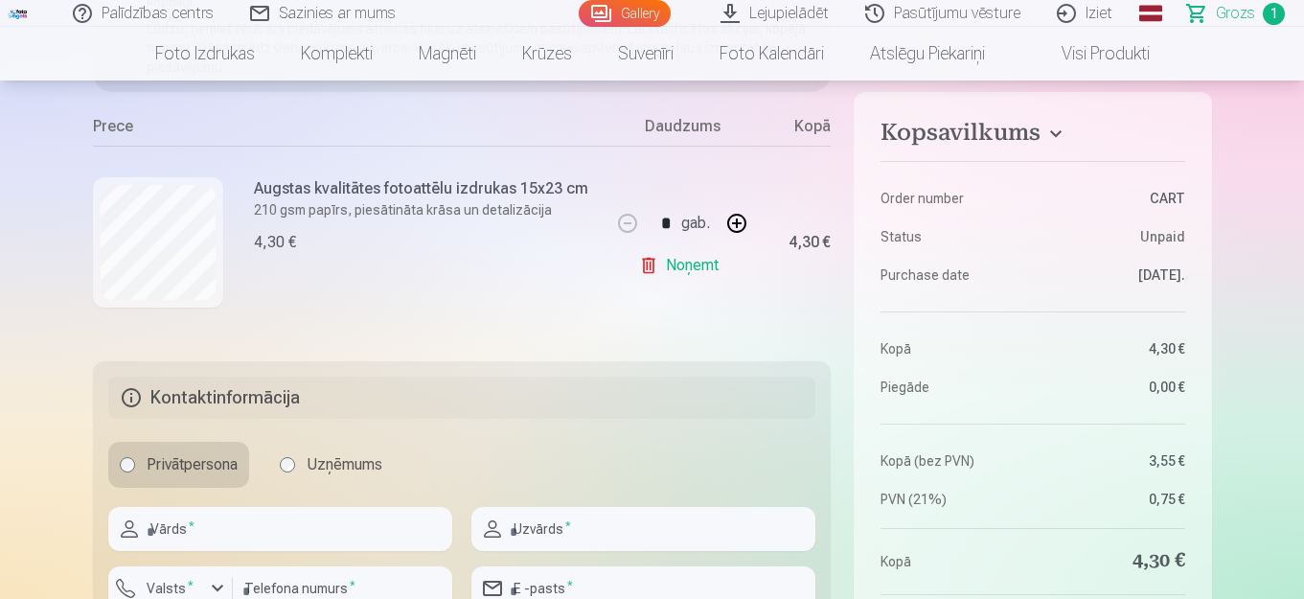
click at [683, 264] on link "Noņemt" at bounding box center [682, 265] width 87 height 38
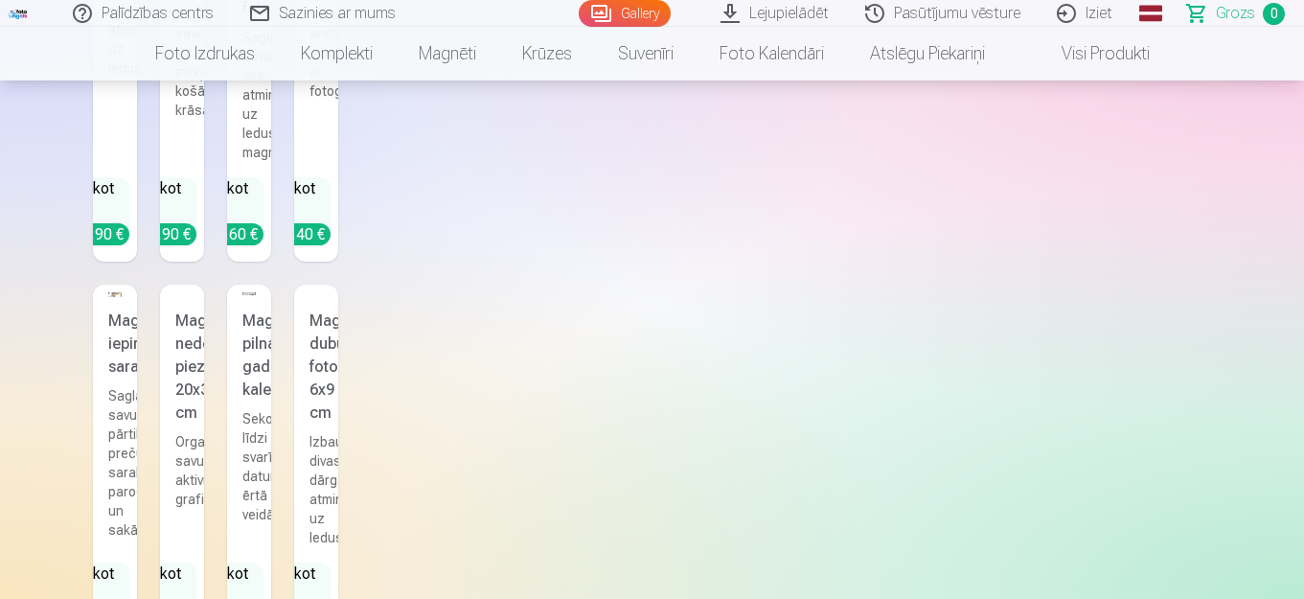
scroll to position [2758, 0]
